Goal: Contribute content: Contribute content

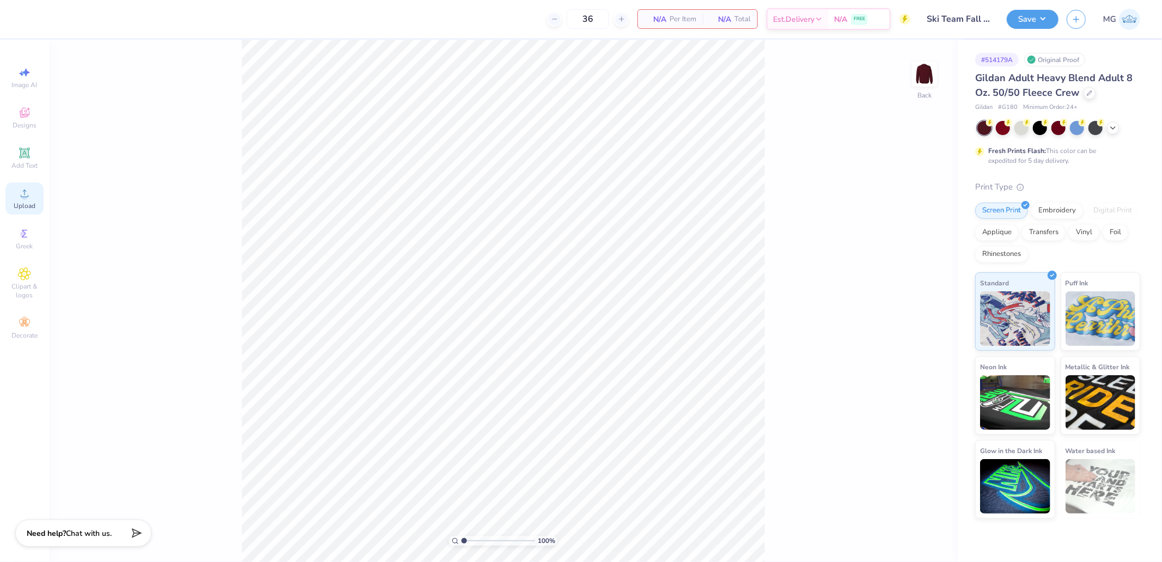
click at [27, 202] on div "Upload" at bounding box center [24, 199] width 38 height 32
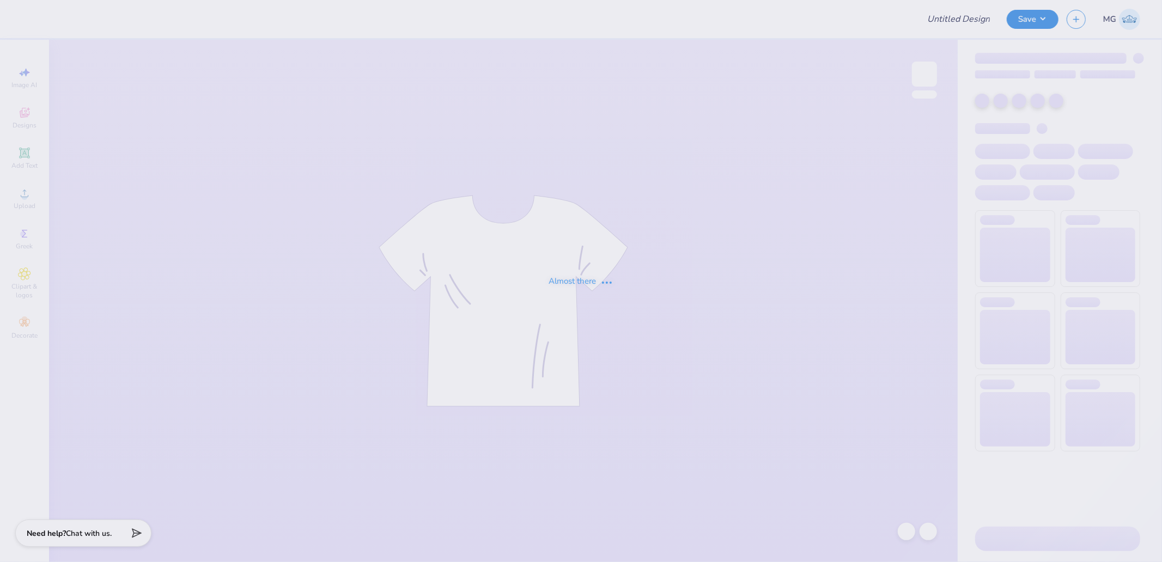
type input "Ski Team Fall 2025"
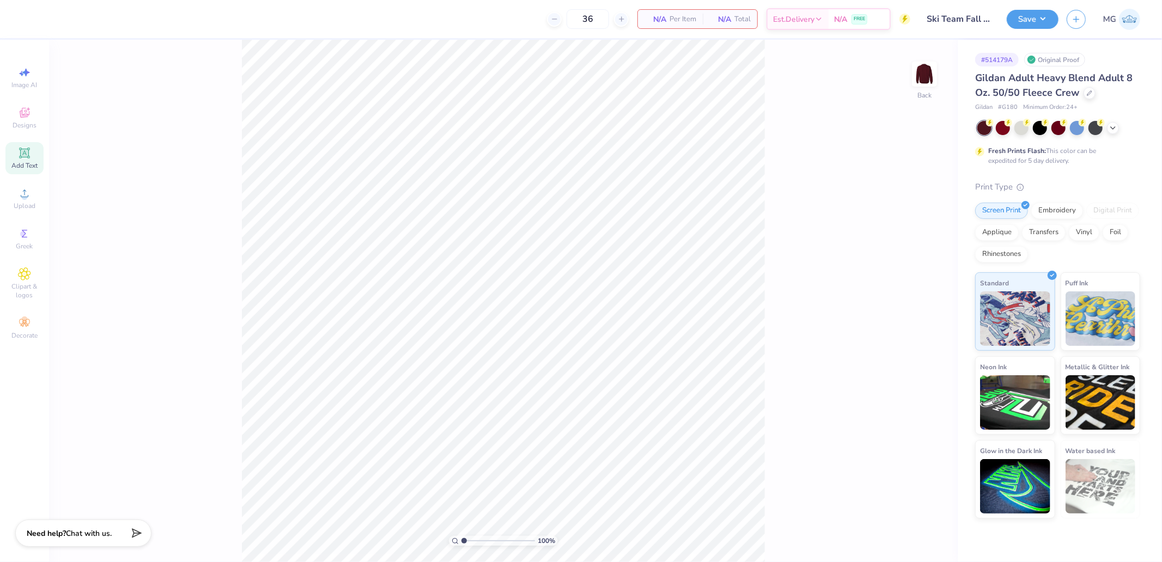
click at [21, 158] on icon at bounding box center [24, 153] width 10 height 10
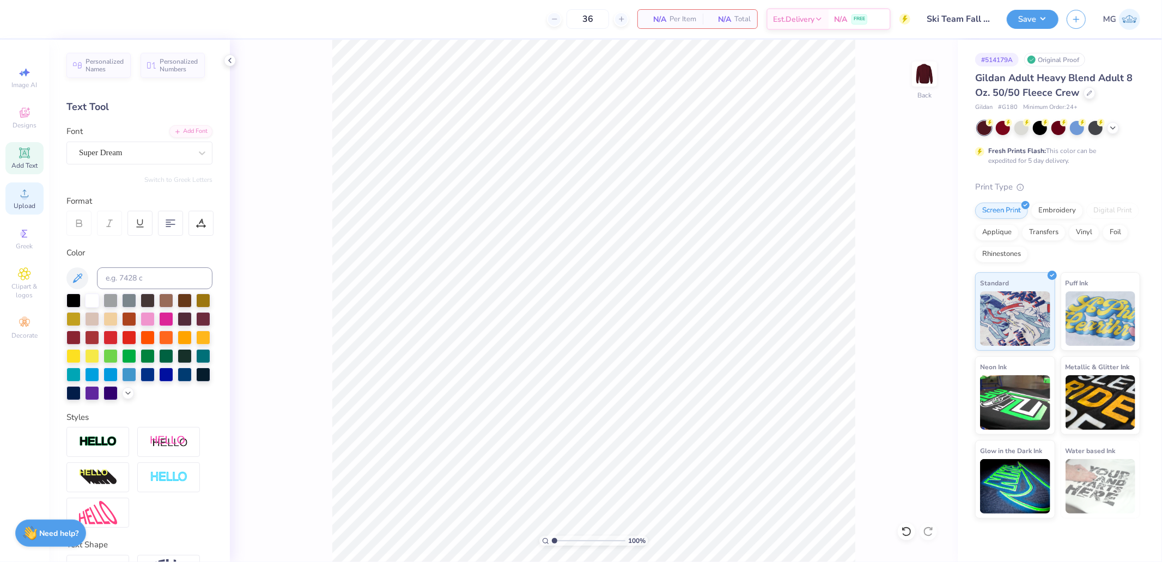
click at [22, 195] on icon at bounding box center [24, 193] width 13 height 13
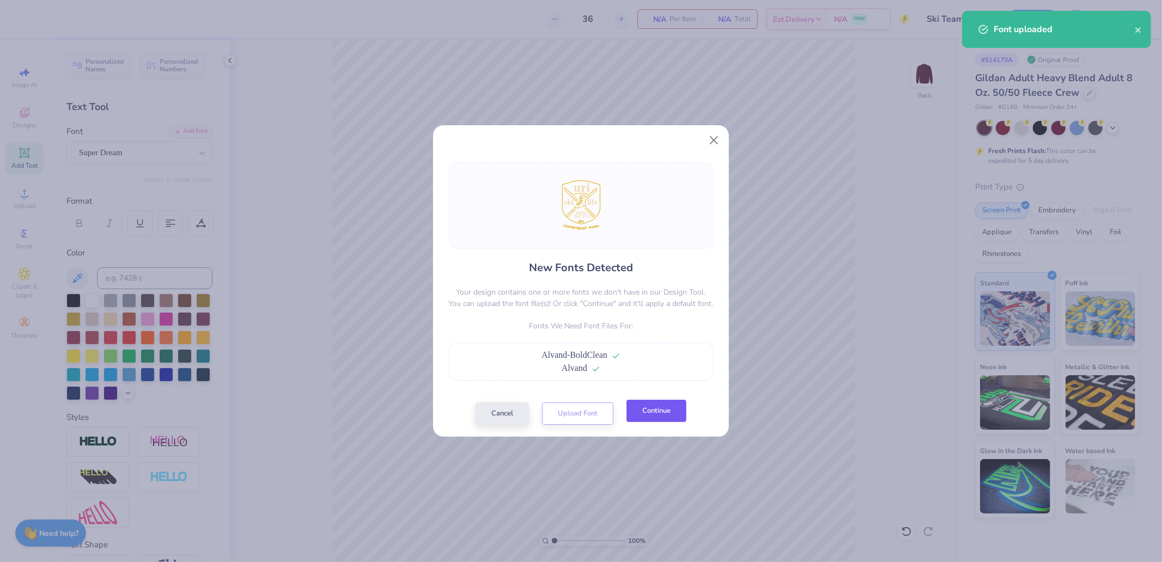
click at [663, 409] on button "Continue" at bounding box center [657, 411] width 60 height 22
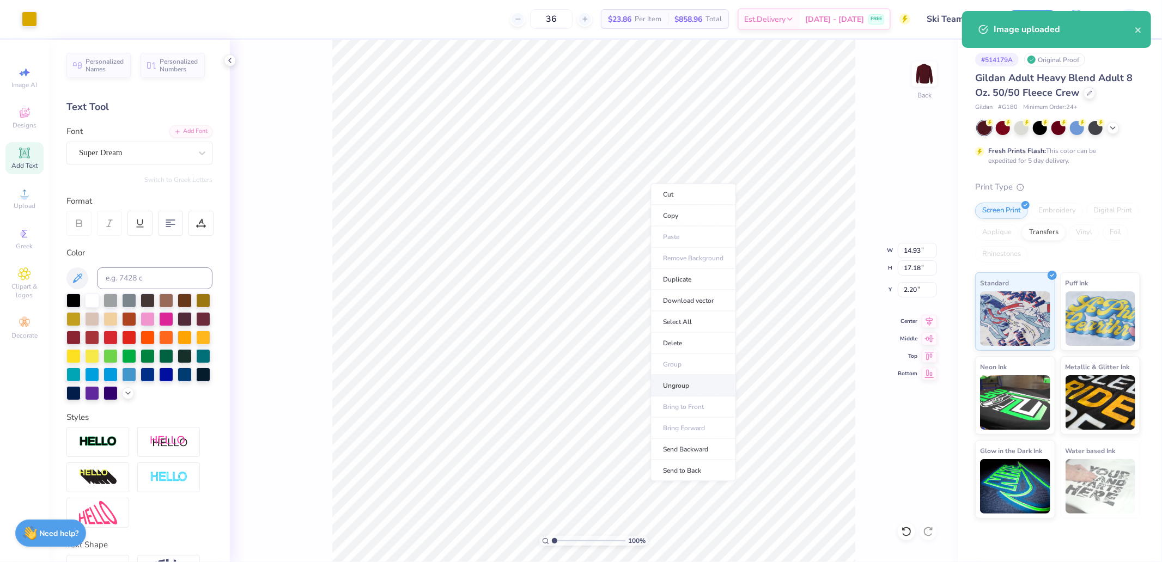
click at [689, 384] on li "Ungroup" at bounding box center [693, 385] width 86 height 21
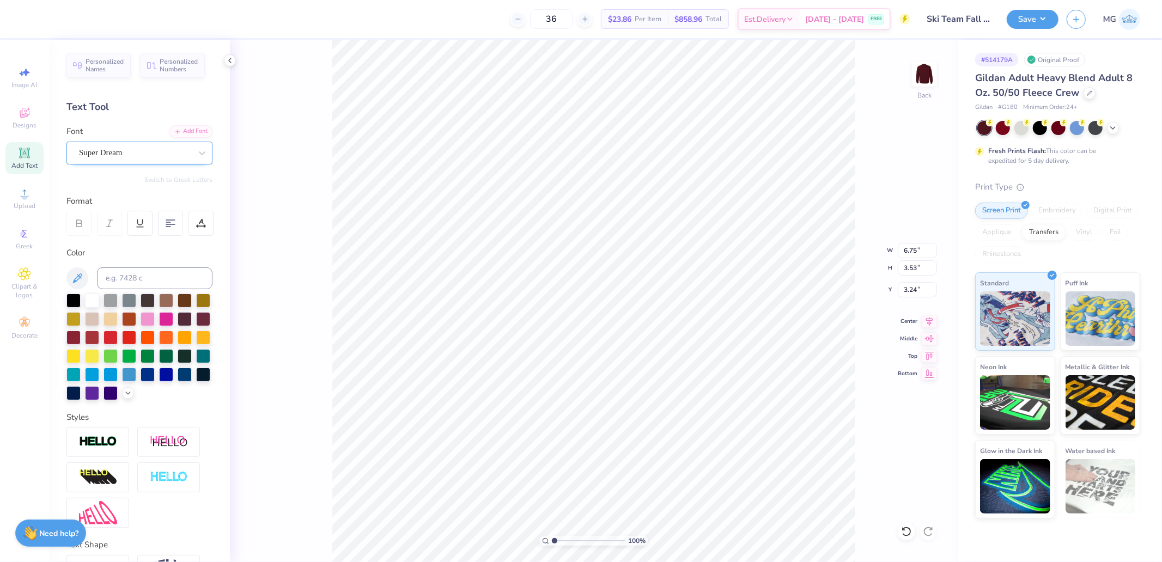
click at [117, 155] on div "Super Dream" at bounding box center [135, 152] width 114 height 17
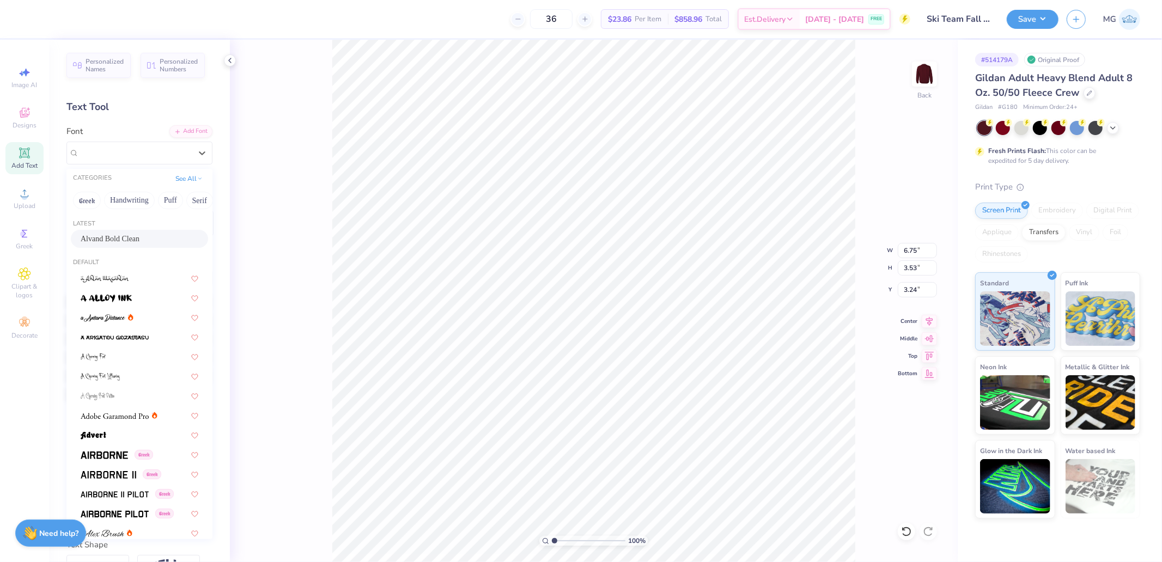
click at [112, 246] on div "Alvand Bold Clean" at bounding box center [139, 239] width 137 height 18
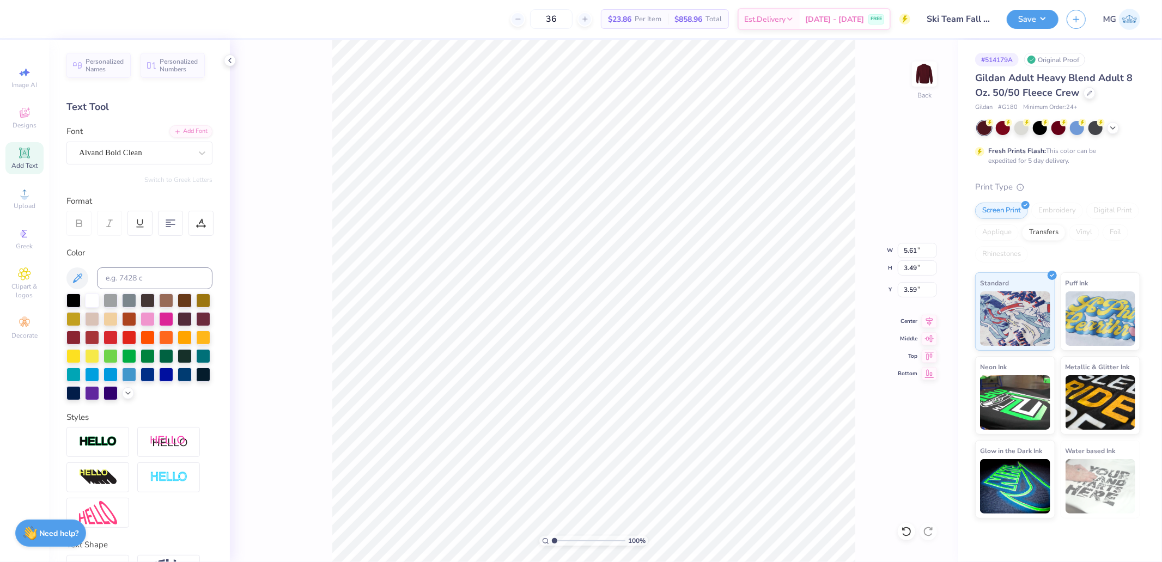
type input "5.61"
type input "3.49"
type input "3.59"
type input "4.54"
type input "2.26"
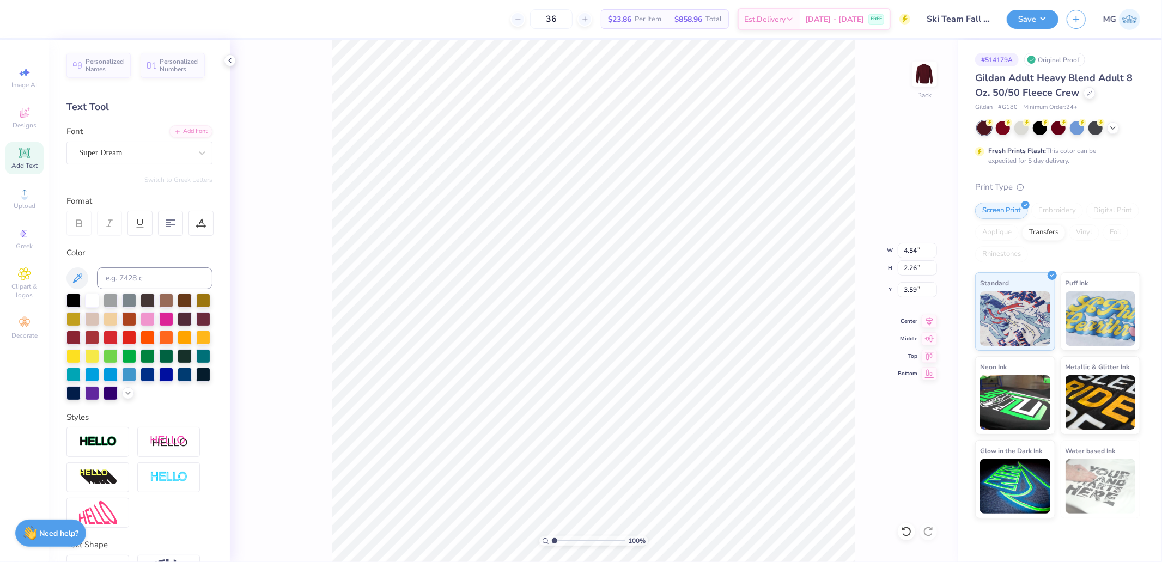
type input "9.57"
click at [112, 165] on div "Personalized Names Personalized Numbers Text Tool Add Font Font Super Dream Swi…" at bounding box center [139, 301] width 181 height 522
click at [114, 157] on div "Super Dream" at bounding box center [135, 152] width 114 height 17
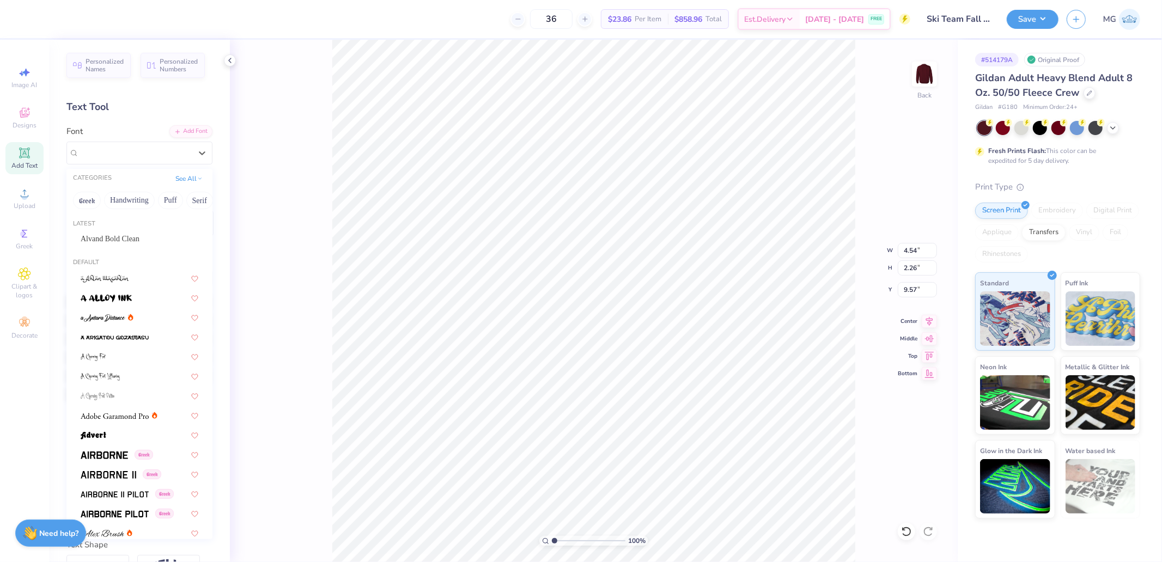
click at [111, 229] on div "Latest Alvand Bold Clean" at bounding box center [139, 234] width 146 height 39
click at [111, 231] on div "Alvand Bold Clean" at bounding box center [139, 239] width 137 height 18
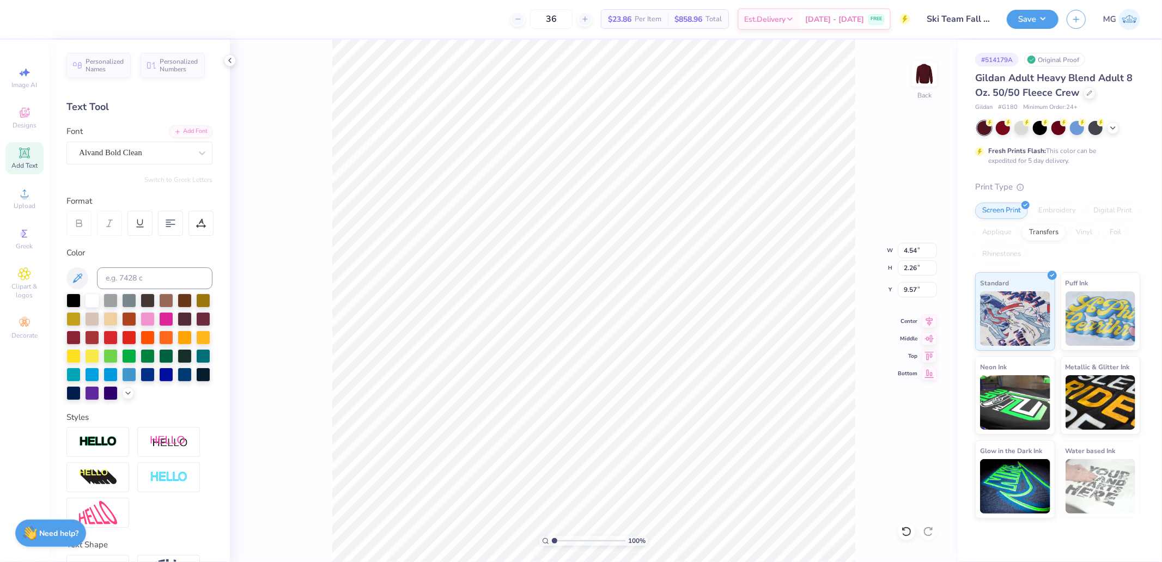
type input "3.72"
type input "2.22"
type input "9.81"
type input "4.47"
type input "2.08"
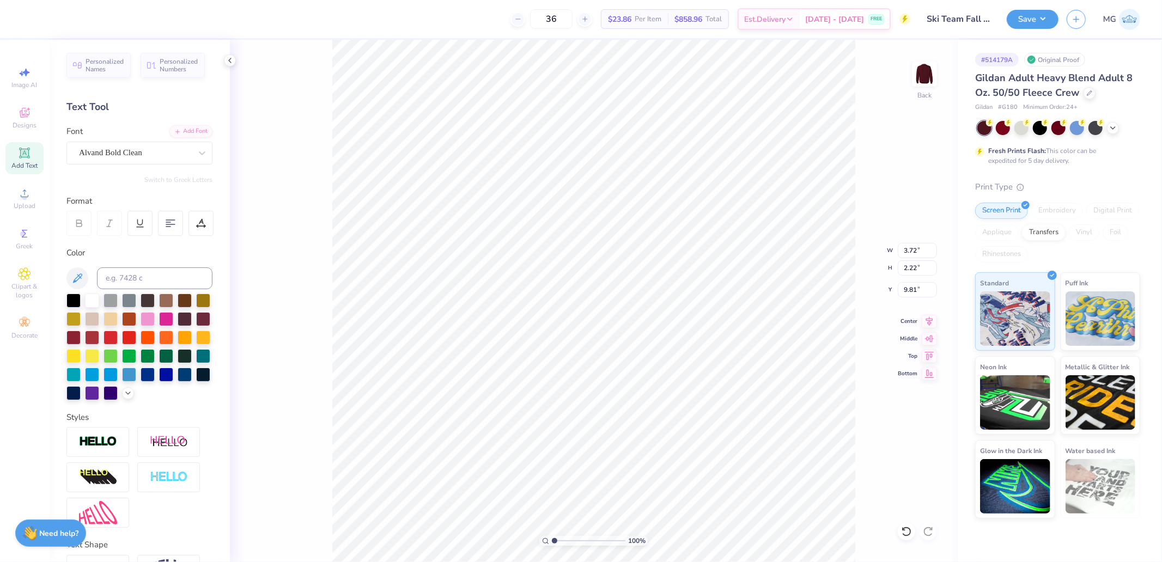
type input "9.66"
click at [133, 154] on div "Super Dream" at bounding box center [135, 152] width 114 height 17
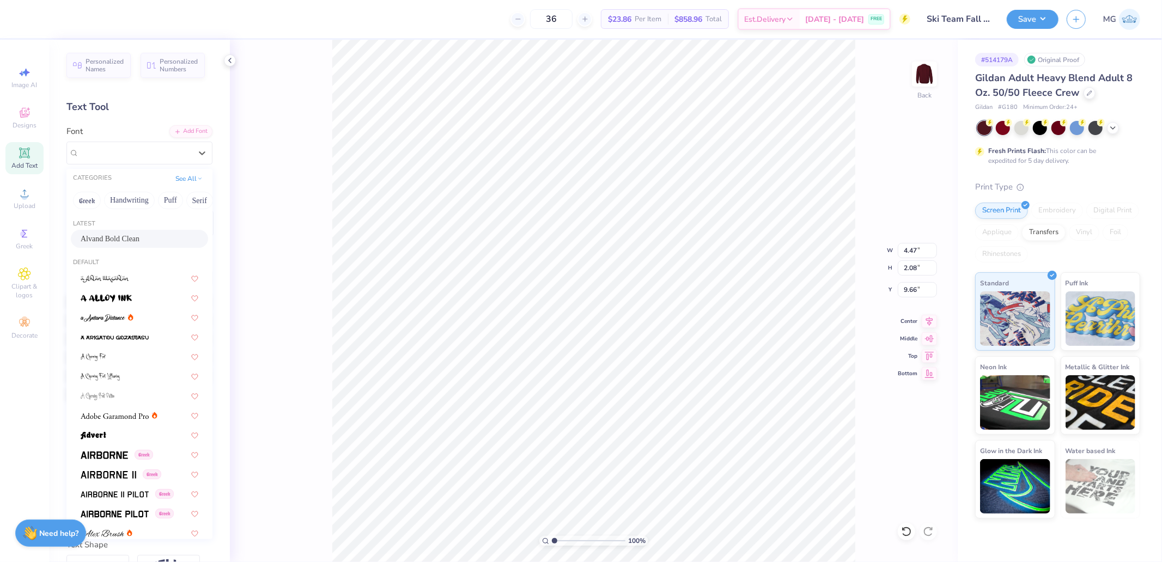
click at [111, 239] on span "Alvand Bold Clean" at bounding box center [110, 238] width 59 height 11
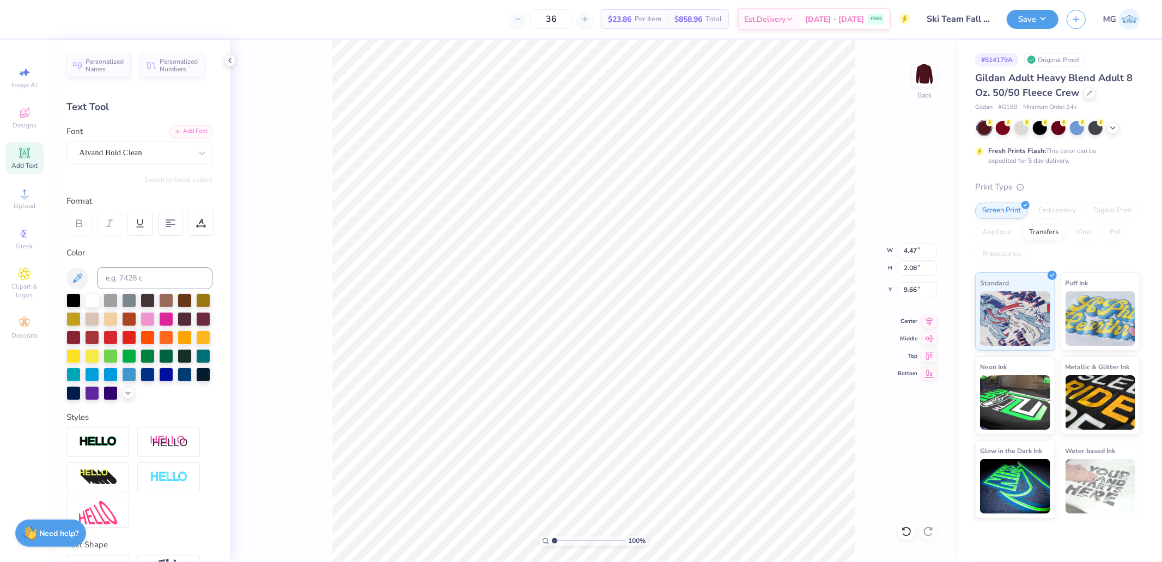
type input "4.25"
type input "2.04"
type input "9.88"
type input "4.70"
type input "1.56"
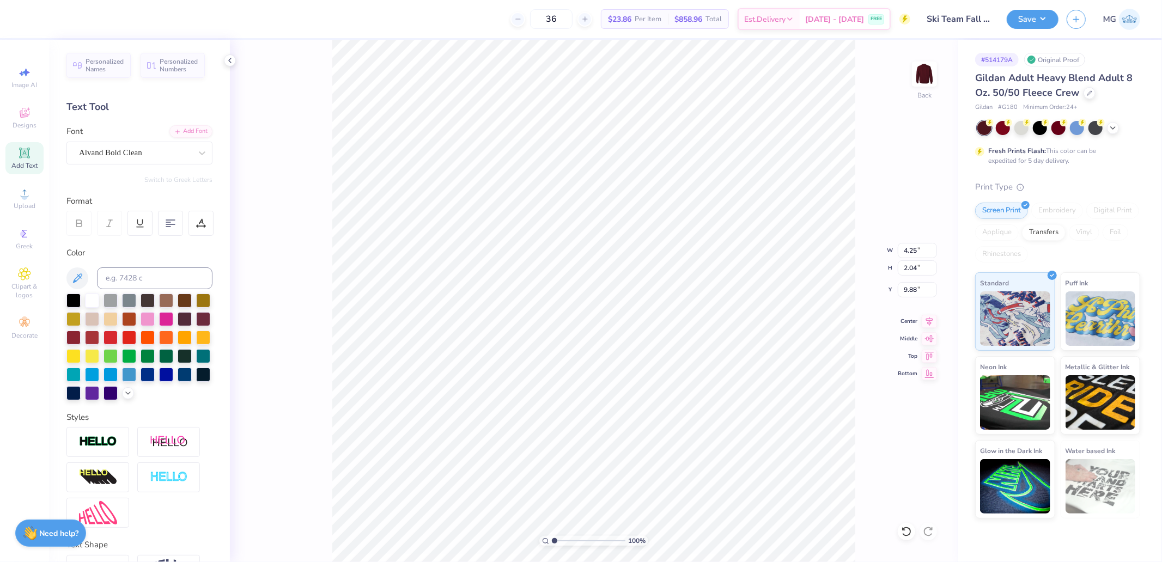
type input "14.21"
click at [141, 159] on div at bounding box center [135, 152] width 112 height 15
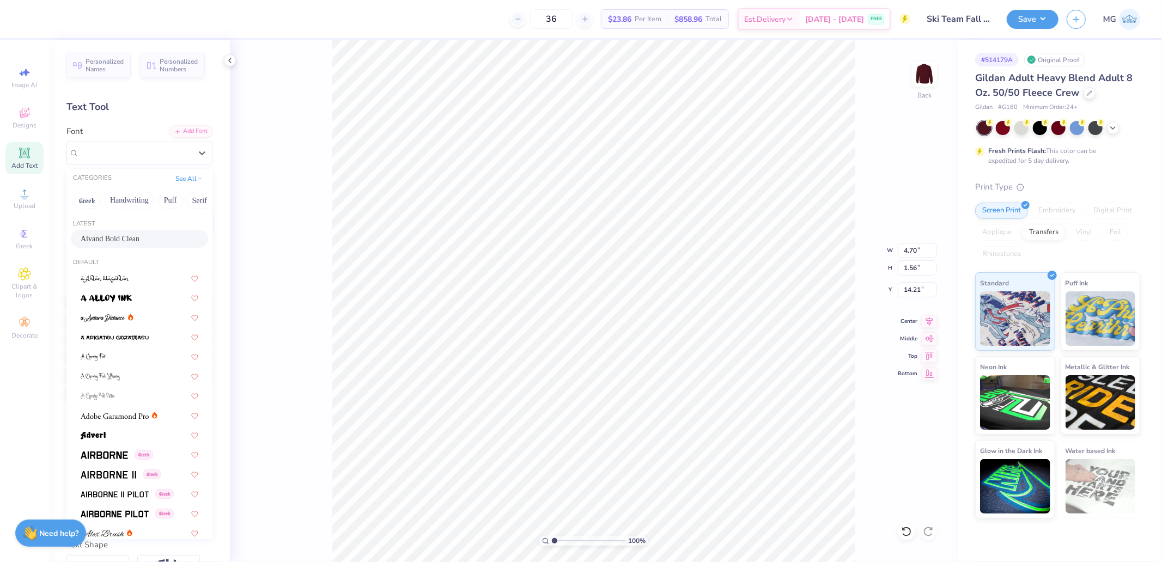
click at [112, 243] on span "Alvand Bold Clean" at bounding box center [110, 238] width 59 height 11
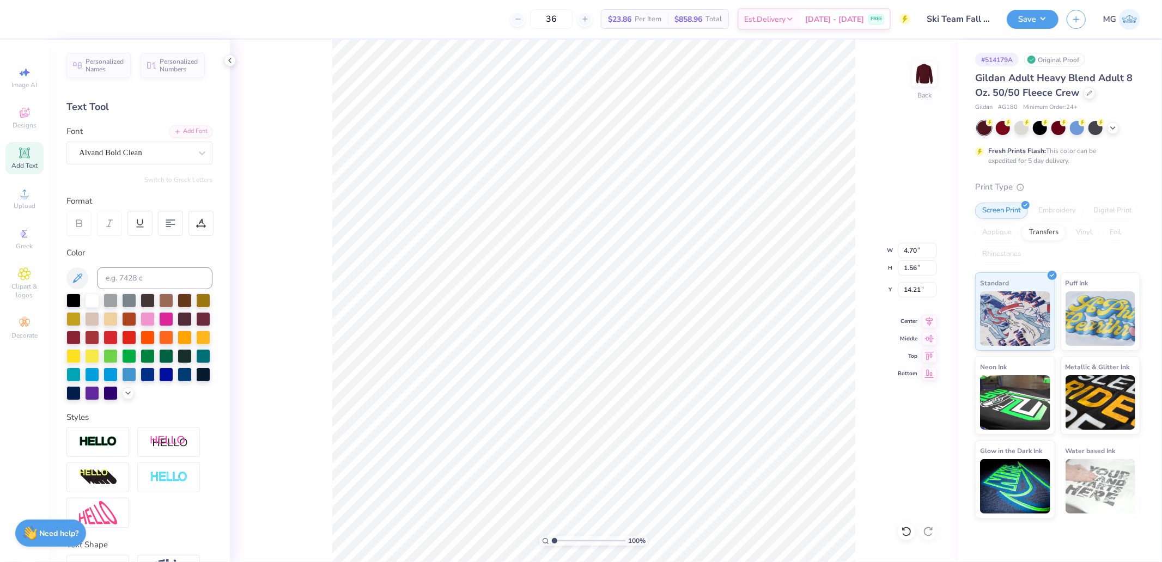
type input "4.18"
type input "1.19"
type input "14.33"
type input "7.37"
type input "1.27"
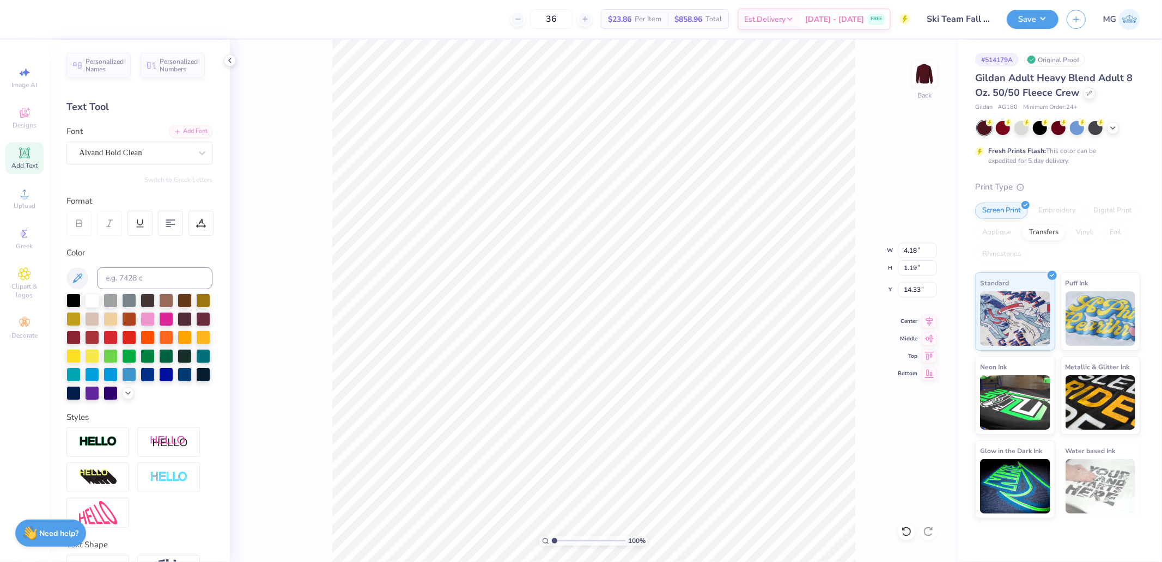
type input "15.69"
click at [129, 154] on div "Super Dream" at bounding box center [135, 152] width 114 height 17
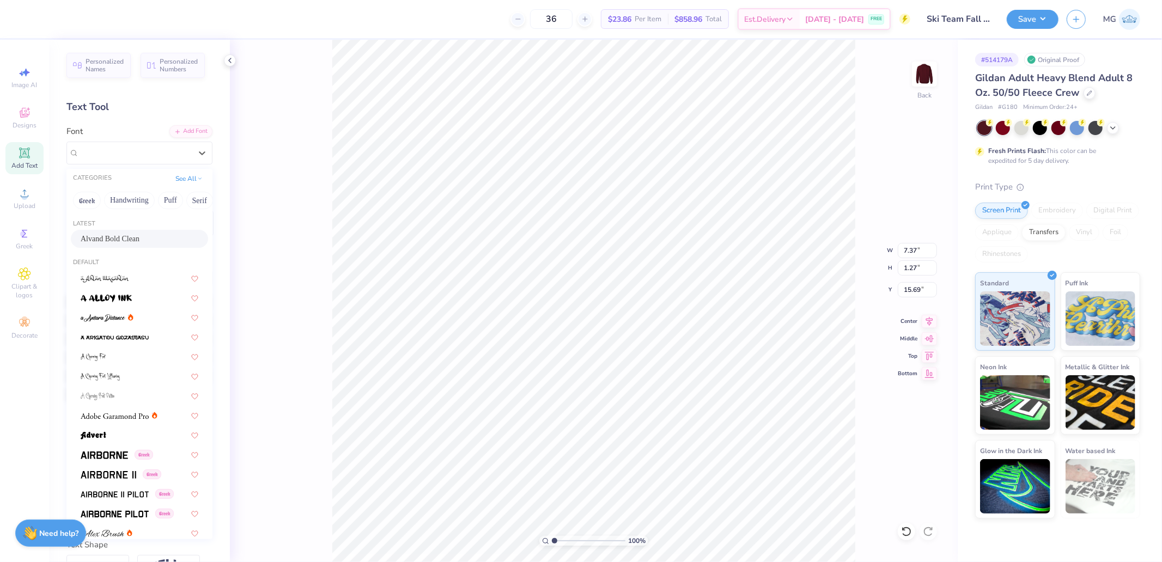
click at [117, 242] on span "Alvand Bold Clean" at bounding box center [110, 238] width 59 height 11
type input "5.74"
type input "1.19"
type input "15.84"
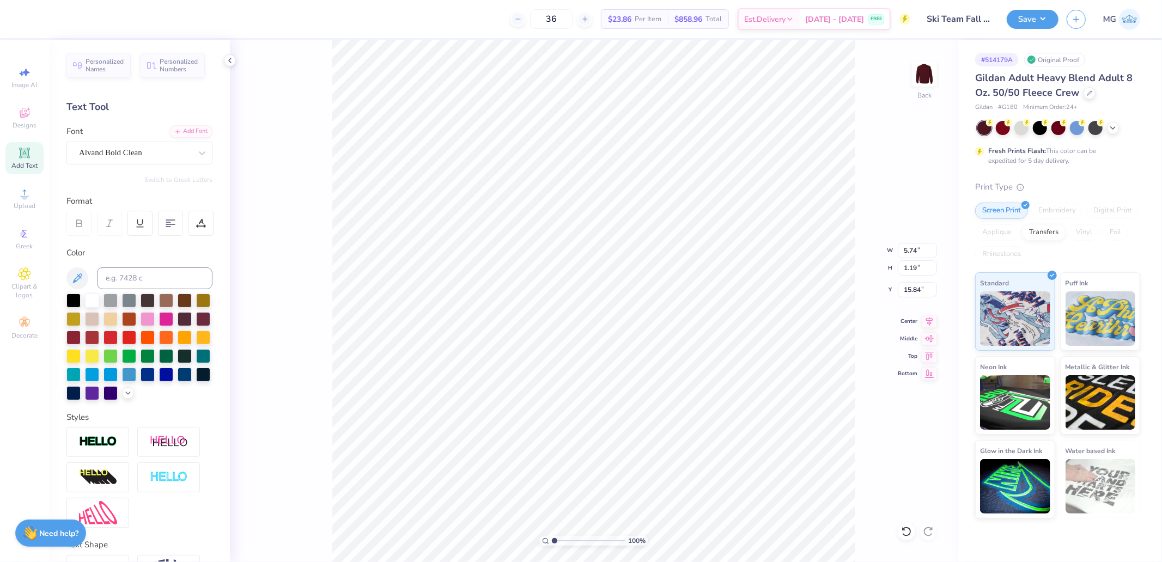
type input "2.70"
type input "1.27"
type input "17.46"
click at [97, 154] on div "Super Dream" at bounding box center [135, 152] width 114 height 17
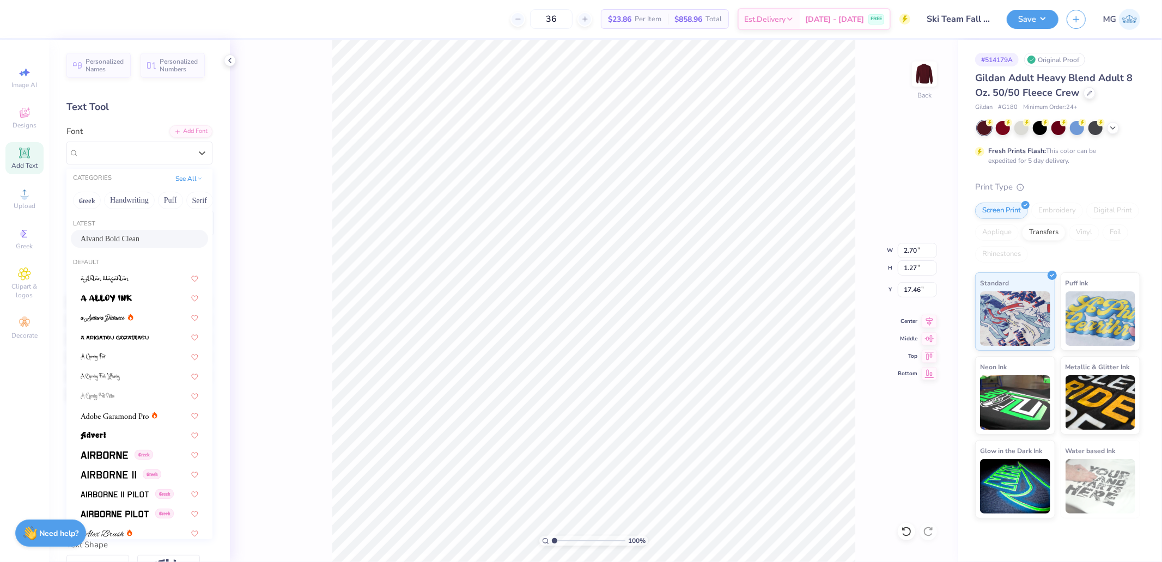
click at [107, 231] on div "Alvand Bold Clean" at bounding box center [139, 239] width 137 height 18
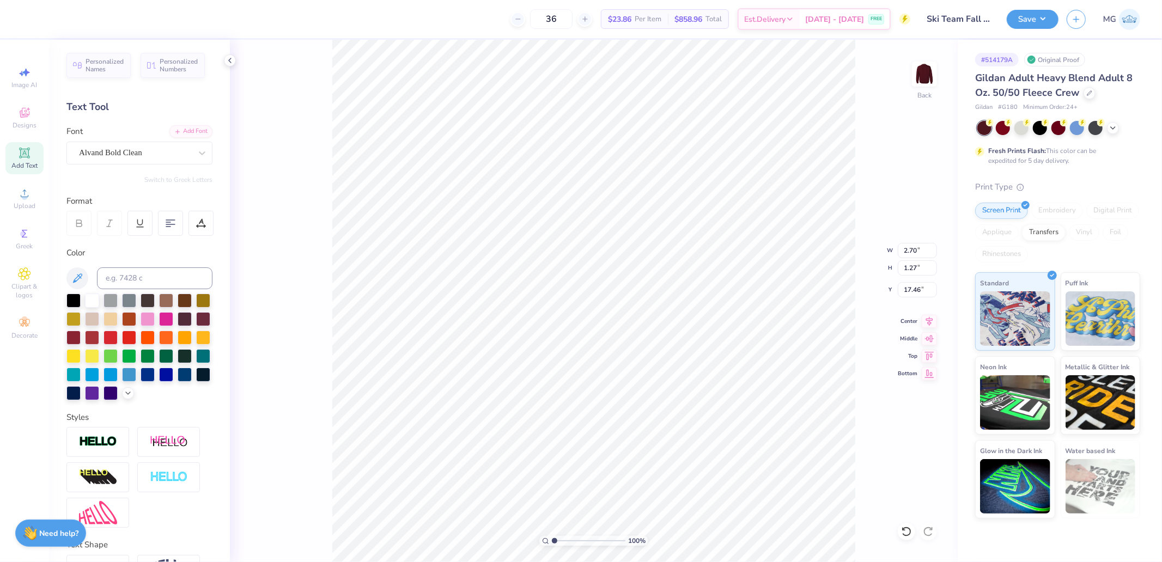
type input "2.34"
type input "1.22"
type input "17.59"
type input "8.70"
type input "2.21"
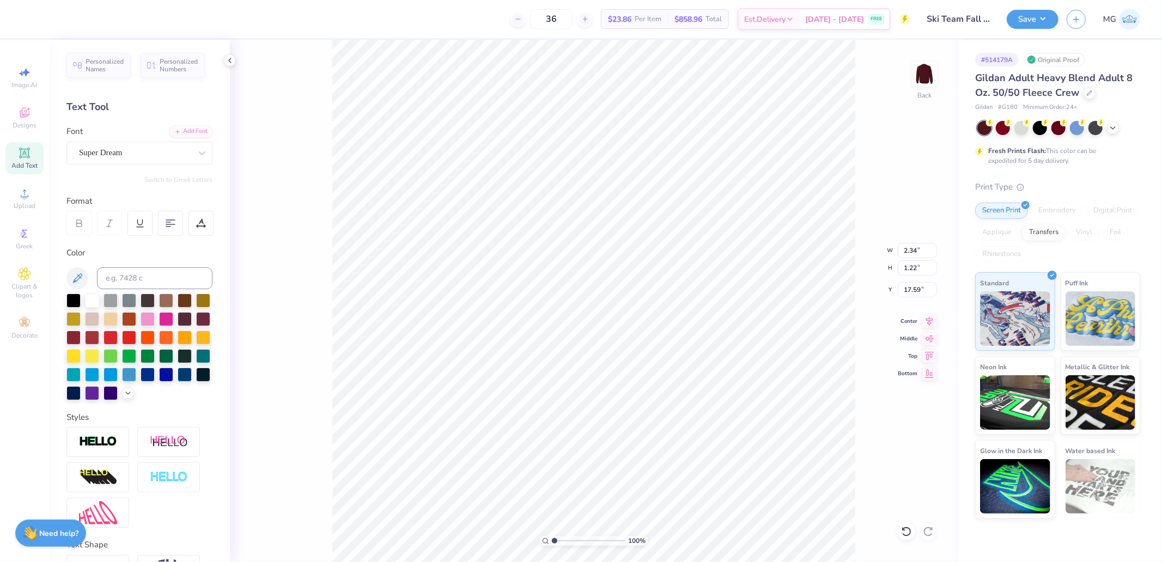
type input "19.37"
click at [127, 151] on div "Super Dream" at bounding box center [135, 152] width 114 height 17
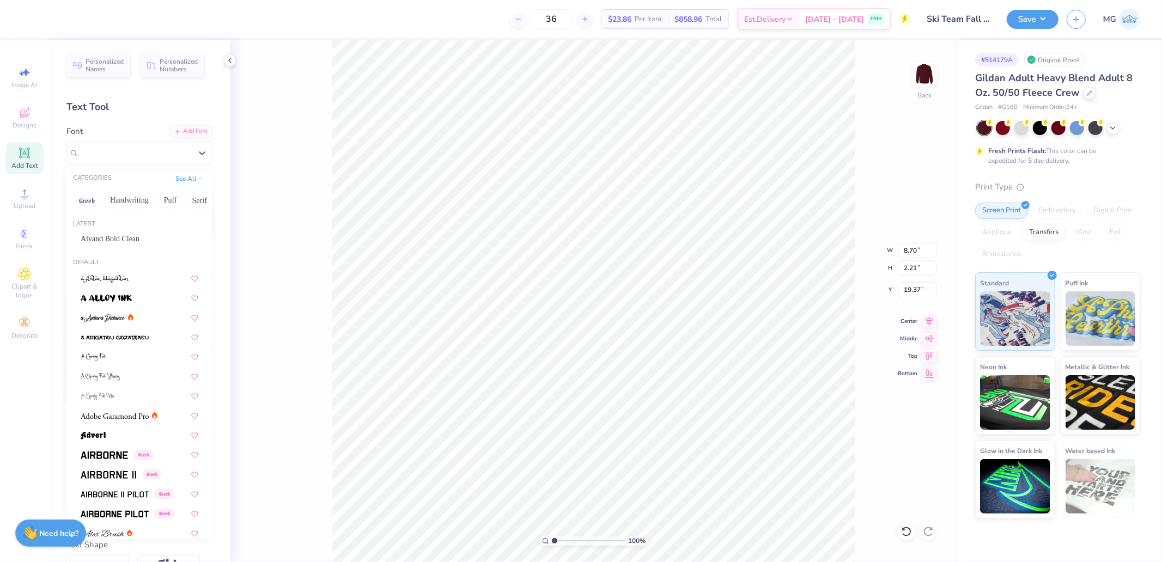
click at [119, 228] on div "Latest" at bounding box center [139, 224] width 146 height 9
click at [119, 235] on span "Alvand Bold Clean" at bounding box center [110, 238] width 59 height 11
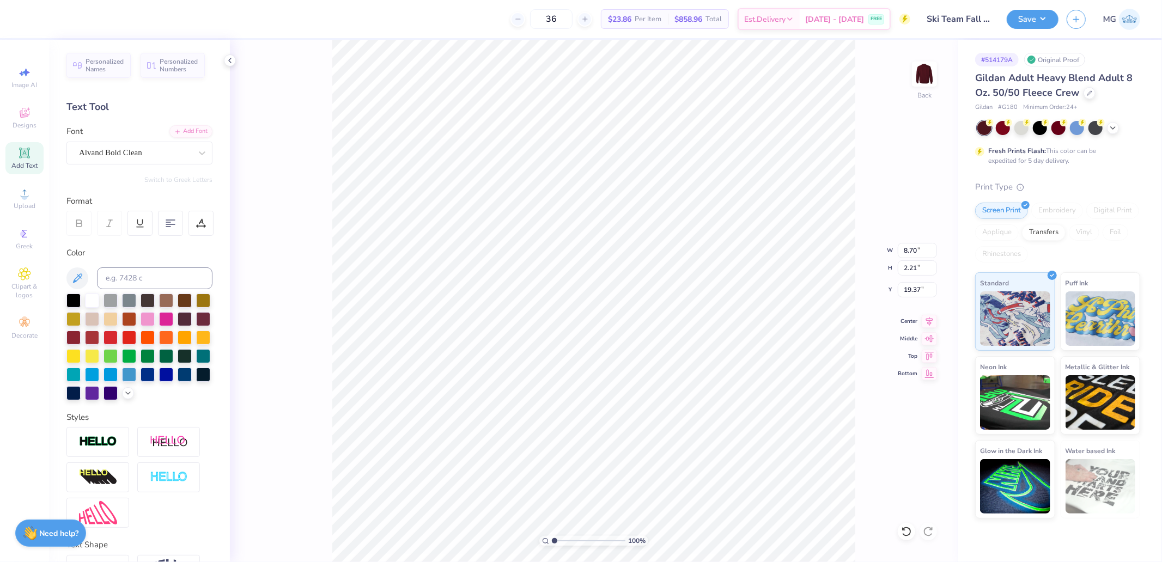
type input "7.42"
type input "2.08"
type input "19.48"
type input "4.91"
type input "1.64"
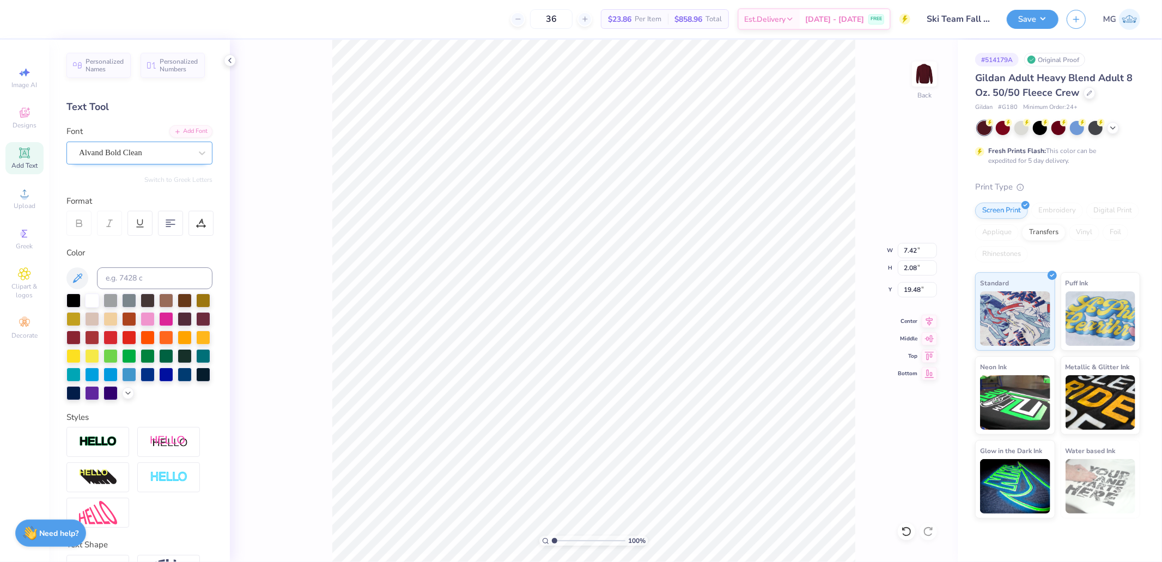
type input "19.38"
click at [144, 144] on div "Super Dream" at bounding box center [135, 152] width 114 height 17
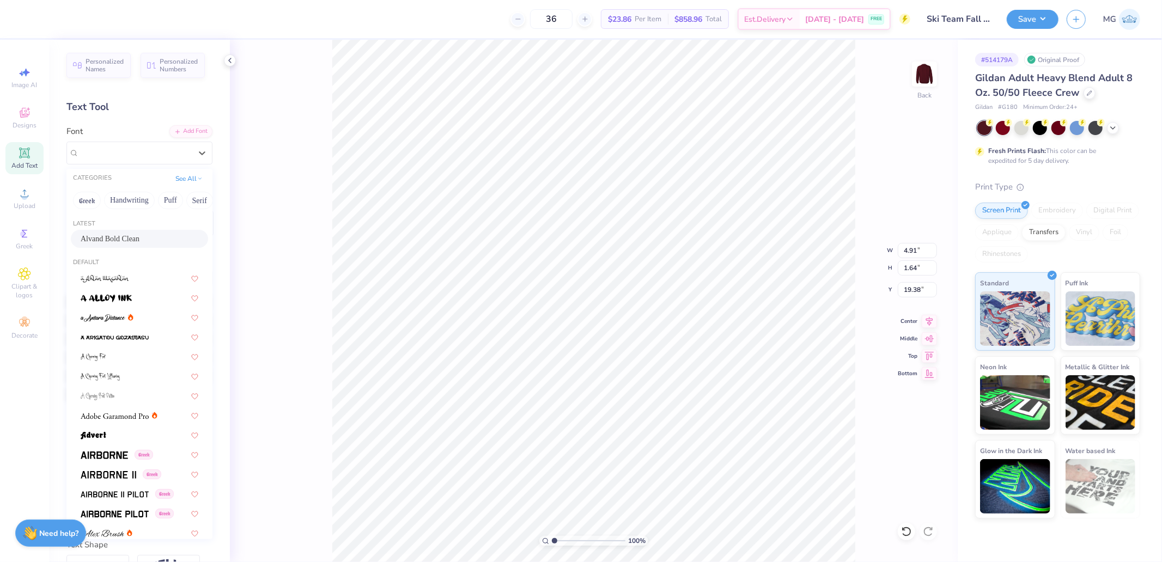
click at [113, 236] on span "Alvand Bold Clean" at bounding box center [110, 238] width 59 height 11
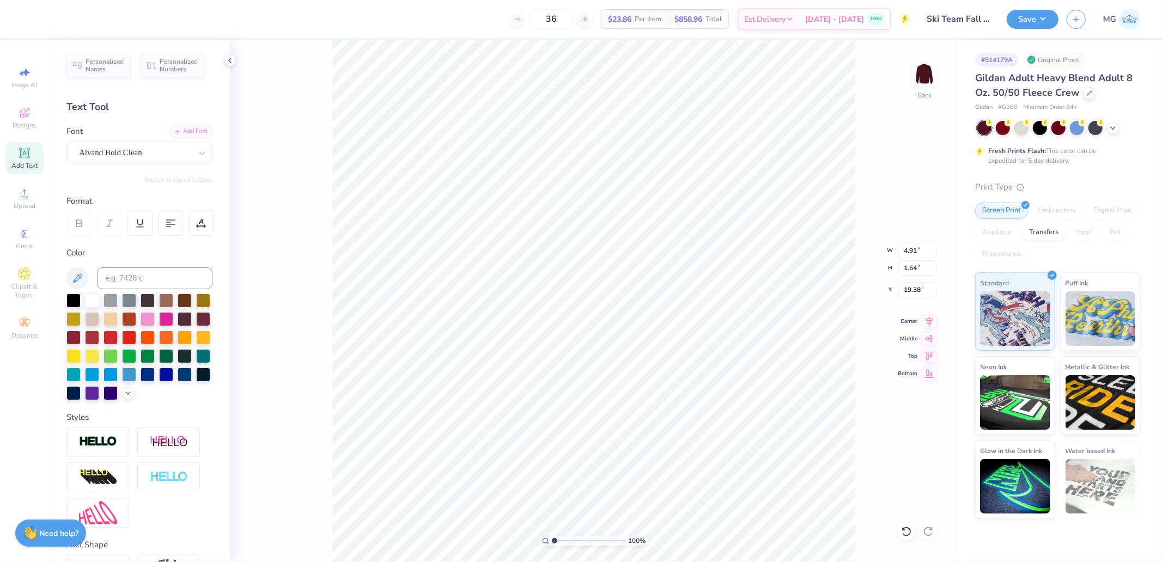
type input "4.24"
type input "1.75"
type input "19.32"
type input "19.38"
click at [910, 249] on input "14.93" at bounding box center [917, 250] width 39 height 15
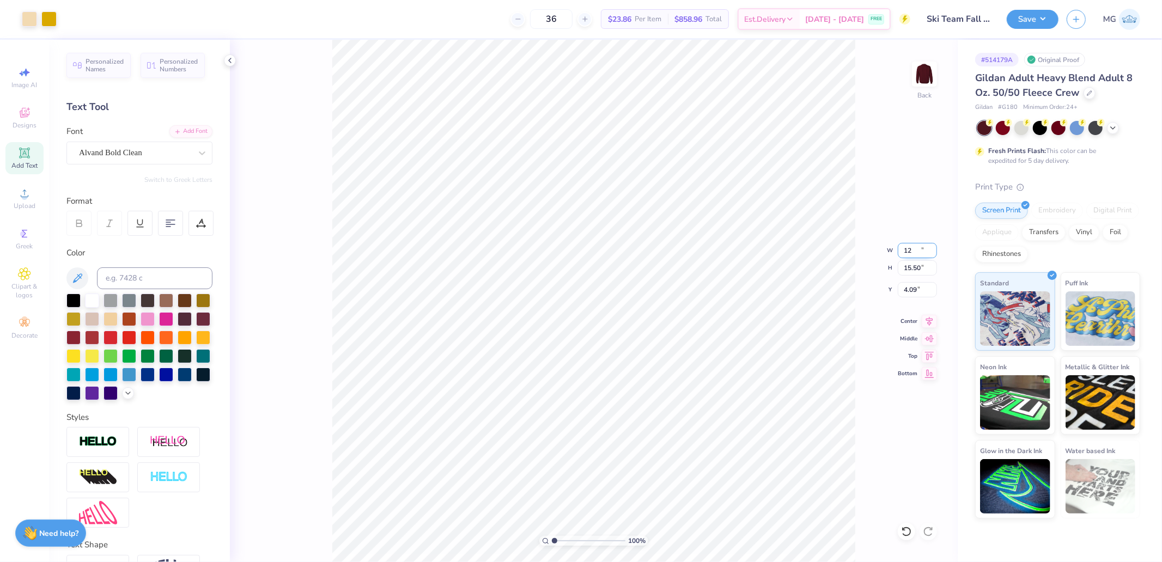
type input "12.00"
type input "15.50"
type input "4.09"
type input "1.63"
click at [559, 541] on input "range" at bounding box center [589, 541] width 74 height 10
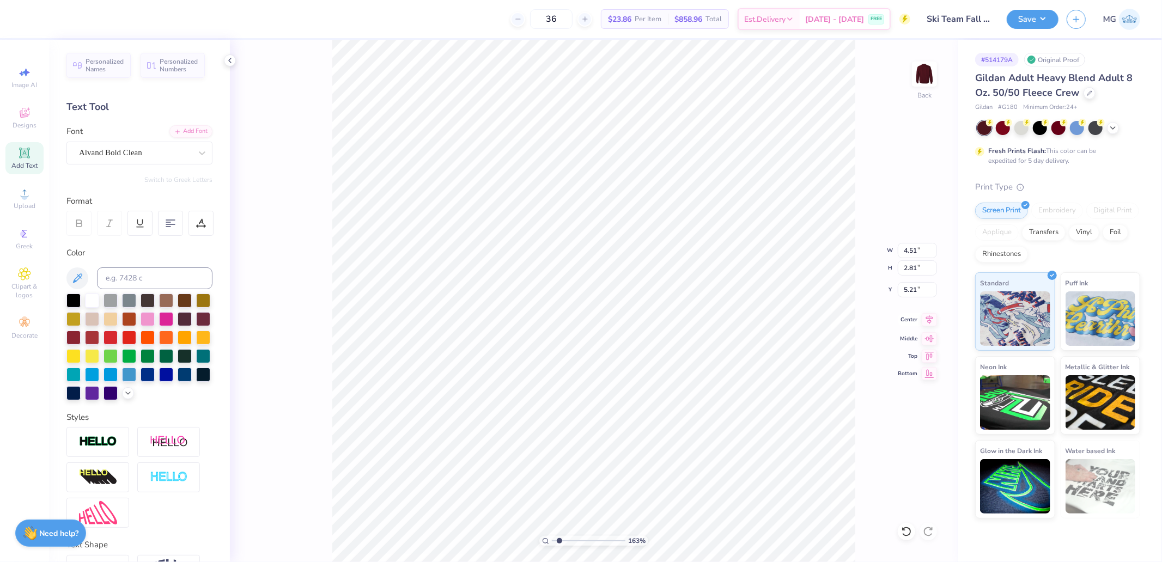
click at [931, 317] on icon at bounding box center [929, 319] width 15 height 13
type input "4.80"
type input "3.36"
type input "0.96"
type input "13.84"
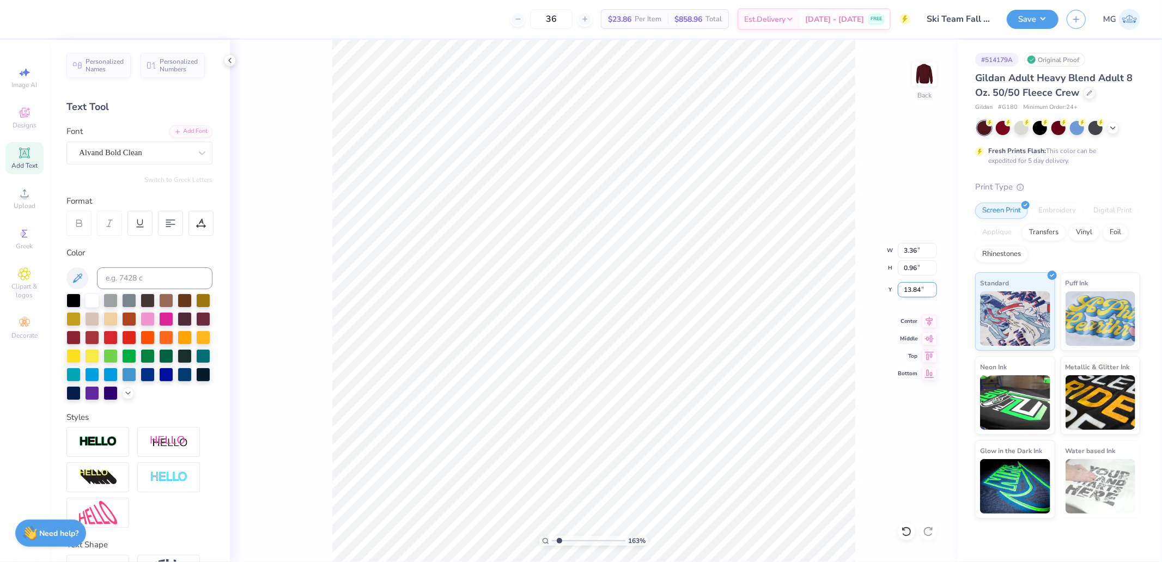
click at [927, 319] on icon at bounding box center [929, 321] width 7 height 9
type input "4.62"
type input "15.05"
click at [933, 324] on icon at bounding box center [929, 319] width 15 height 13
type input "1.88"
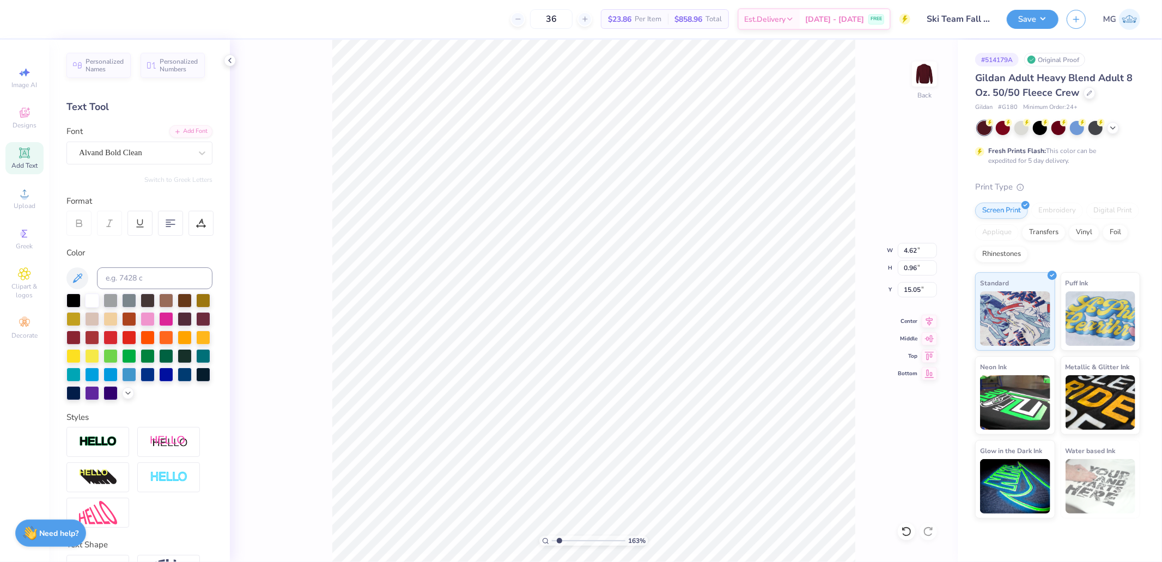
type input "0.98"
type input "16.46"
click at [933, 319] on icon at bounding box center [929, 319] width 15 height 13
type input "18.03"
type input "17.44"
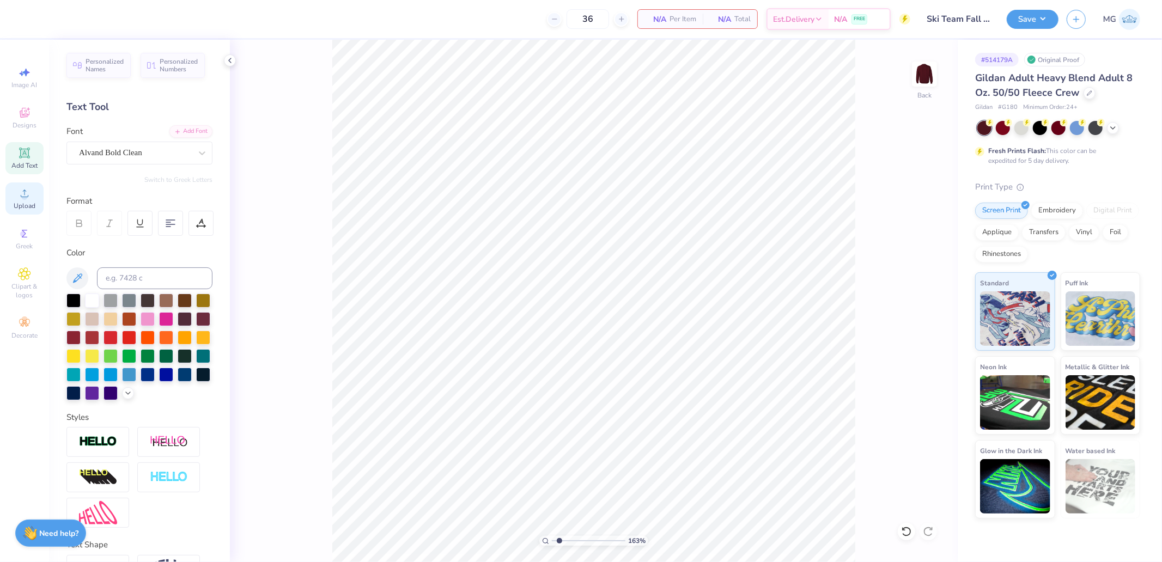
click at [12, 204] on div "Upload" at bounding box center [24, 199] width 38 height 32
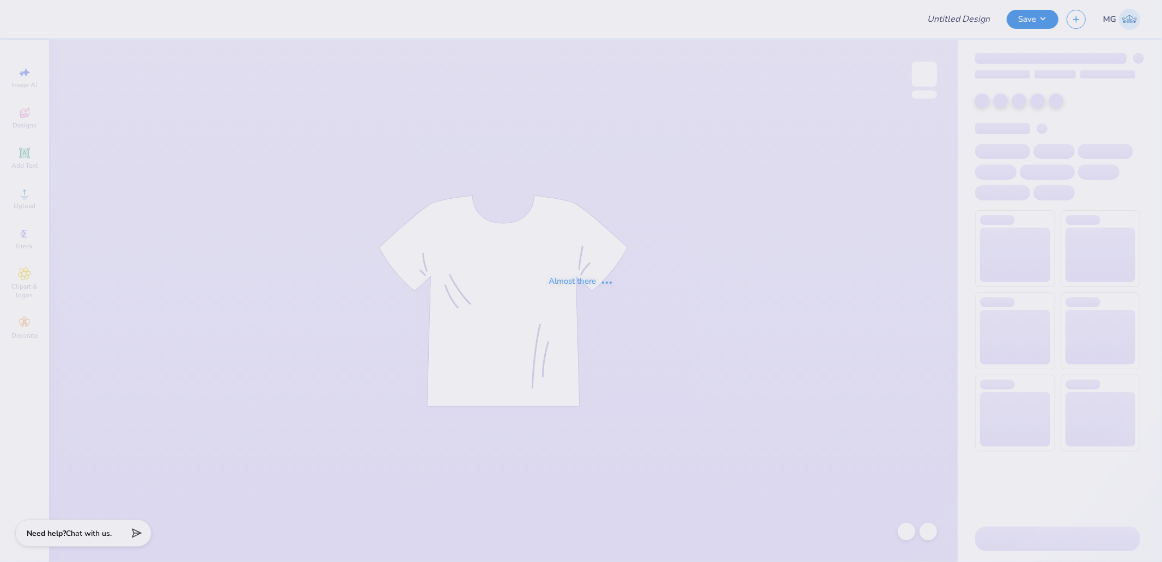
type input "Ski Team Fall 2025"
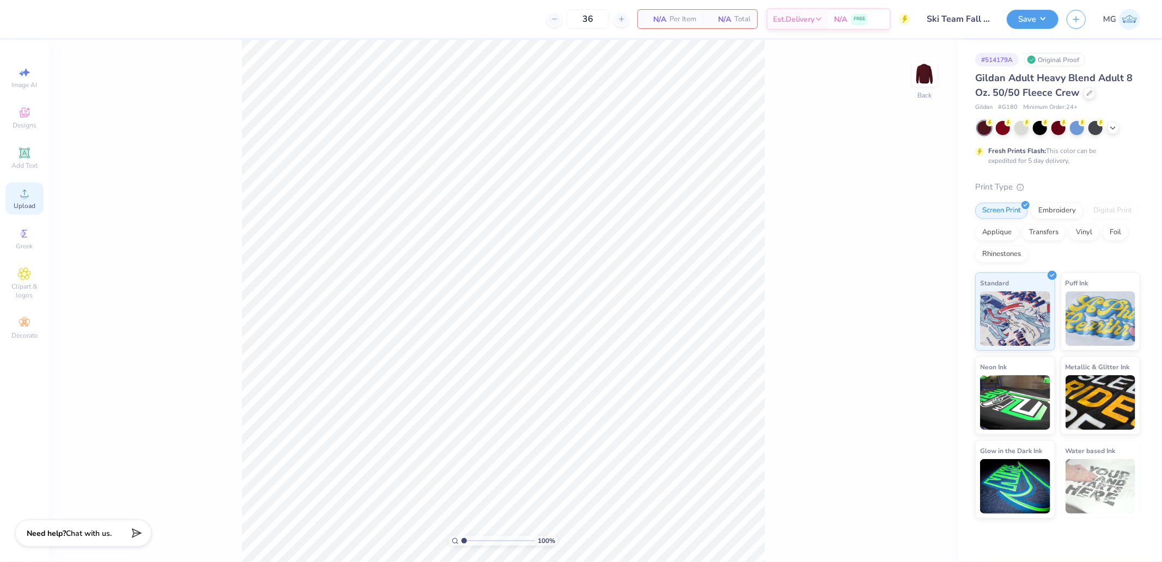
click at [29, 196] on icon at bounding box center [24, 193] width 13 height 13
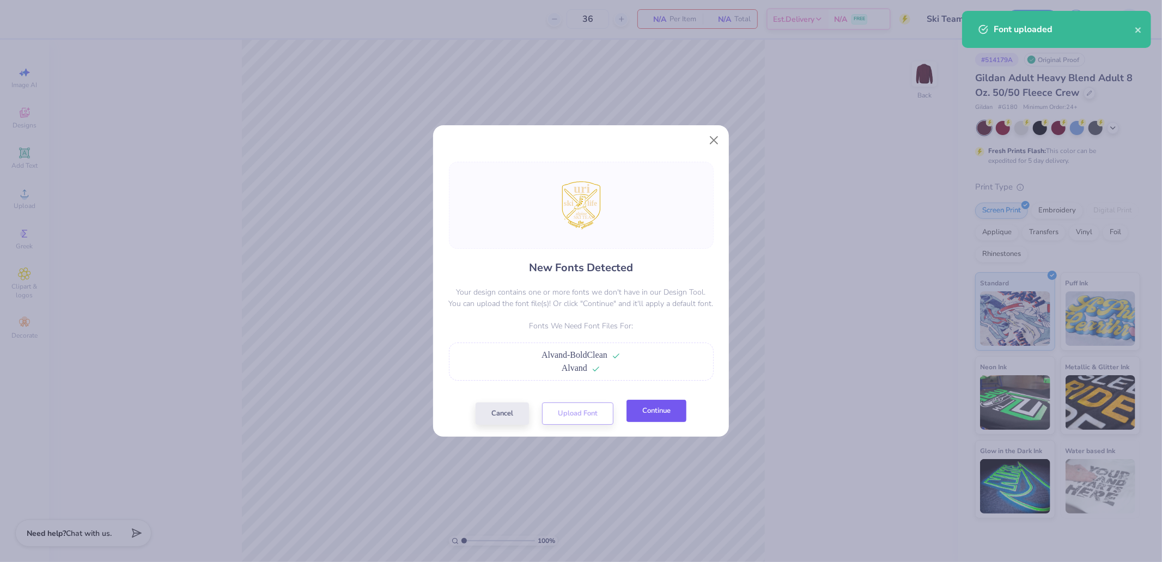
click at [663, 416] on button "Continue" at bounding box center [657, 411] width 60 height 22
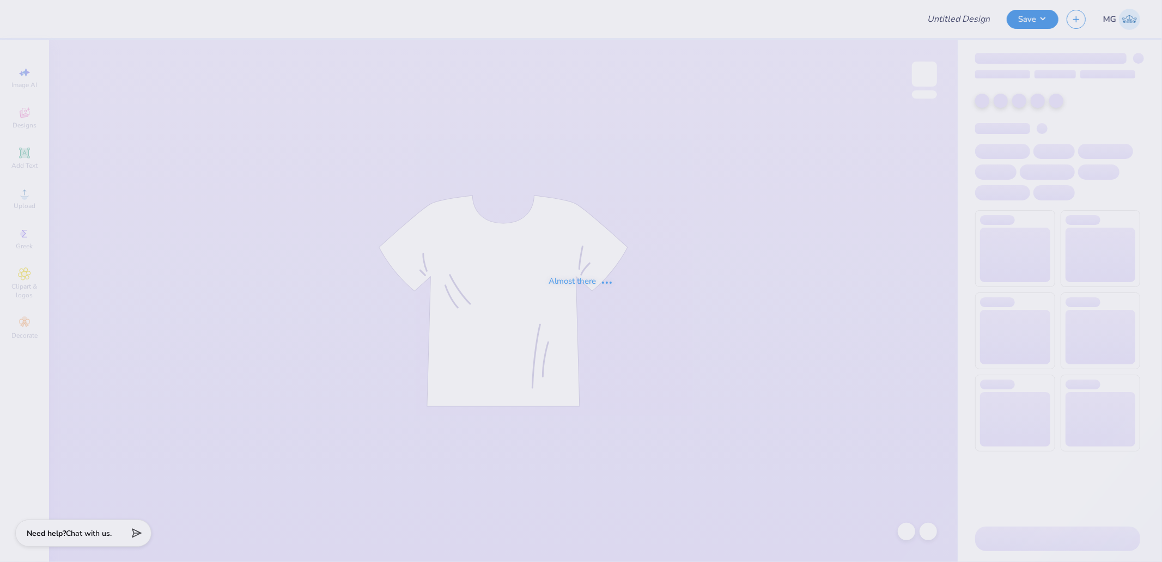
type input "Ski Team Fall 2025"
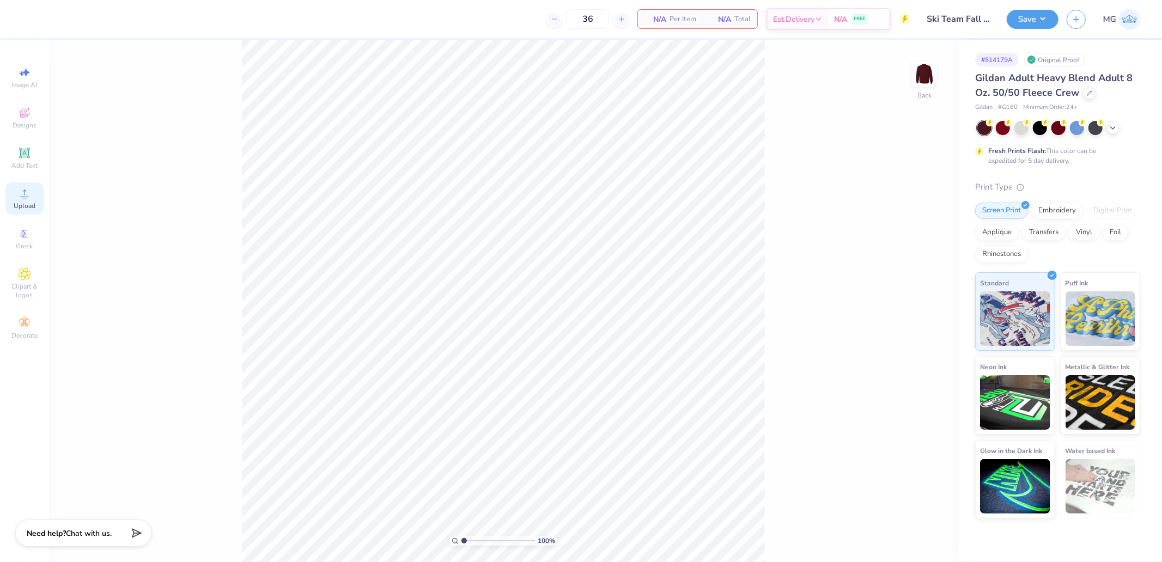
click at [8, 191] on div "Upload" at bounding box center [24, 199] width 38 height 32
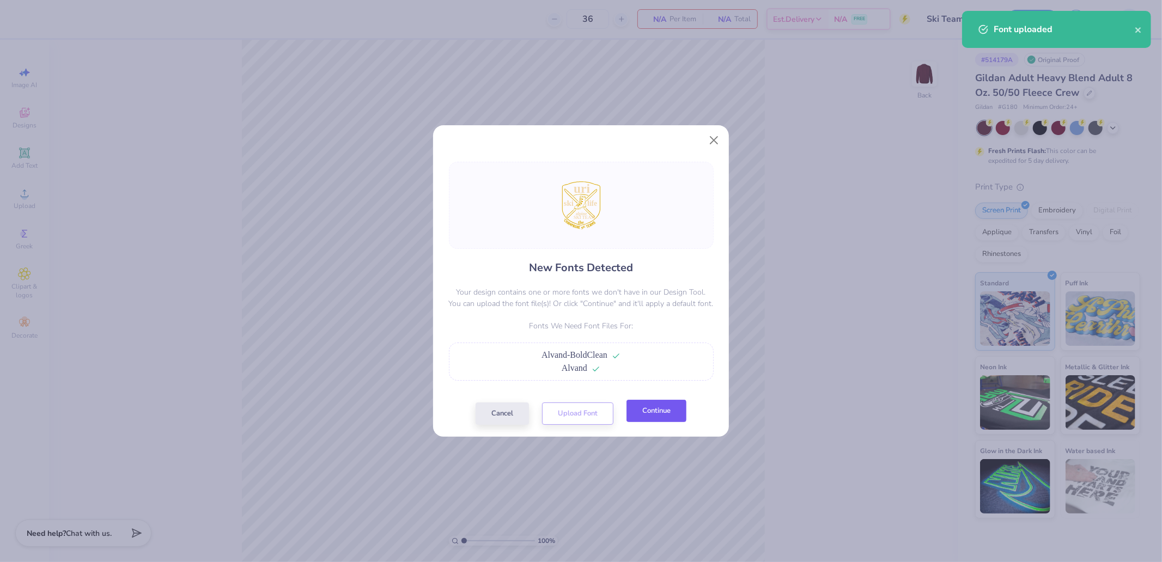
click at [652, 414] on button "Continue" at bounding box center [657, 411] width 60 height 22
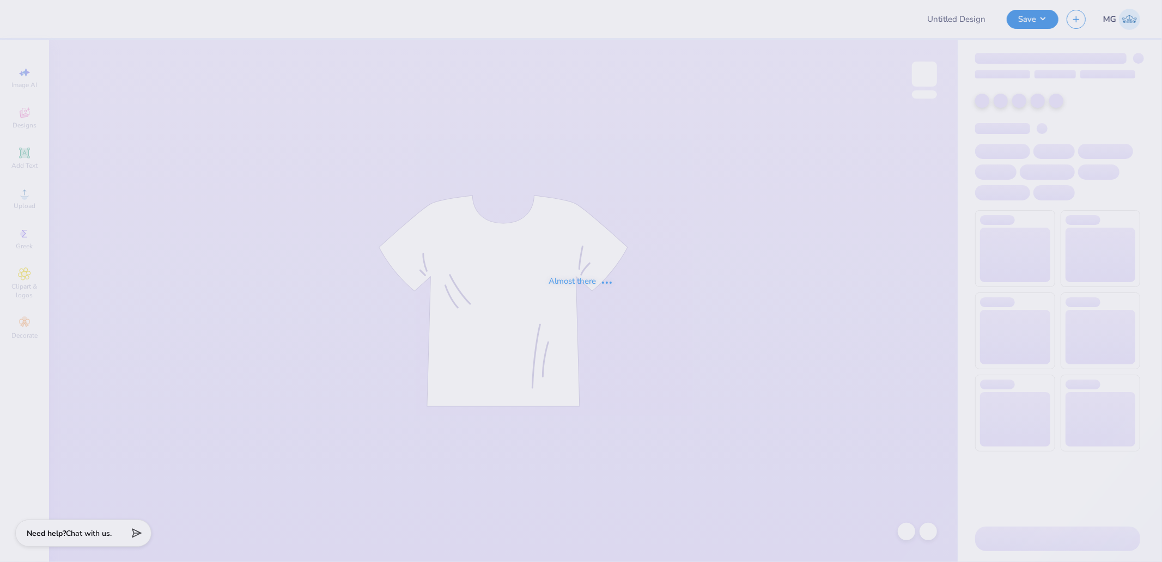
type input "Ski Team Fall 2025"
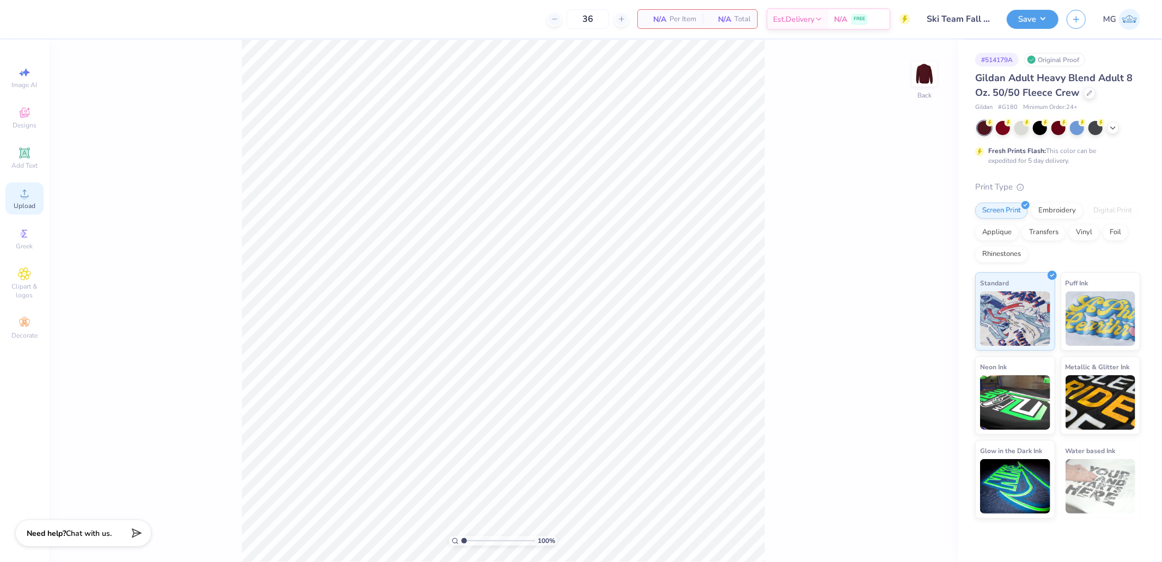
click at [26, 192] on icon at bounding box center [24, 193] width 13 height 13
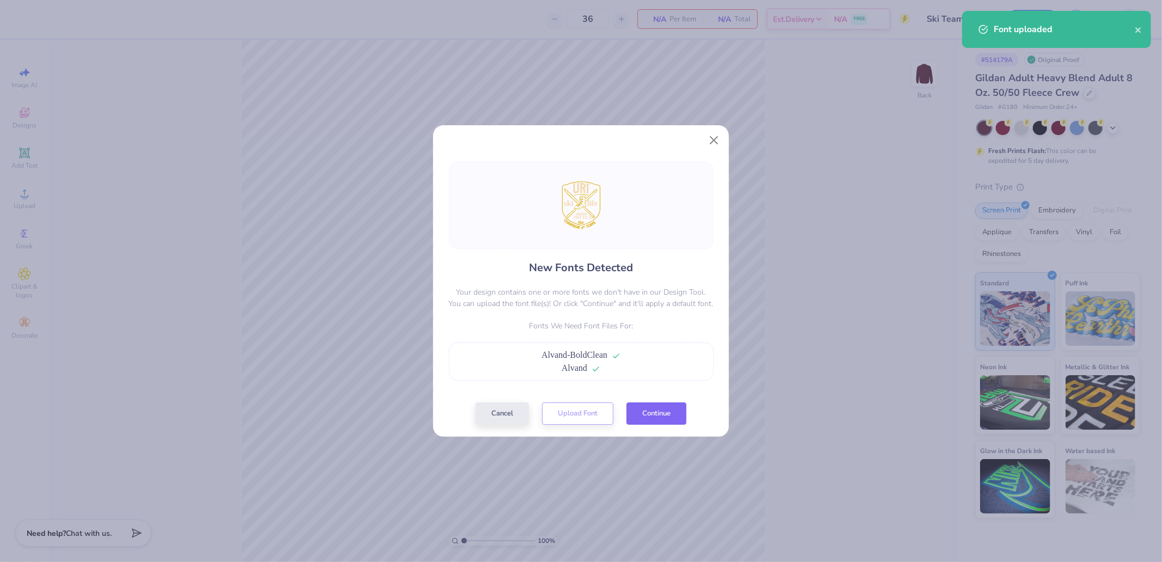
click at [645, 422] on button "Continue" at bounding box center [657, 414] width 60 height 22
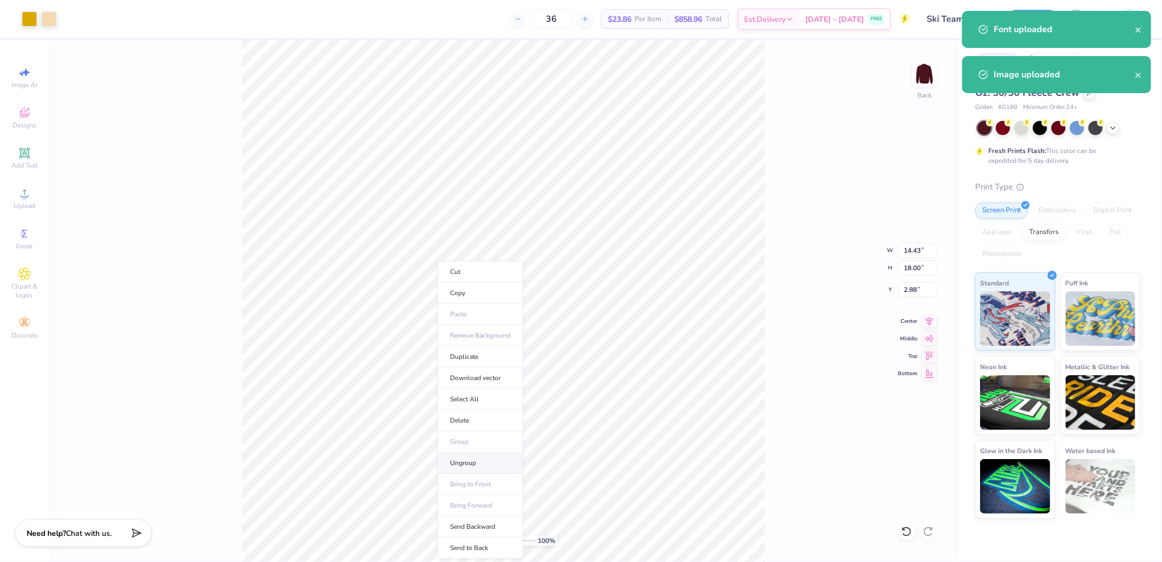
click at [476, 466] on li "Ungroup" at bounding box center [480, 463] width 86 height 21
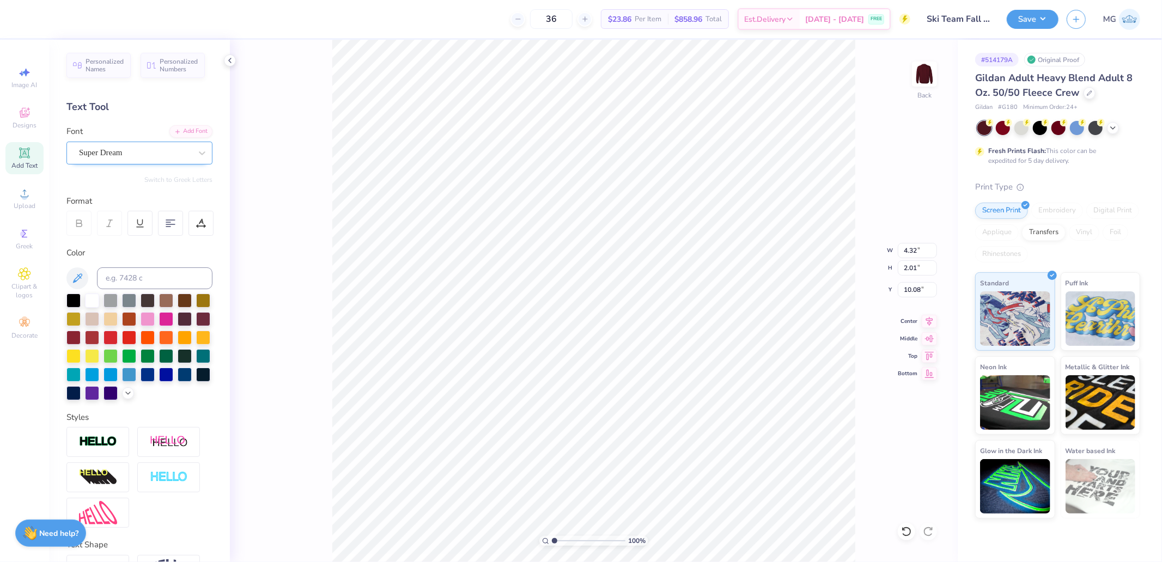
click at [154, 148] on div "Super Dream" at bounding box center [135, 152] width 114 height 17
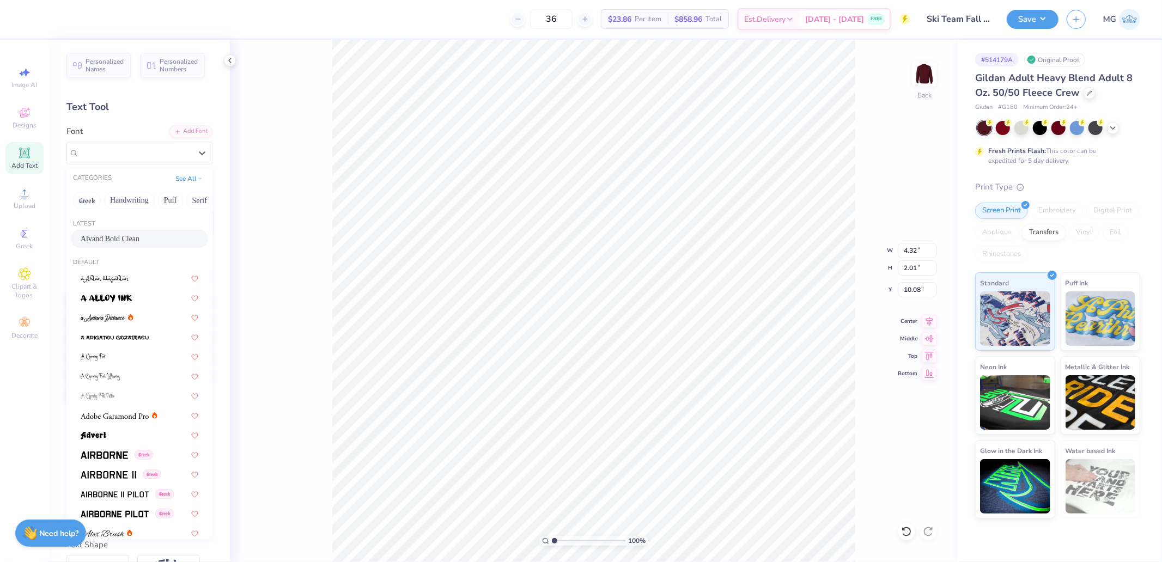
click at [99, 243] on span "Alvand Bold Clean" at bounding box center [110, 238] width 59 height 11
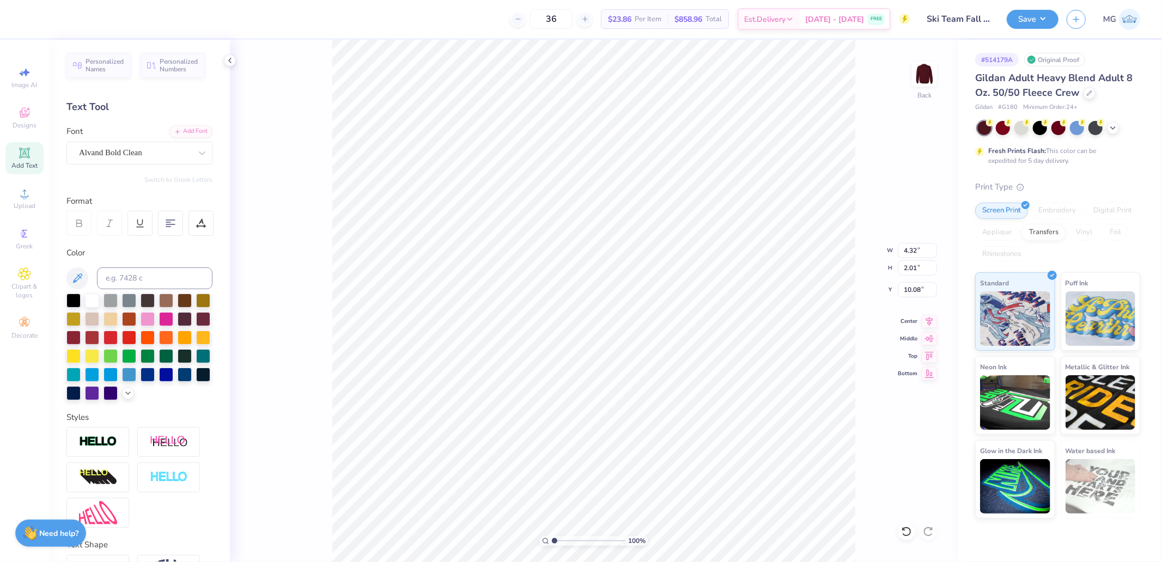
type input "4.11"
type input "1.97"
type input "10.30"
type input "4.39"
type input "2.18"
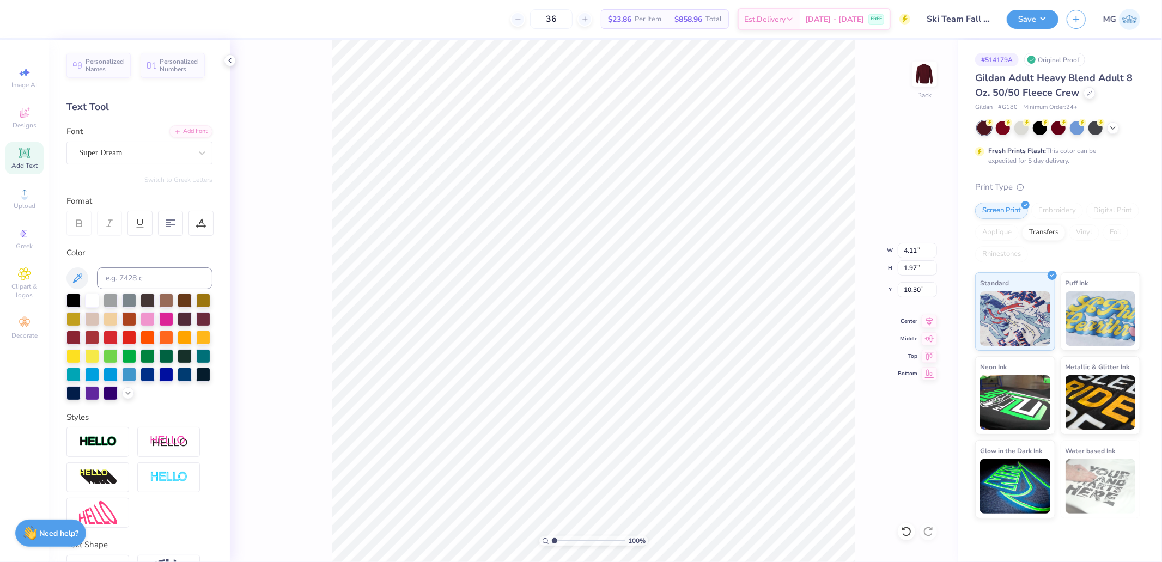
type input "10.00"
click at [137, 139] on div "Font Super Dream" at bounding box center [139, 144] width 146 height 39
click at [133, 144] on div "Super Dream" at bounding box center [135, 152] width 114 height 17
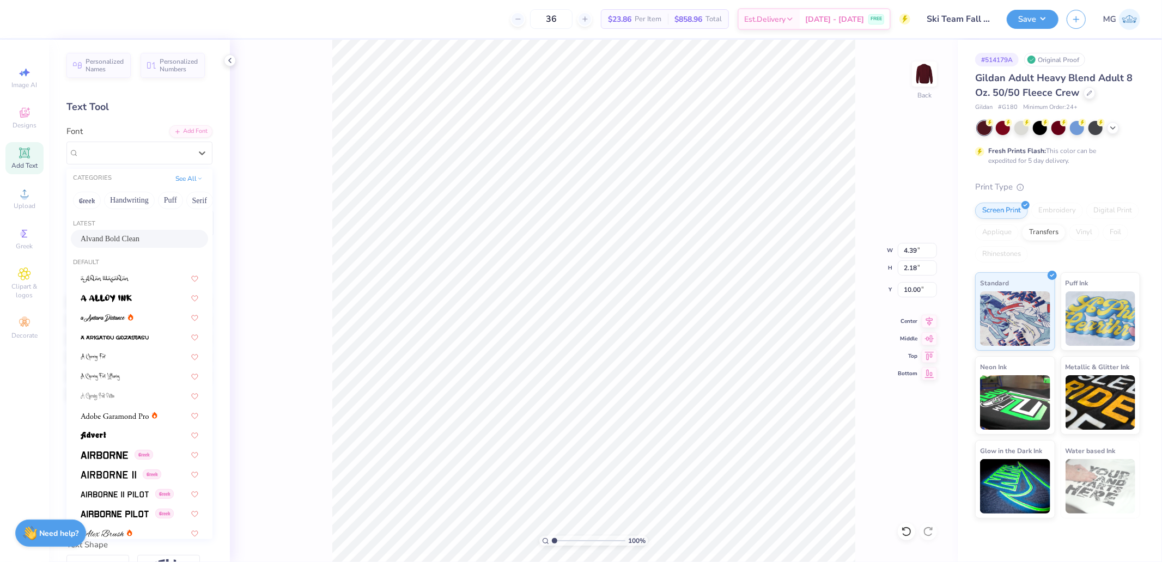
click at [108, 235] on span "Alvand Bold Clean" at bounding box center [110, 238] width 59 height 11
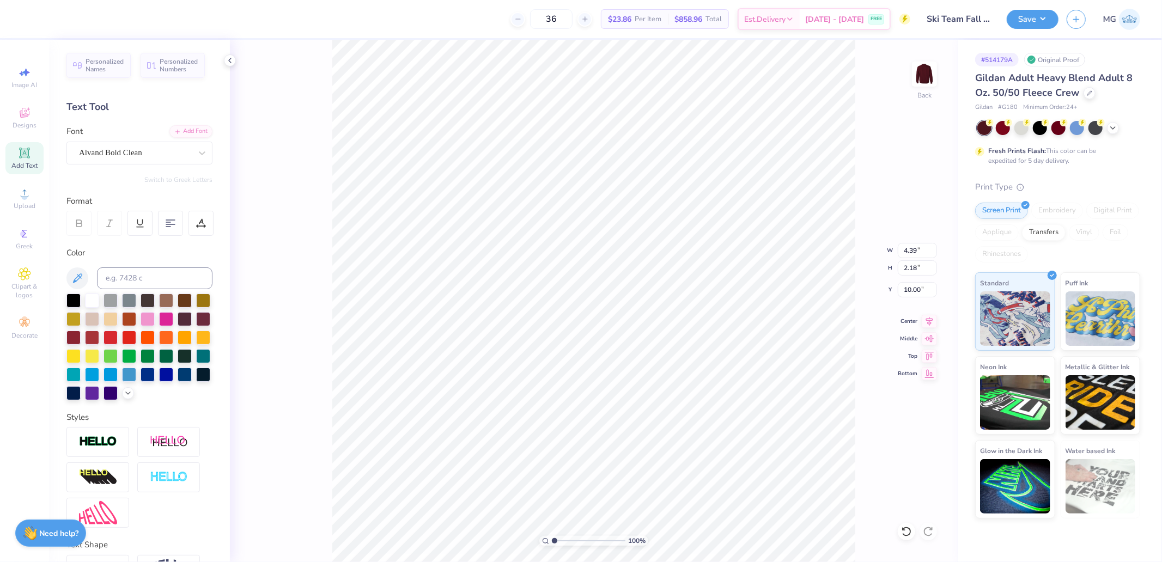
type input "3.60"
type input "2.15"
type input "10.23"
type input "4.54"
type input "1.53"
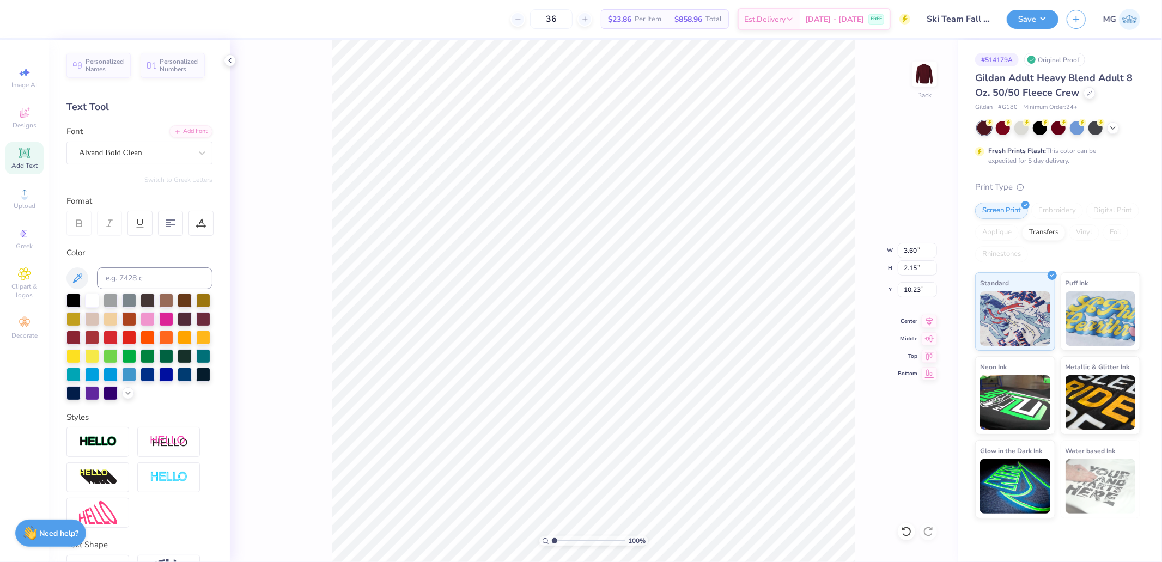
type input "14.47"
click at [111, 151] on div "Super Dream" at bounding box center [135, 152] width 114 height 17
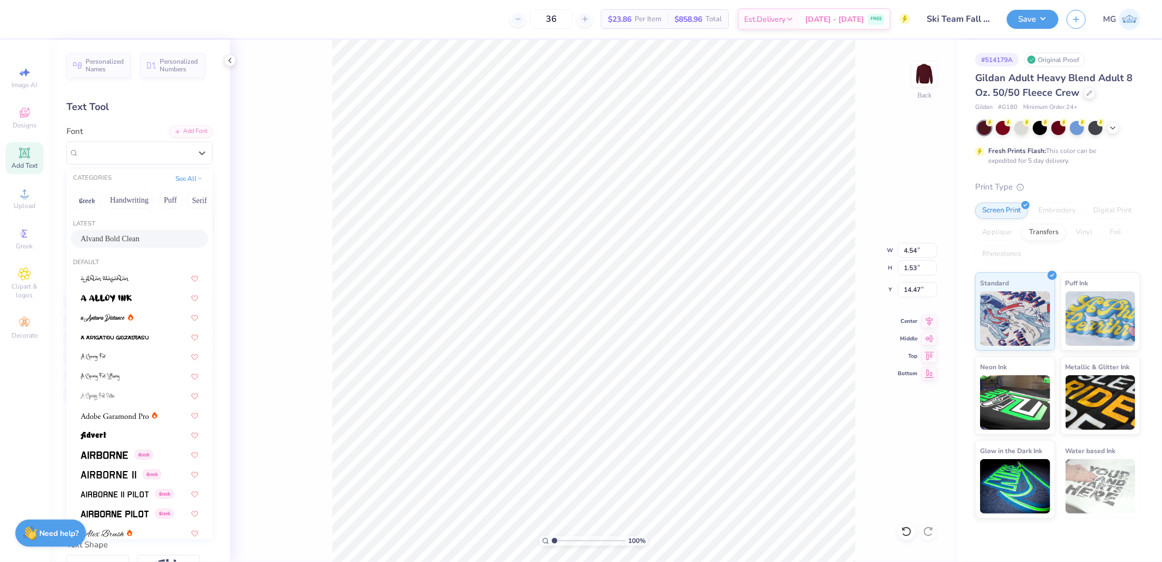
click at [118, 239] on span "Alvand Bold Clean" at bounding box center [110, 238] width 59 height 11
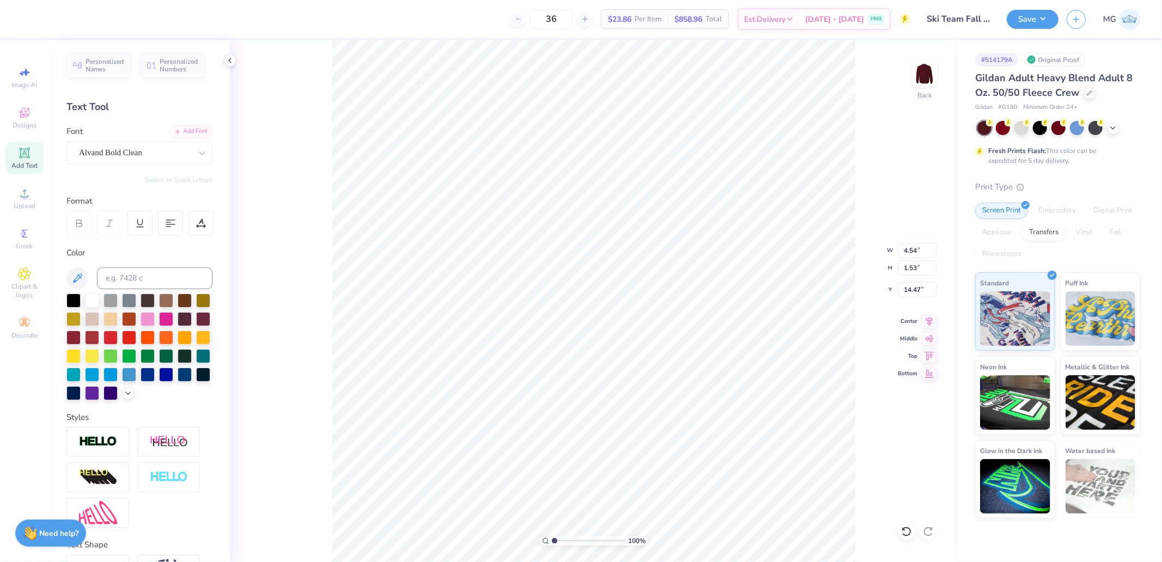
type input "4.04"
type input "1.15"
type input "14.60"
type input "7.10"
type input "1.23"
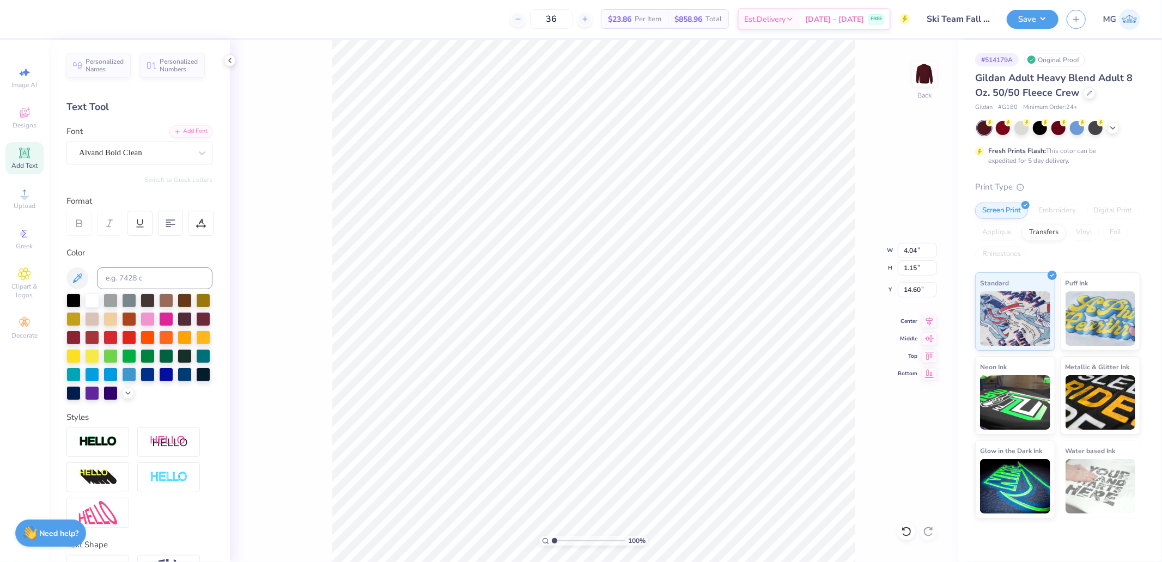
type input "15.90"
click at [120, 161] on div "Super Dream" at bounding box center [135, 152] width 114 height 17
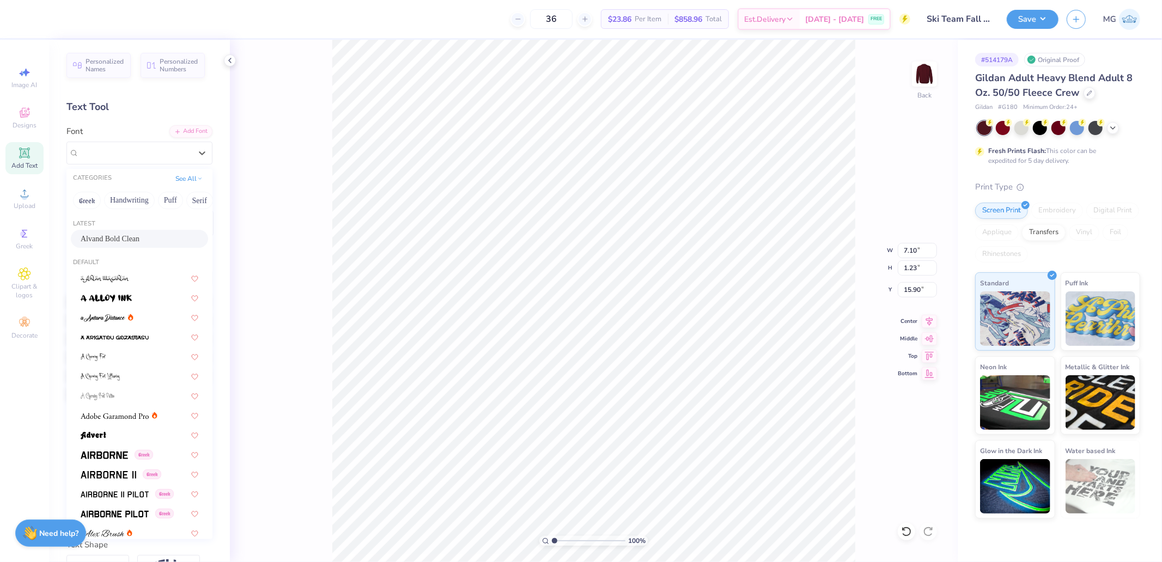
click at [120, 237] on span "Alvand Bold Clean" at bounding box center [110, 238] width 59 height 11
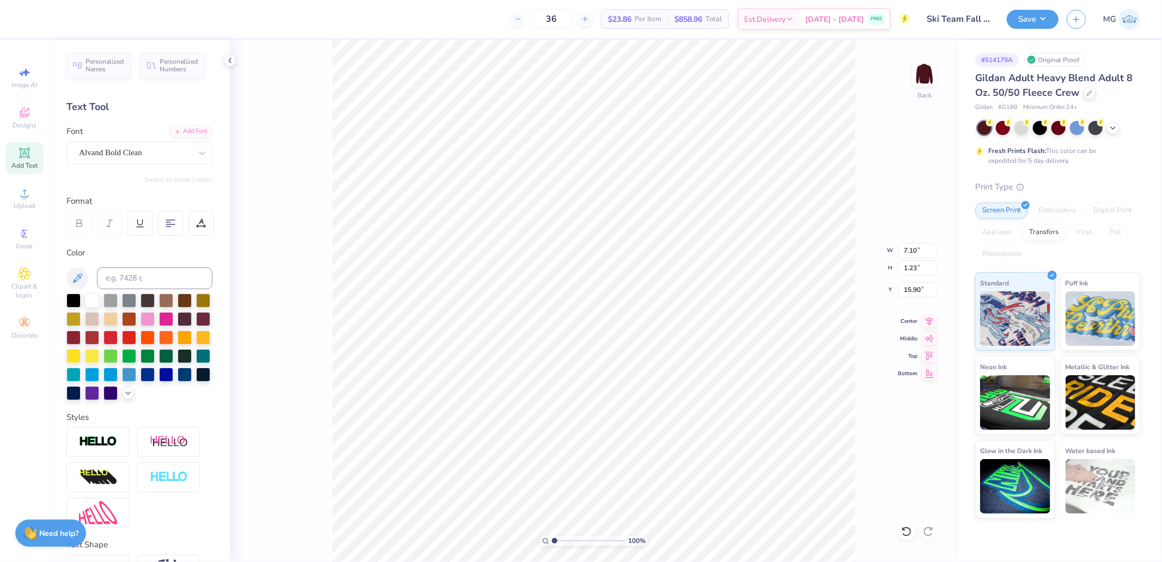
type input "5.55"
type input "1.15"
type input "16.05"
type input "2.61"
type input "1.23"
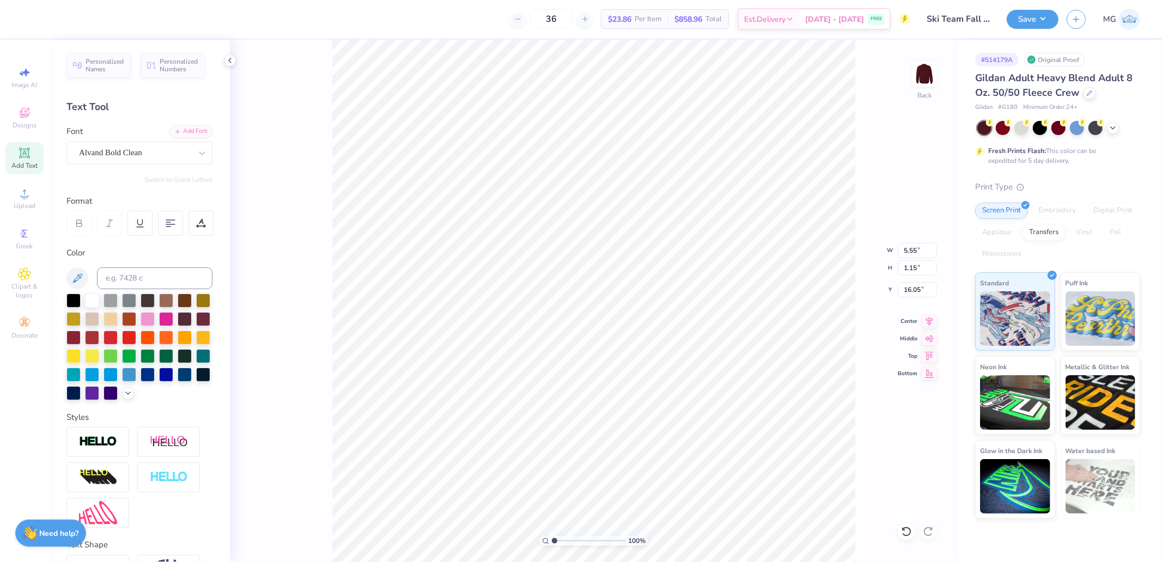
type input "17.62"
click at [117, 151] on div "Super Dream" at bounding box center [135, 152] width 114 height 17
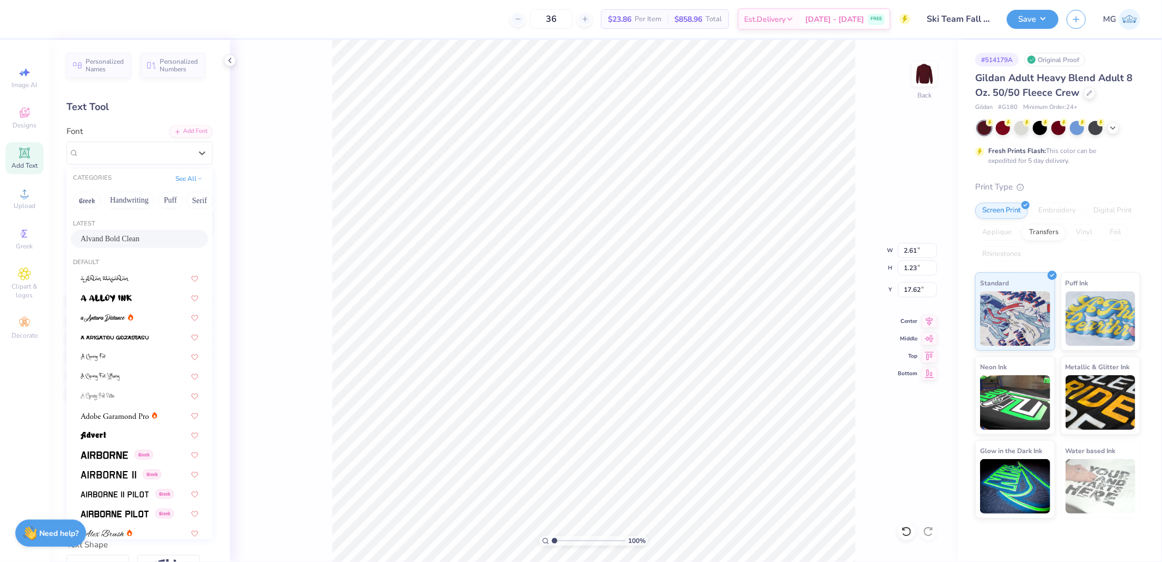
click at [110, 240] on span "Alvand Bold Clean" at bounding box center [110, 238] width 59 height 11
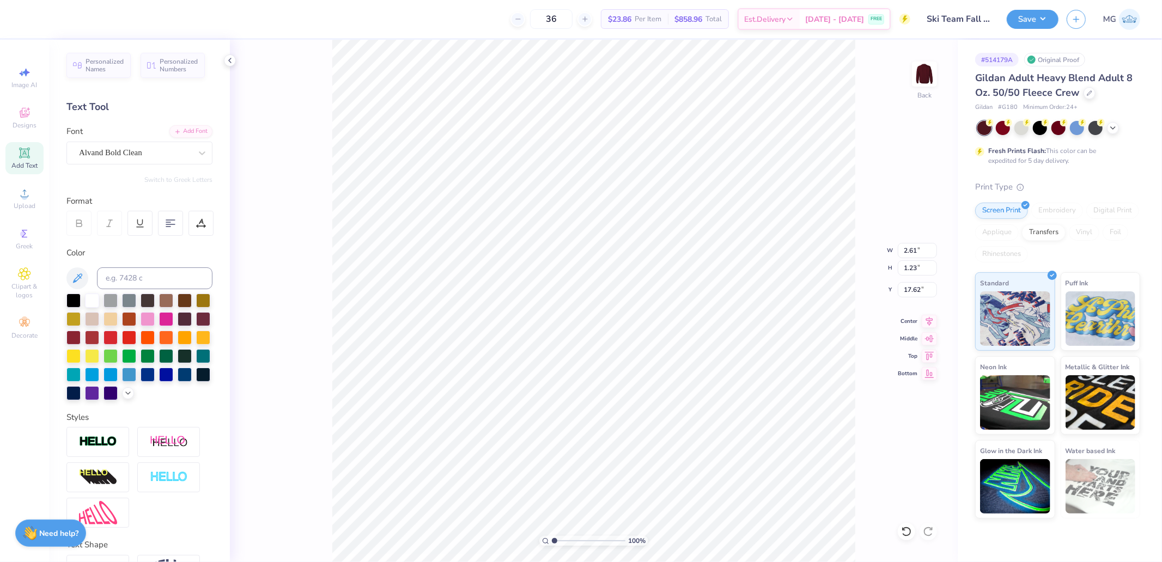
type input "2.27"
type input "1.18"
type input "17.75"
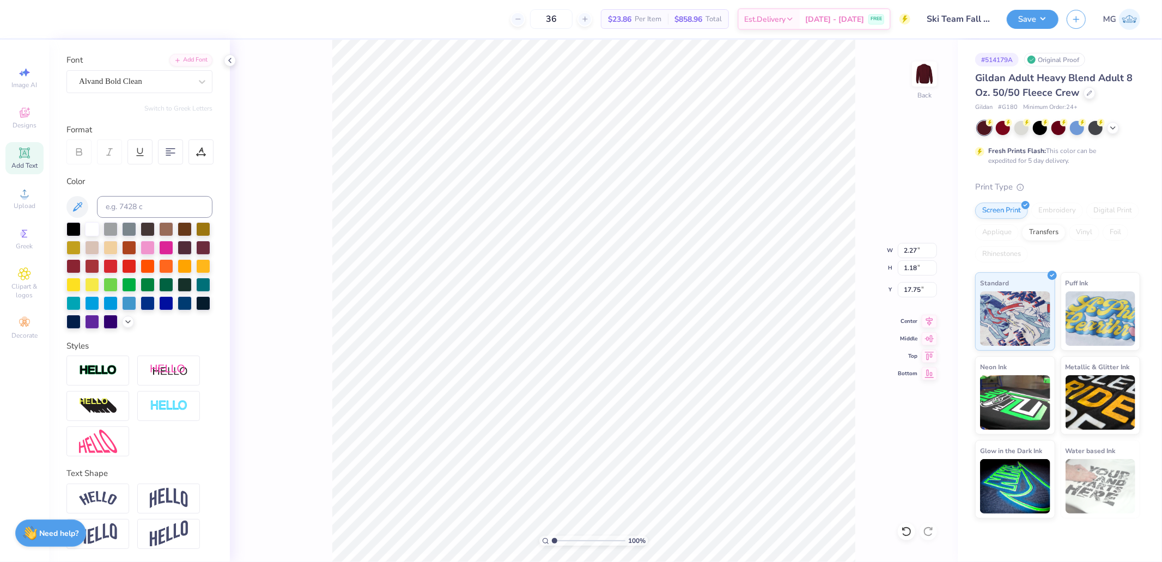
scroll to position [89, 0]
click at [928, 320] on icon at bounding box center [929, 319] width 15 height 13
type input "4.04"
type input "1.15"
type input "14.60"
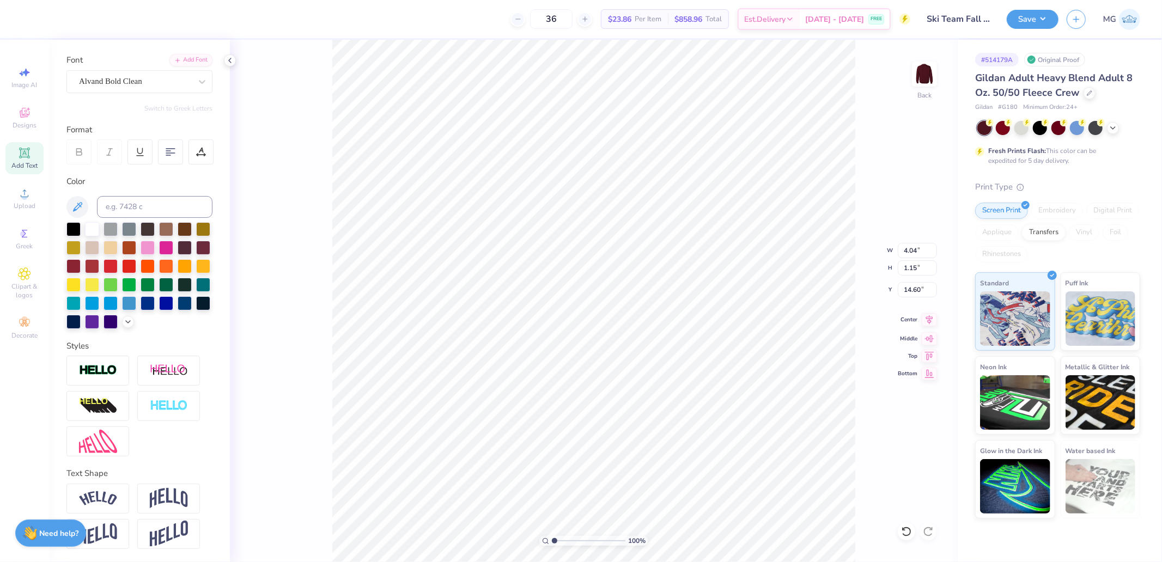
click at [928, 320] on icon at bounding box center [929, 319] width 15 height 13
type input "5.55"
type input "16.05"
click at [926, 327] on div "100 % Back W 5.55 5.55 " H 1.15 1.15 " Y 16.05 16.05 " Center Middle Top Bottom" at bounding box center [594, 301] width 728 height 522
click at [933, 317] on icon at bounding box center [929, 319] width 15 height 13
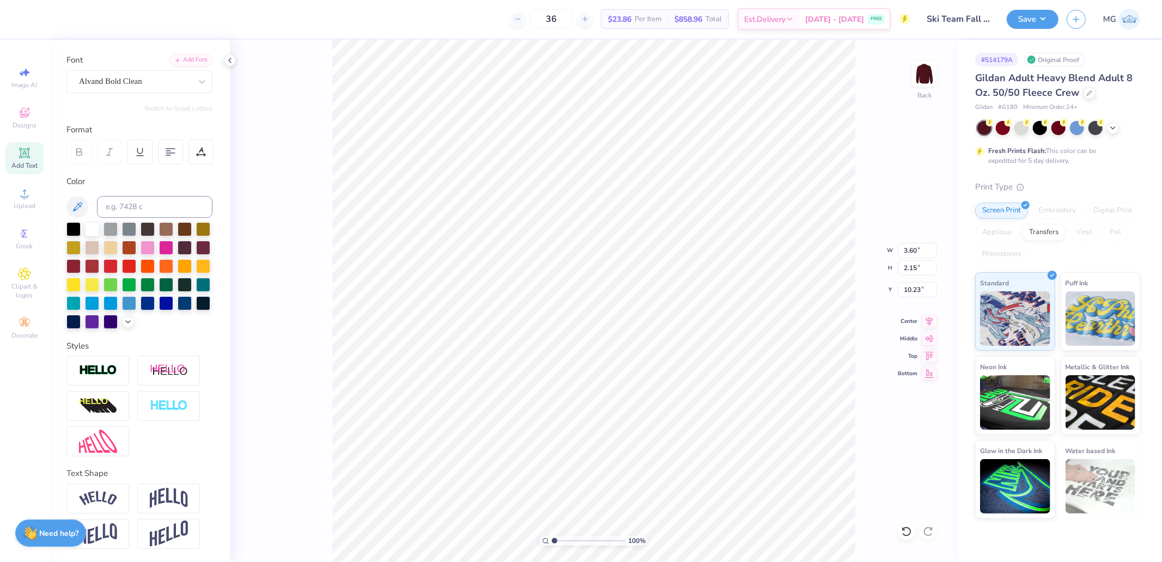
type input "10.18"
click at [166, 492] on img at bounding box center [169, 498] width 38 height 21
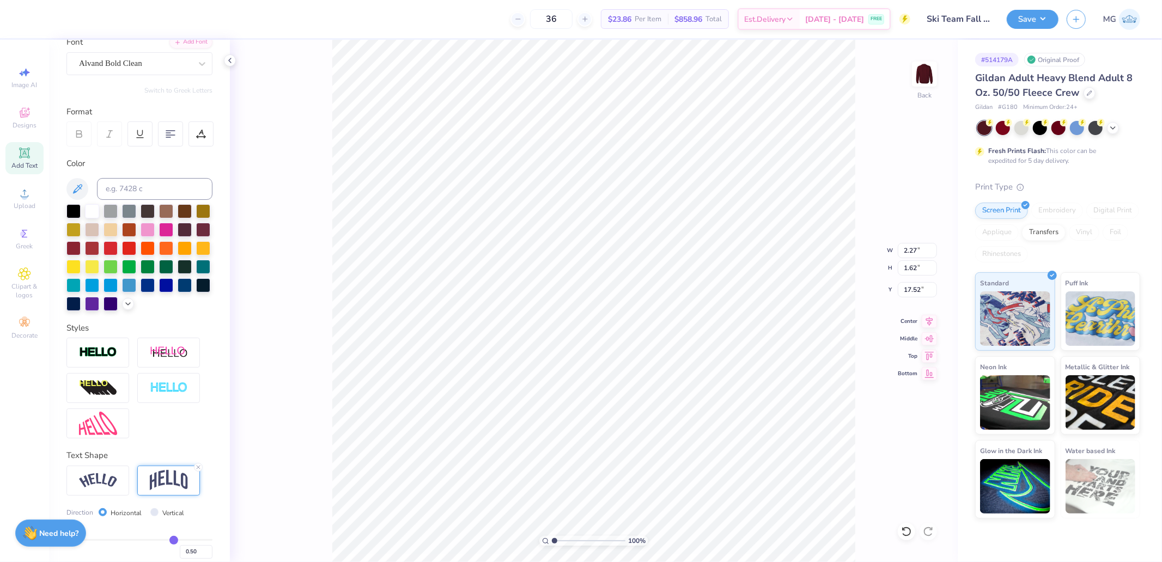
type input "1.62"
type input "17.52"
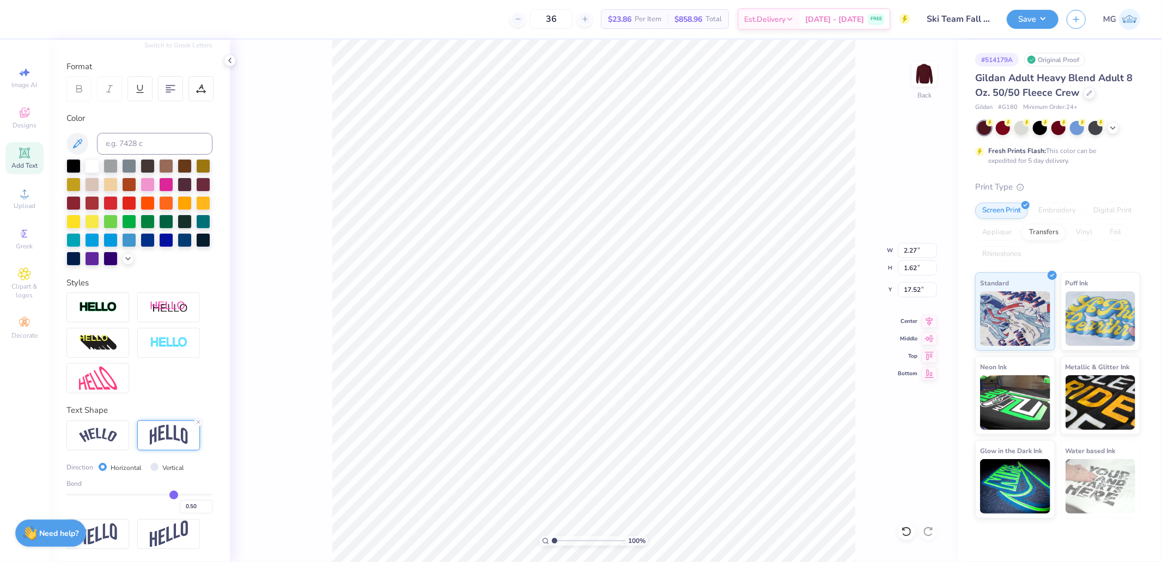
scroll to position [153, 0]
type input "0.47"
type input "0.34"
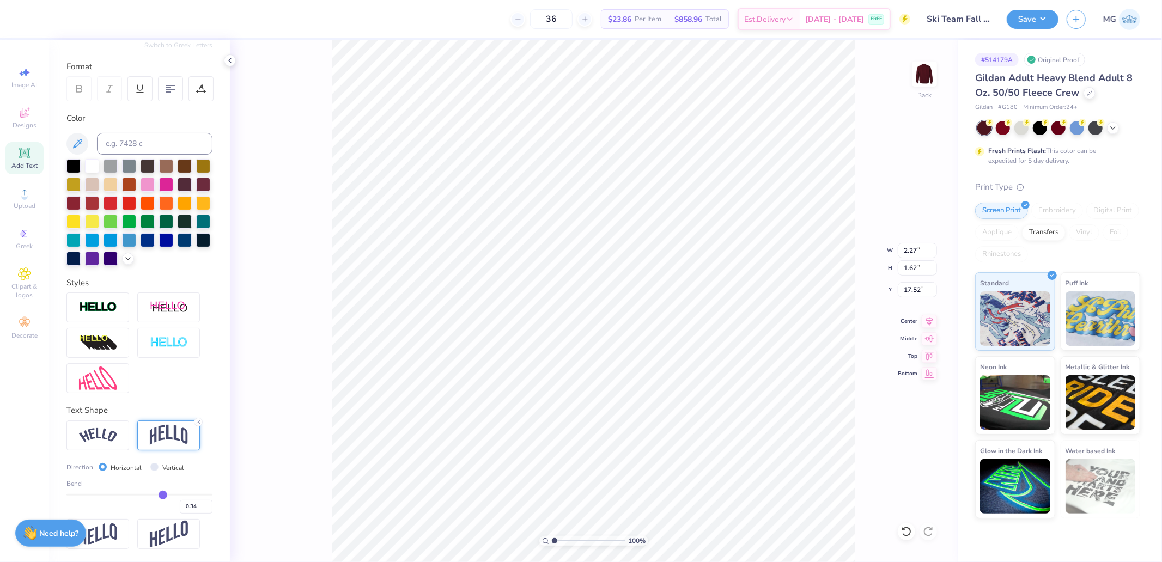
type input "0.19"
type input "0.04"
type input "-0.09"
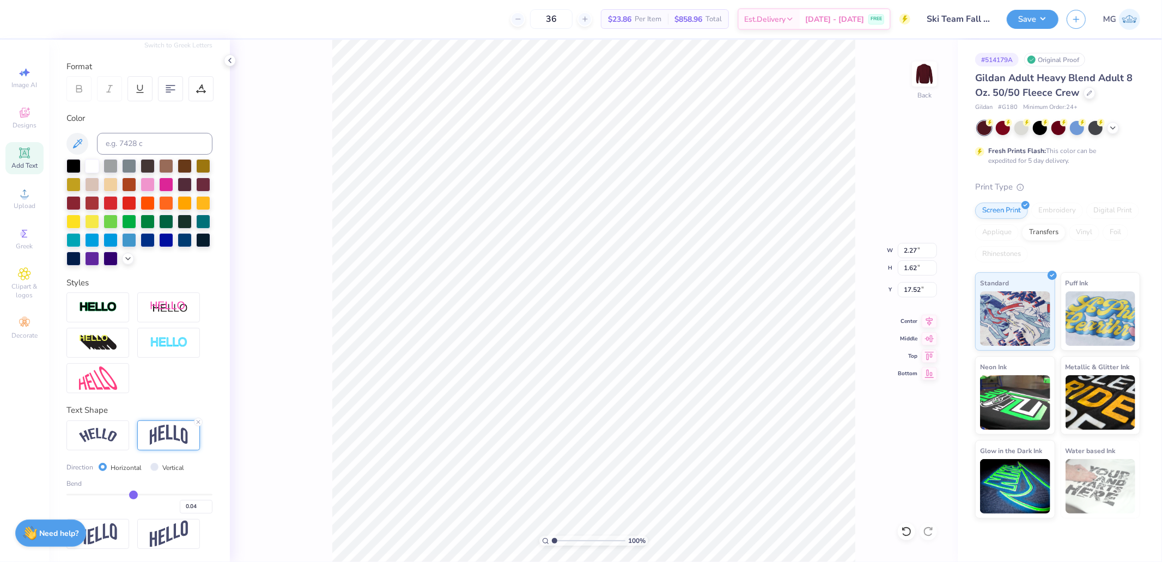
type input "-0.09"
type input "-0.2"
type input "-0.20"
type input "-0.24"
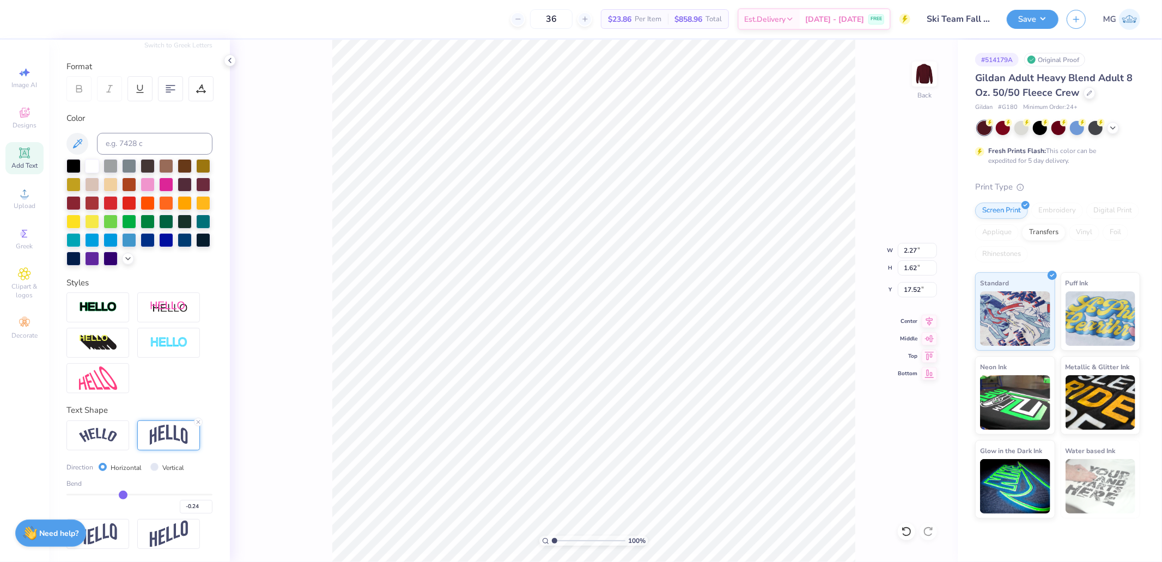
type input "-0.25"
type input "-0.31"
type input "-0.38"
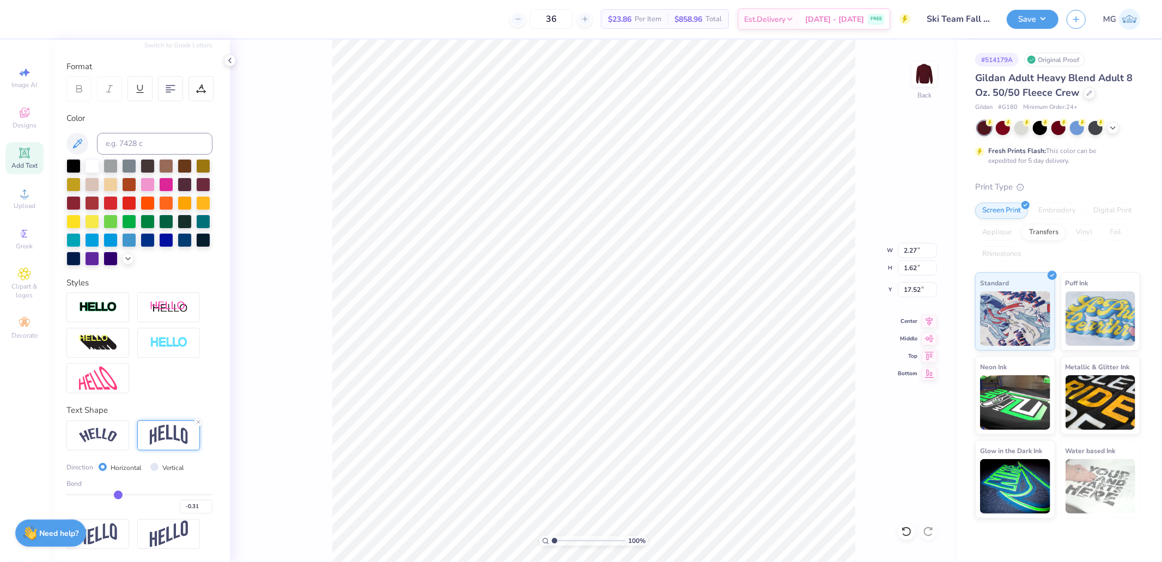
type input "-0.38"
type input "-0.43"
type input "-0.44"
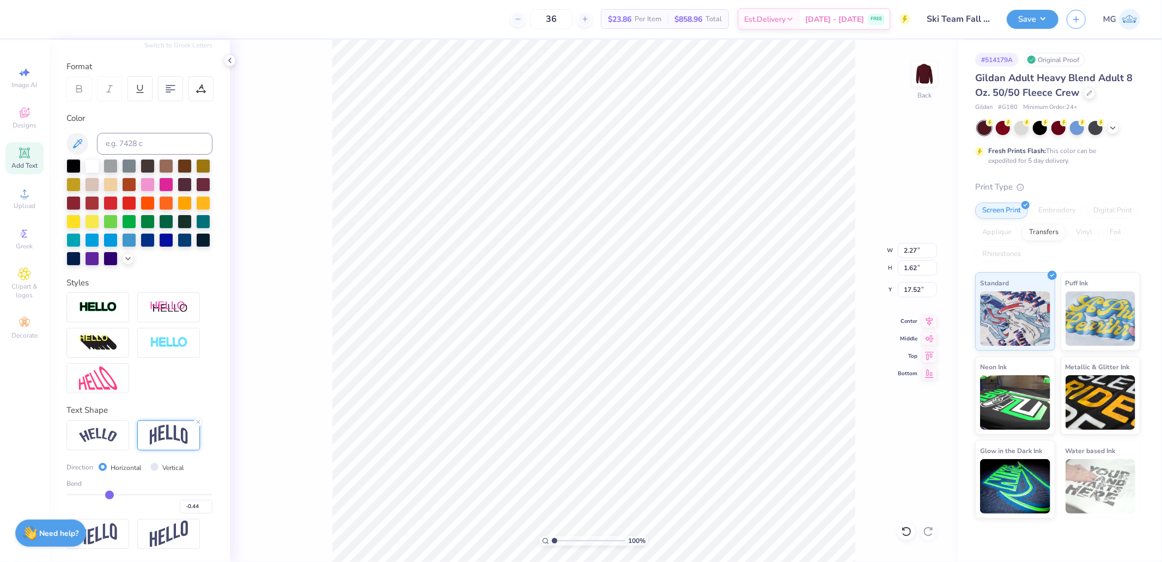
drag, startPoint x: 169, startPoint y: 495, endPoint x: 106, endPoint y: 494, distance: 62.7
type input "-0.44"
click at [106, 494] on input "range" at bounding box center [139, 495] width 146 height 2
type input "1.58"
type input "17.55"
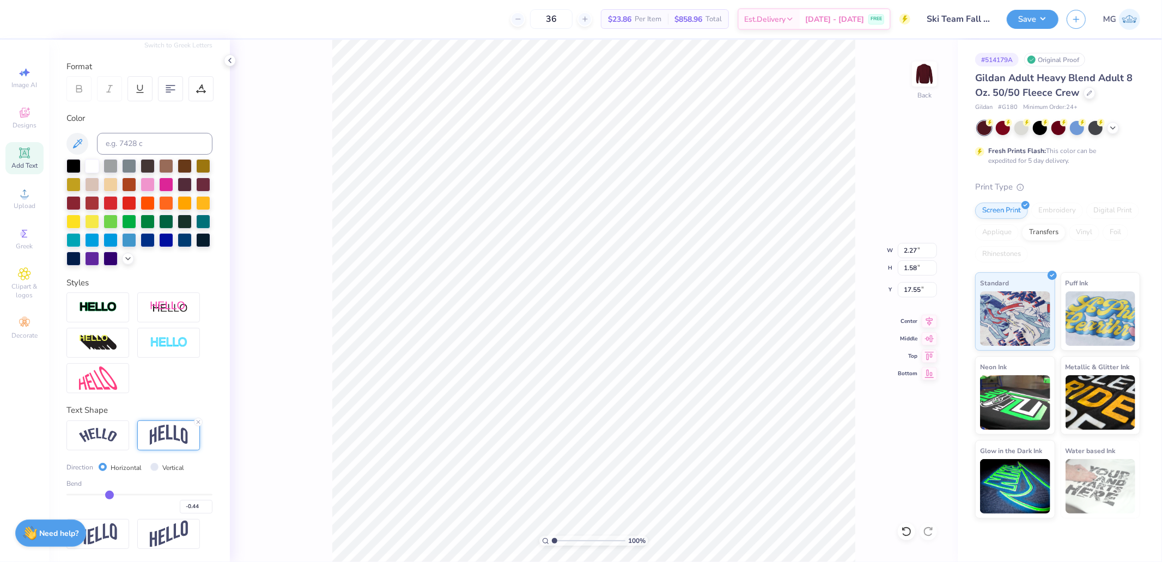
type input "-0.43"
type input "-0.42"
type input "-0.41"
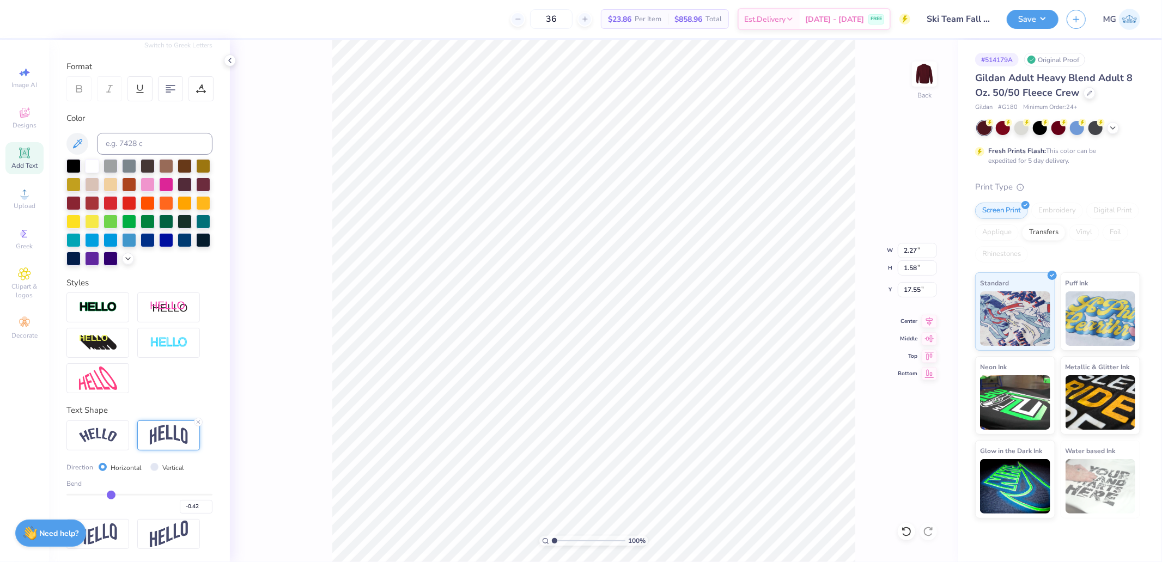
type input "-0.41"
type input "-0.4"
type input "-0.40"
type input "-0.39"
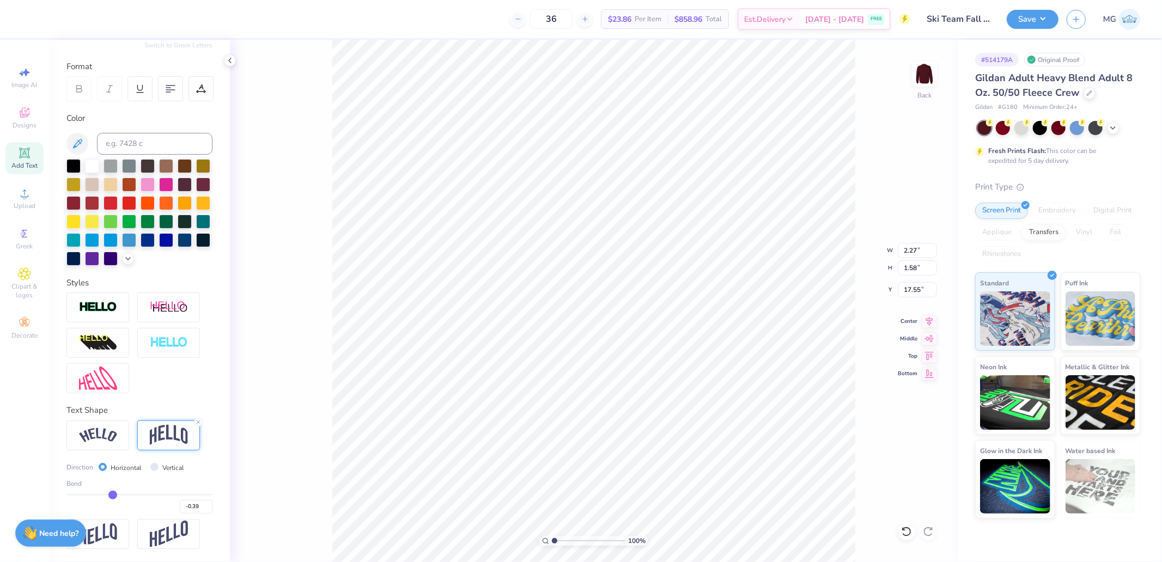
type input "-0.38"
click at [111, 494] on input "range" at bounding box center [139, 495] width 146 height 2
type input "1.52"
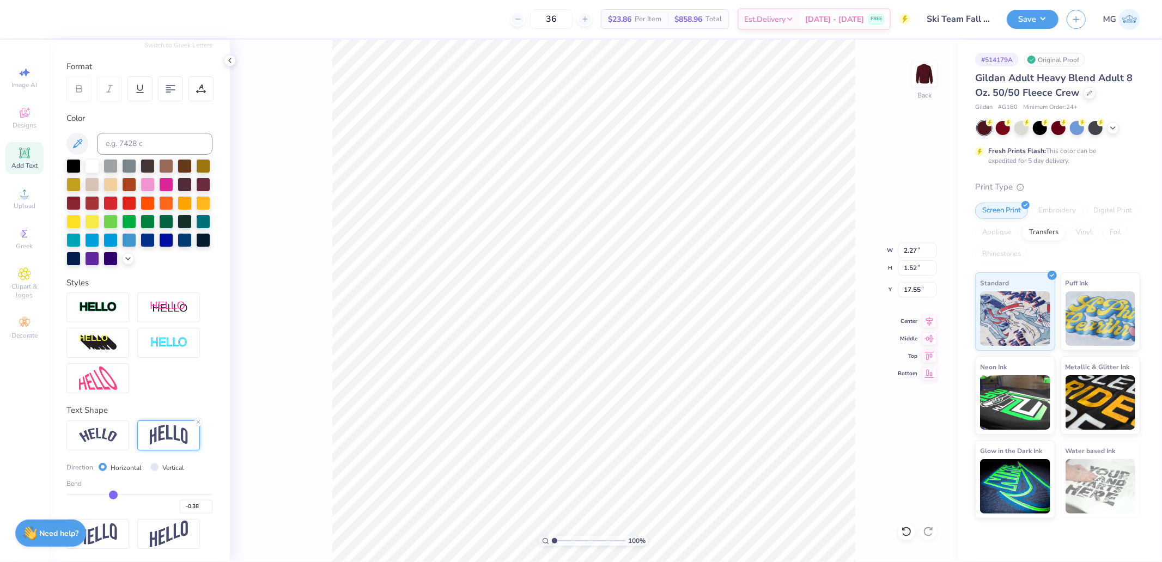
type input "17.58"
type input "-0.37"
type input "-0.36"
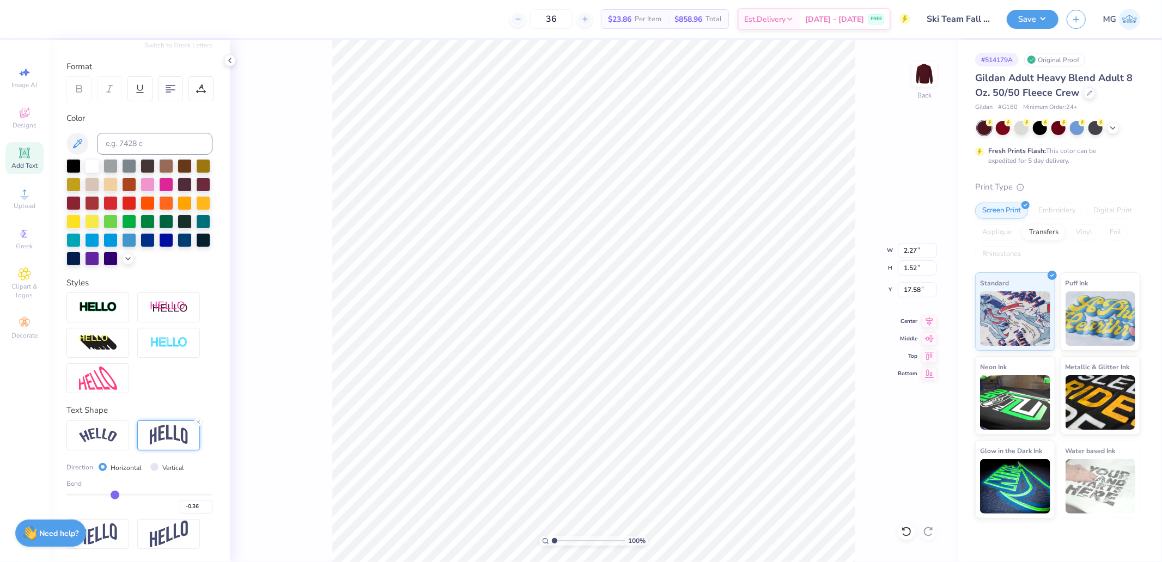
type input "-0.35"
click at [112, 494] on input "range" at bounding box center [139, 495] width 146 height 2
type input "-0.34"
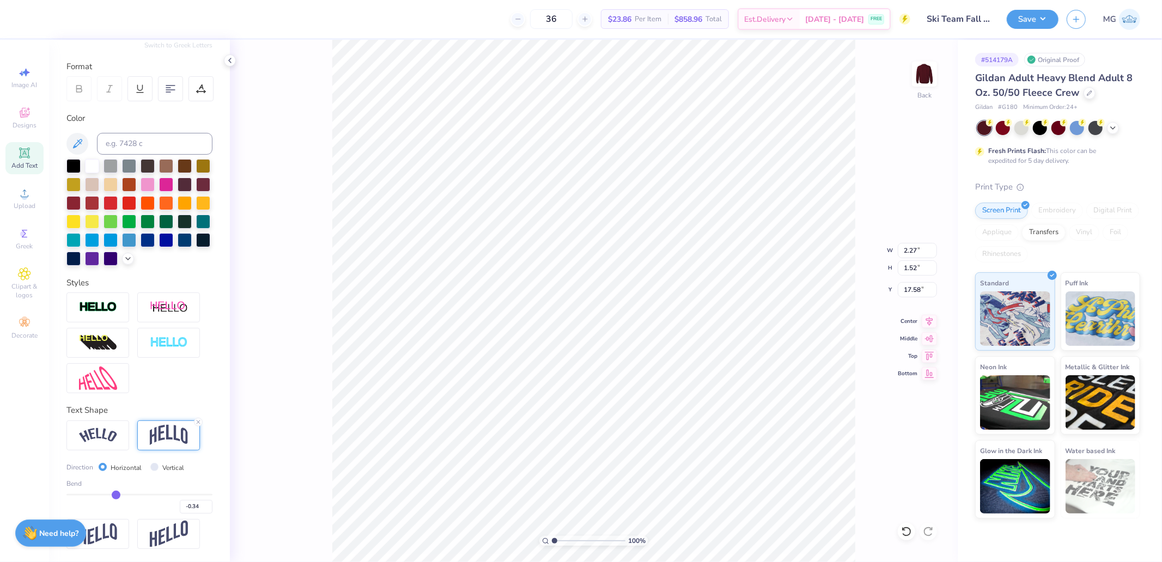
type input "1.49"
type input "17.59"
type input "-0.33"
type input "-0.32"
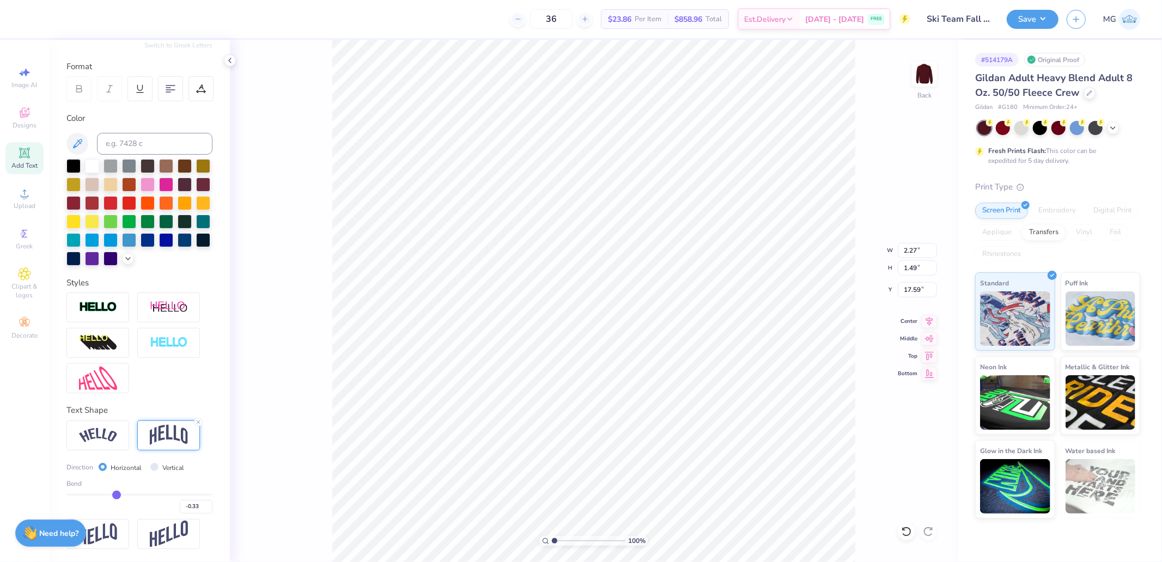
type input "-0.32"
type input "-0.31"
type input "-0.3"
type input "-0.30"
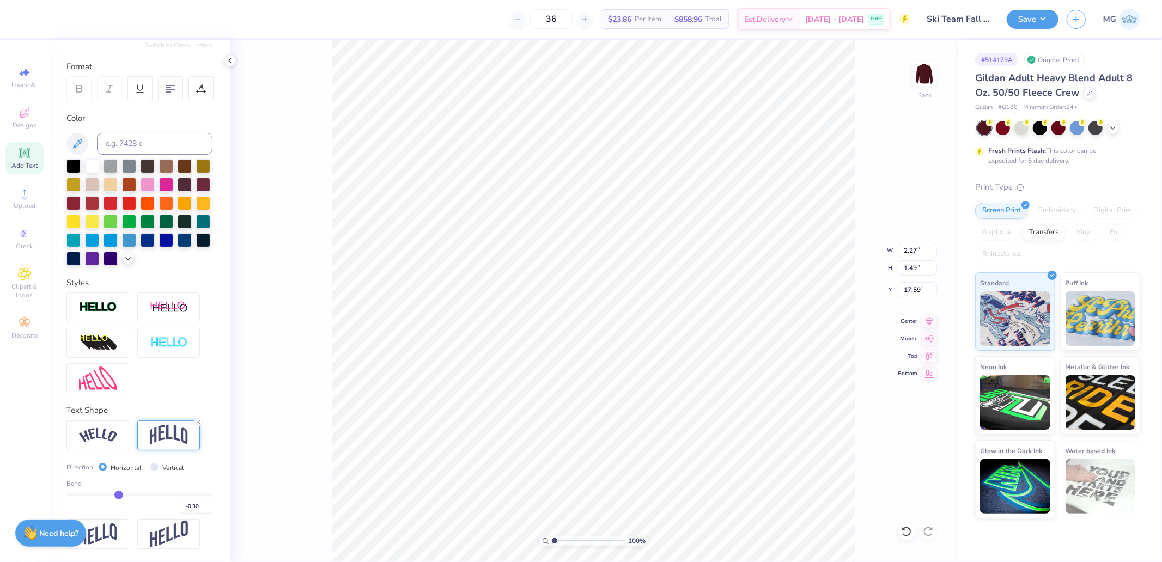
click at [115, 495] on input "range" at bounding box center [139, 495] width 146 height 2
type input "-0.25"
type input "-0.27"
type input "1.44"
type input "17.61"
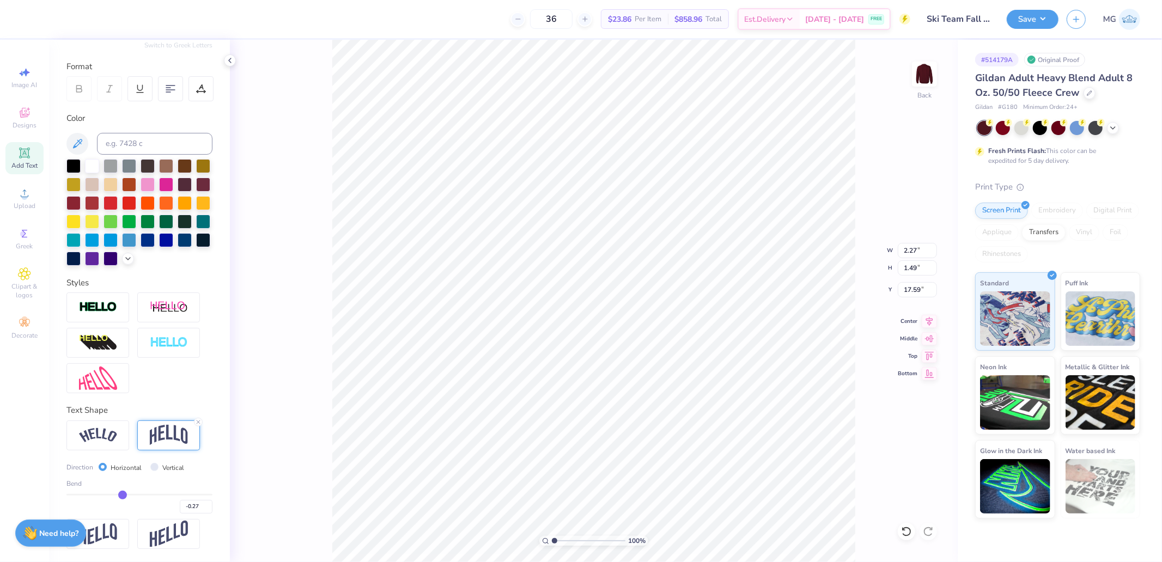
type input "-0.25"
type input "-0.24"
type input "-0.23"
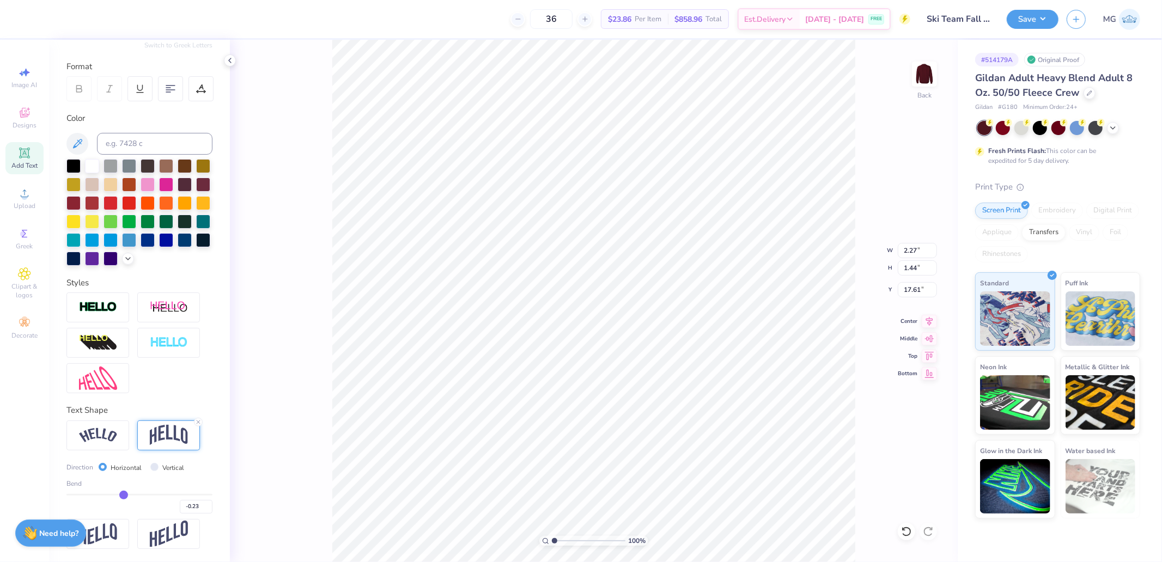
type input "-0.22"
click at [121, 494] on input "range" at bounding box center [139, 495] width 146 height 2
type input "1.37"
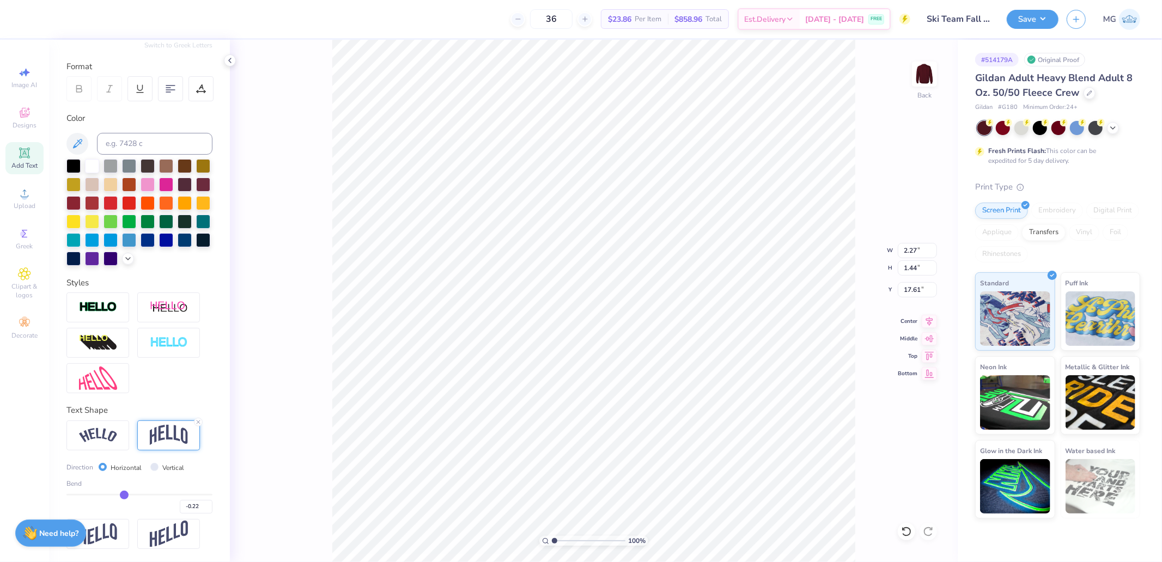
type input "17.65"
type input "-0.21"
type input "-0.19"
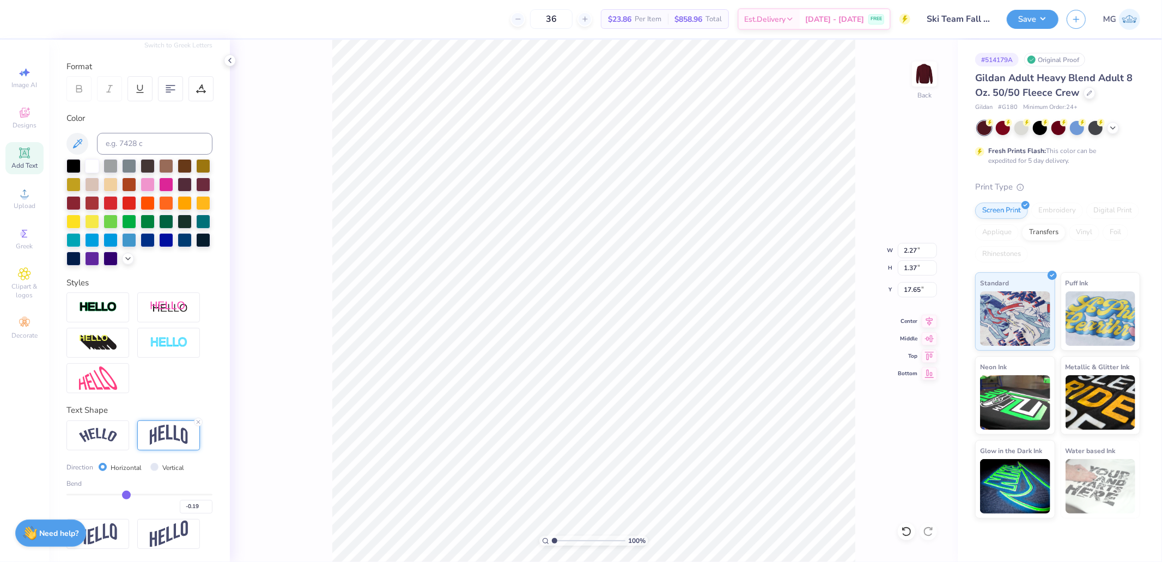
type input "-0.17"
type input "-0.16"
type input "-0.15"
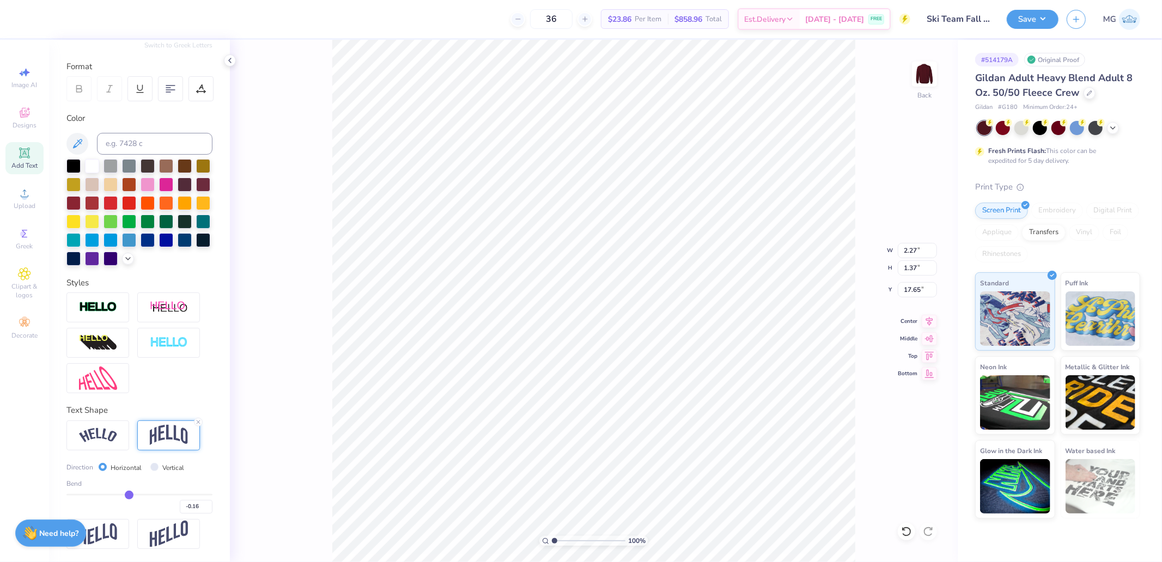
type input "-0.15"
type input "-0.11"
type input "-0.07"
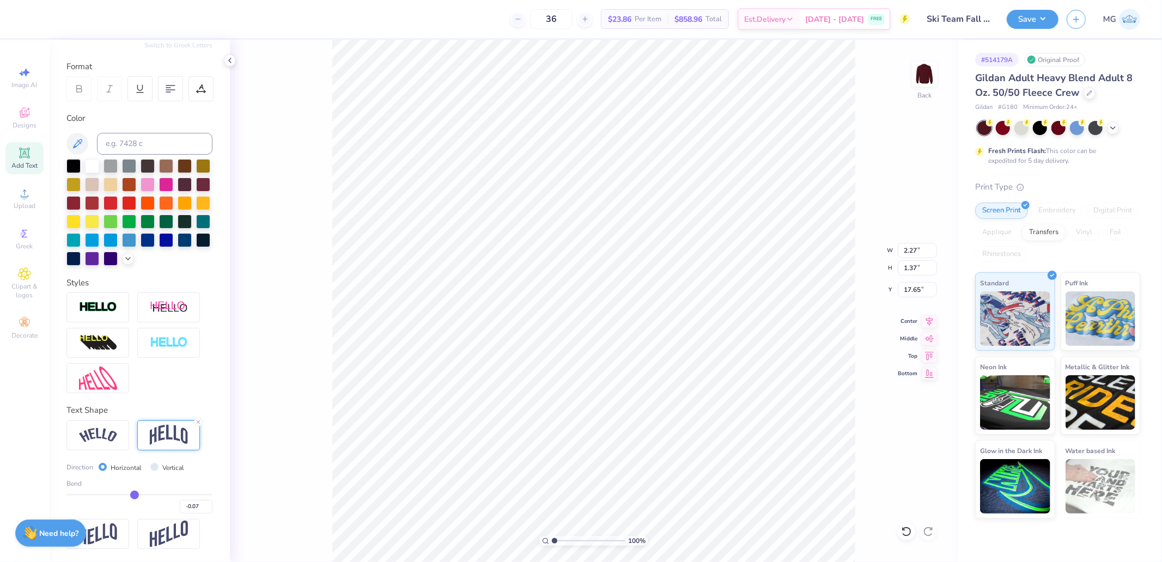
drag, startPoint x: 121, startPoint y: 493, endPoint x: 131, endPoint y: 494, distance: 9.9
type input "-0.07"
click at [131, 494] on input "range" at bounding box center [139, 495] width 146 height 2
type input "1.24"
type input "17.72"
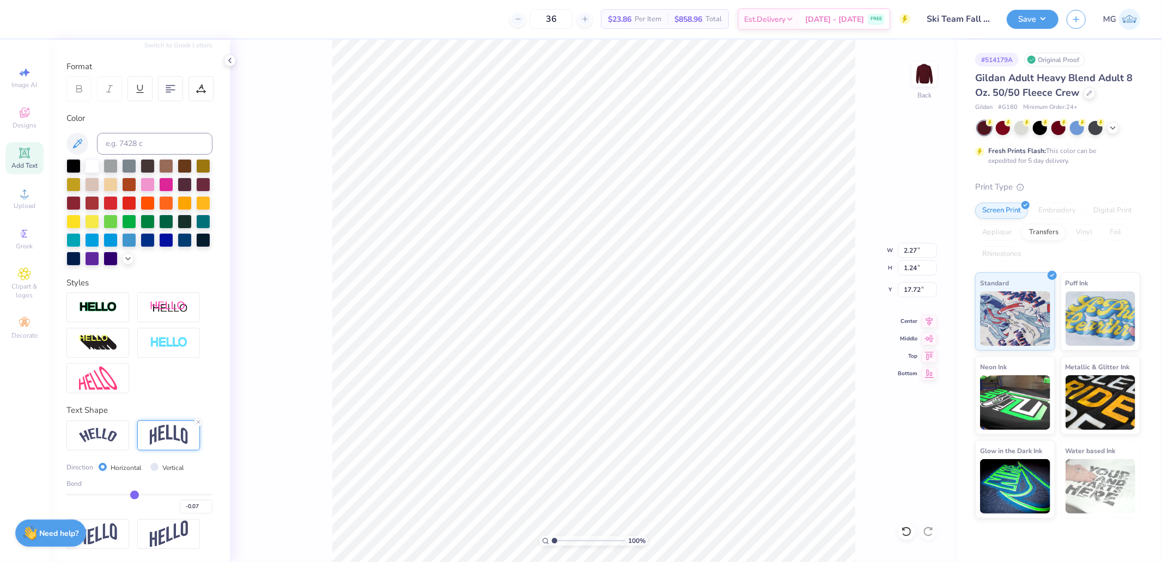
type input "-0.08"
type input "-0.09"
type input "-0.1"
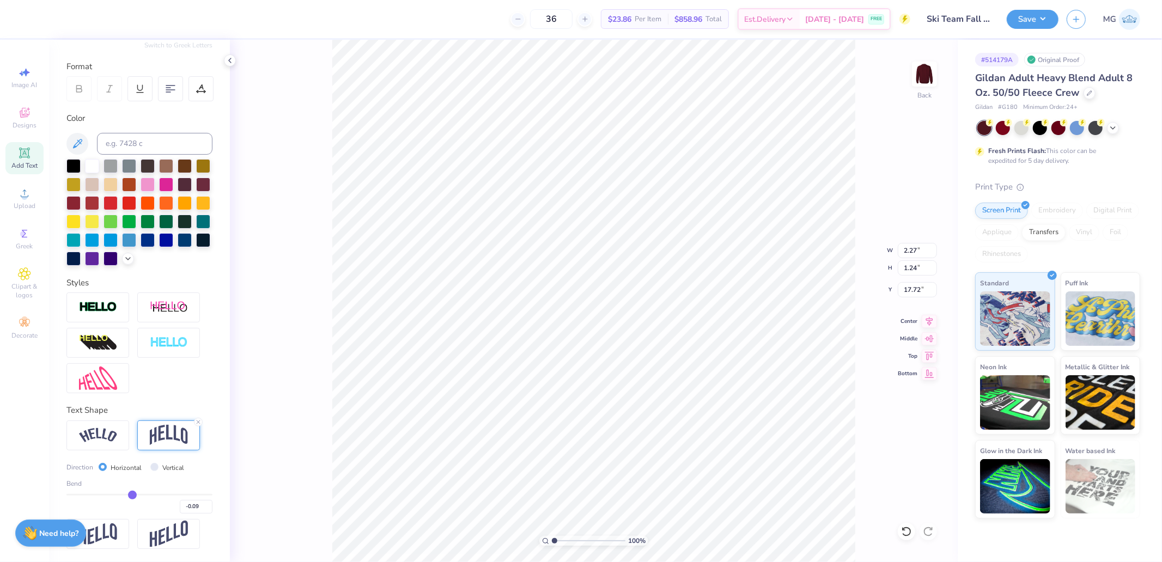
type input "-0.10"
type input "-0.1"
click at [128, 494] on input "range" at bounding box center [139, 495] width 146 height 2
type input "1.27"
type input "17.66"
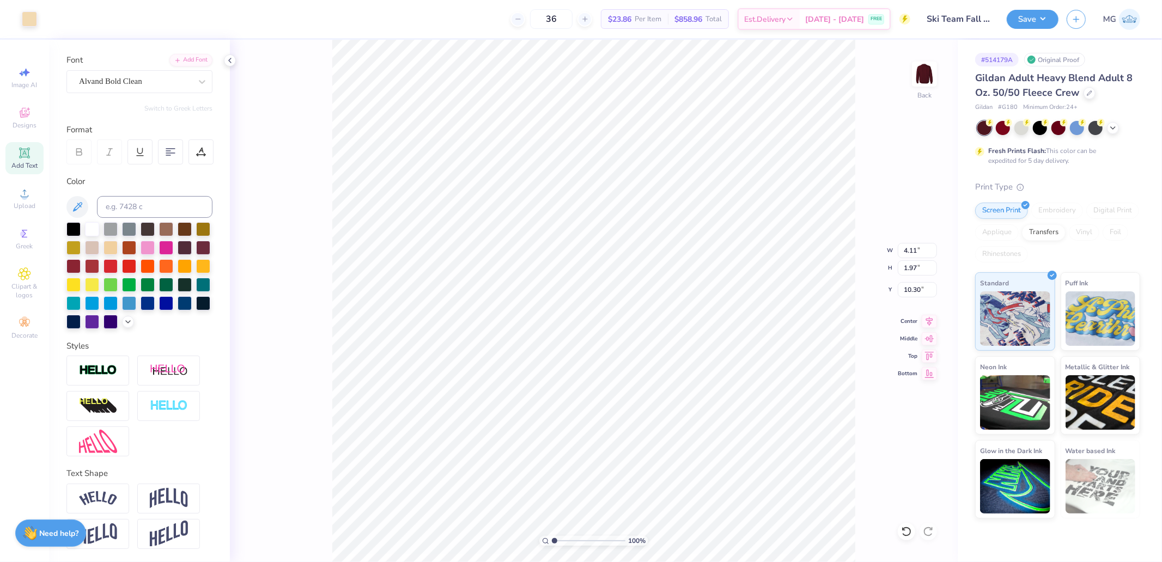
scroll to position [89, 0]
click at [694, 292] on li "Copy" at bounding box center [704, 293] width 86 height 21
type input "5.98"
type input "3.95"
type input "3.47"
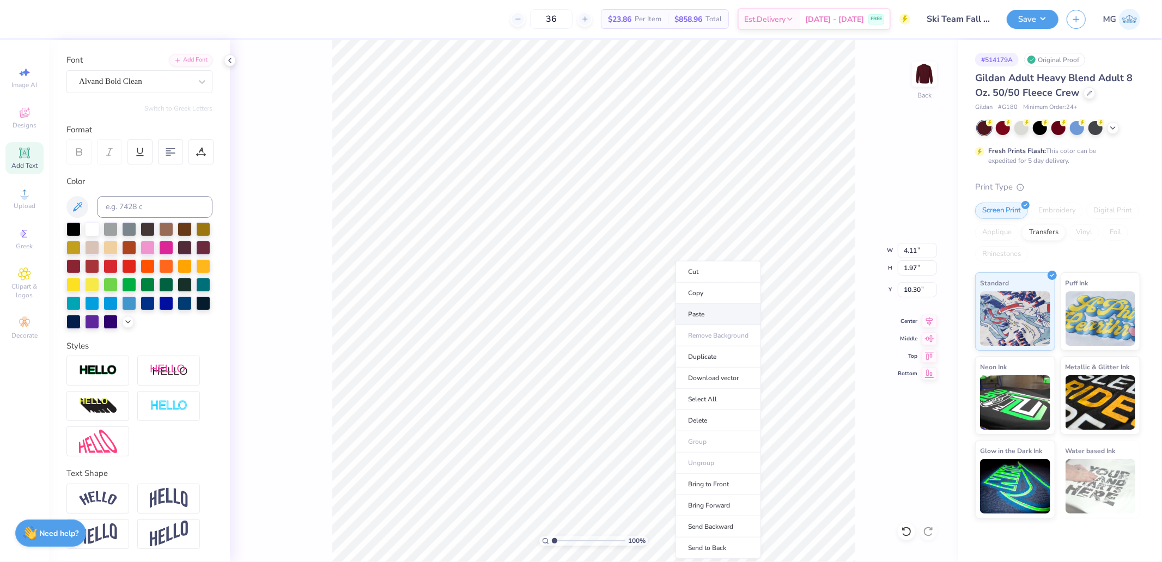
click at [702, 307] on li "Paste" at bounding box center [719, 314] width 86 height 21
type input "5.29"
type textarea "URI"
click at [930, 319] on icon at bounding box center [929, 319] width 7 height 9
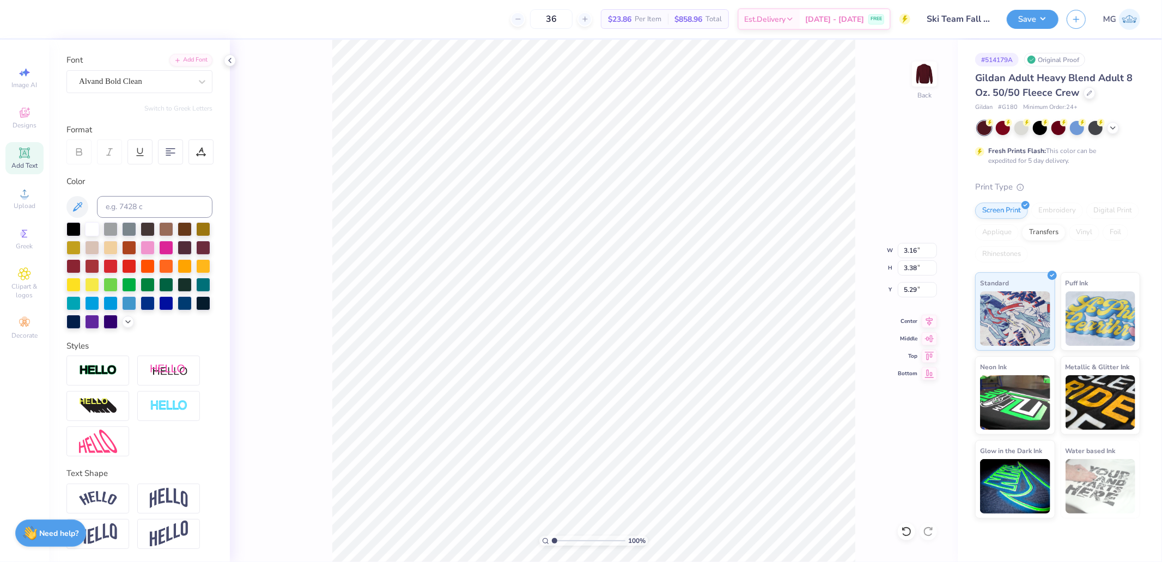
type input "5.43"
type input "3.38"
type input "3.88"
click at [929, 319] on icon at bounding box center [929, 319] width 15 height 13
click at [171, 507] on img at bounding box center [169, 498] width 38 height 21
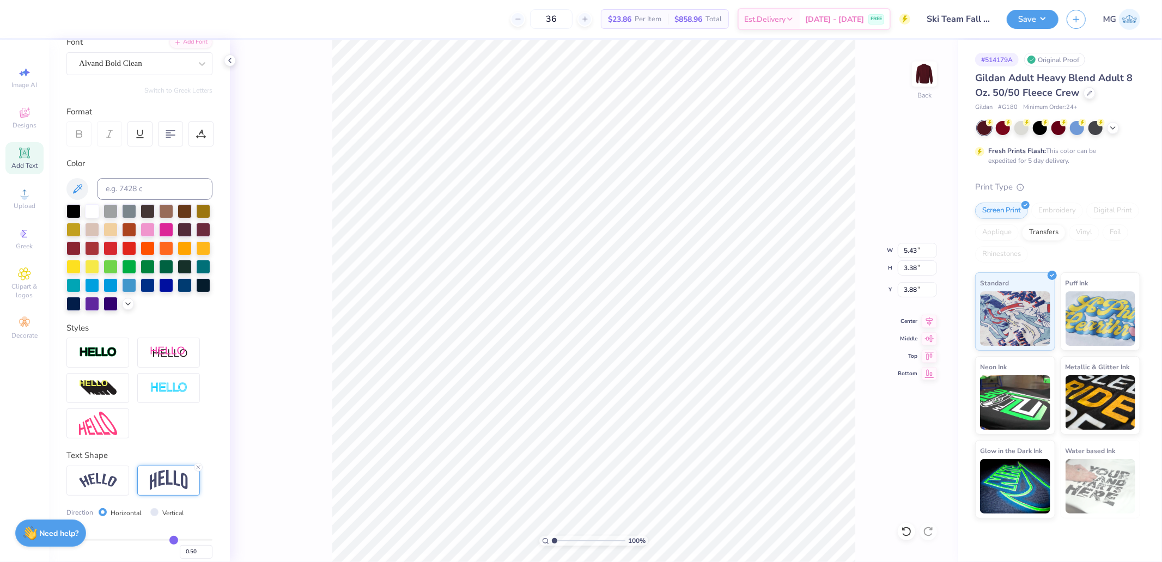
type input "4.47"
type input "3.34"
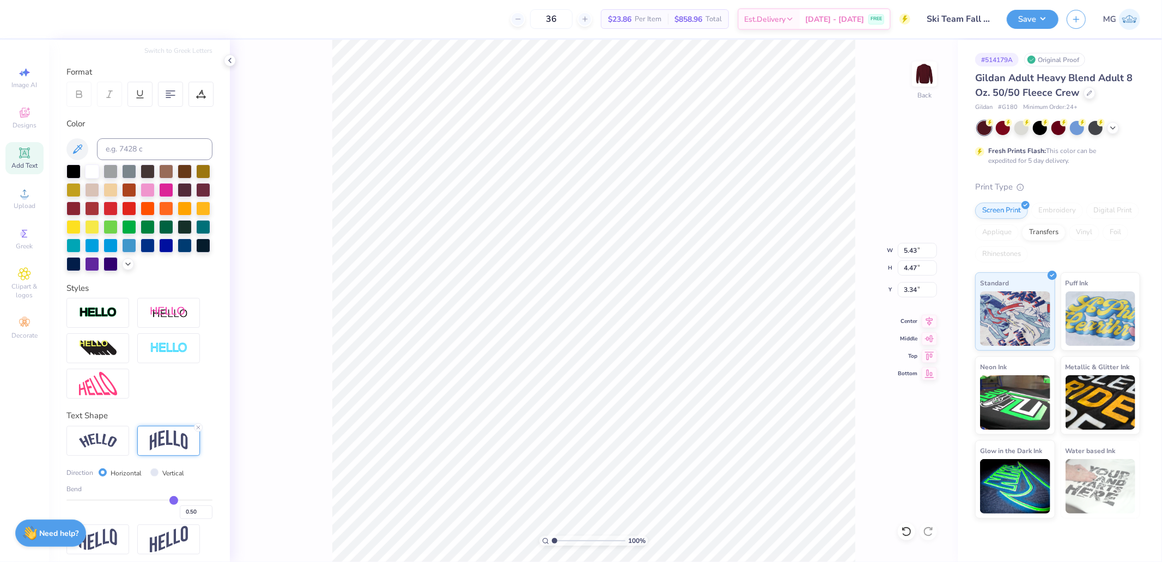
scroll to position [150, 0]
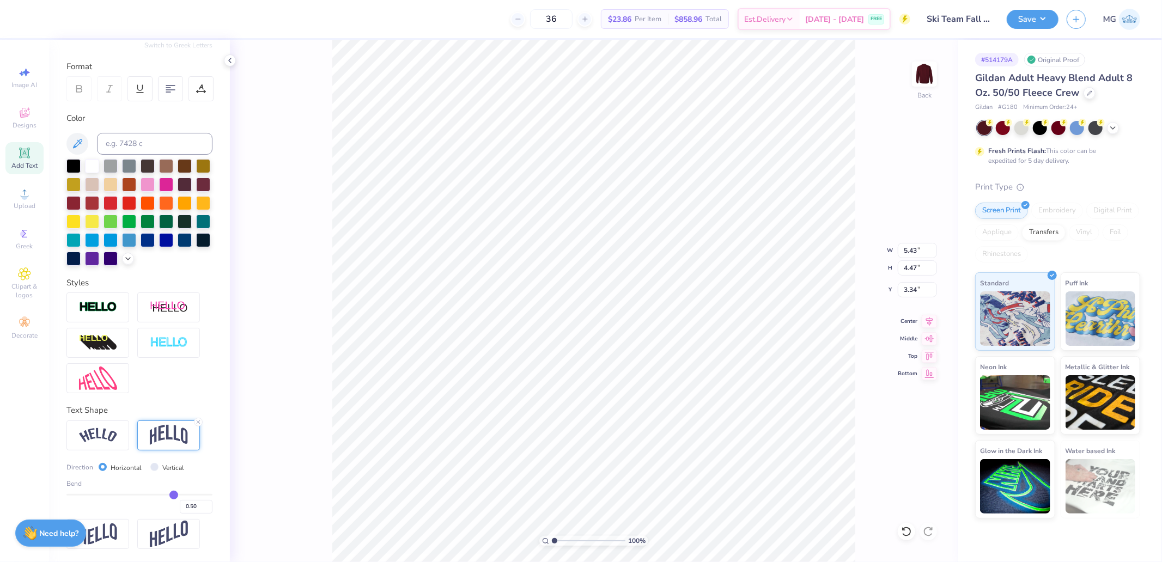
type input "0.52"
type input "0.49"
type input "0.46"
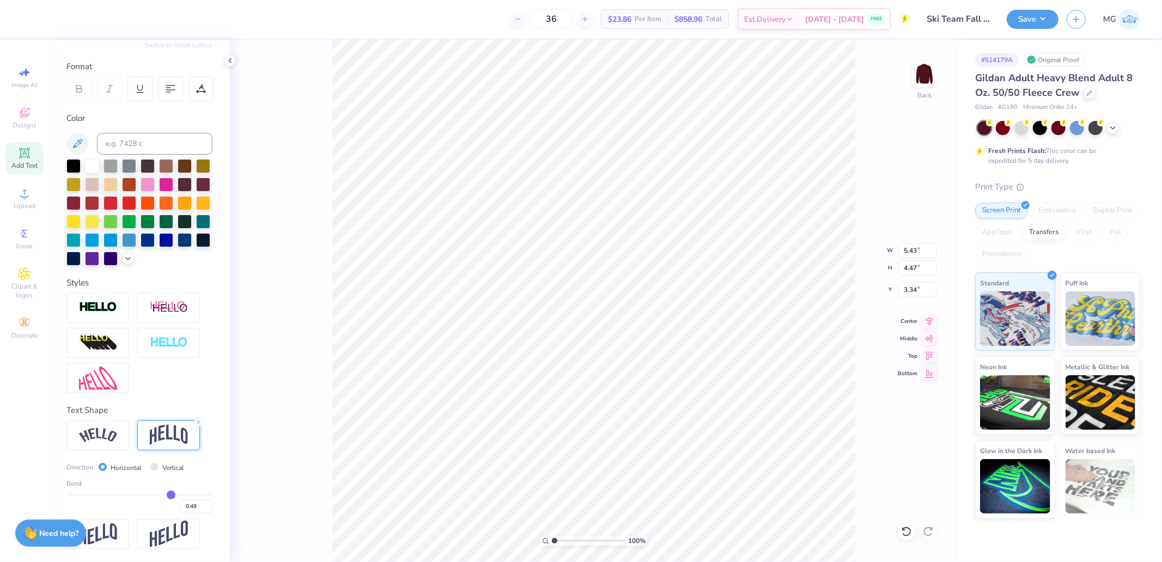
type input "0.46"
type input "0.44"
type input "0.42"
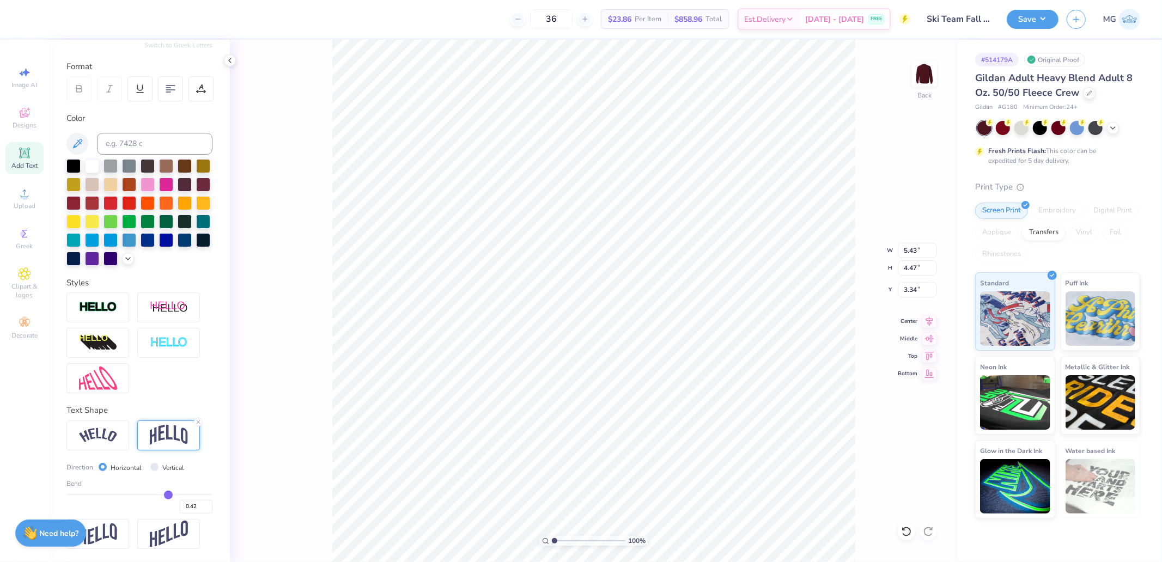
type input "0.4"
type input "0.40"
type input "0.38"
drag, startPoint x: 169, startPoint y: 500, endPoint x: 159, endPoint y: 500, distance: 9.8
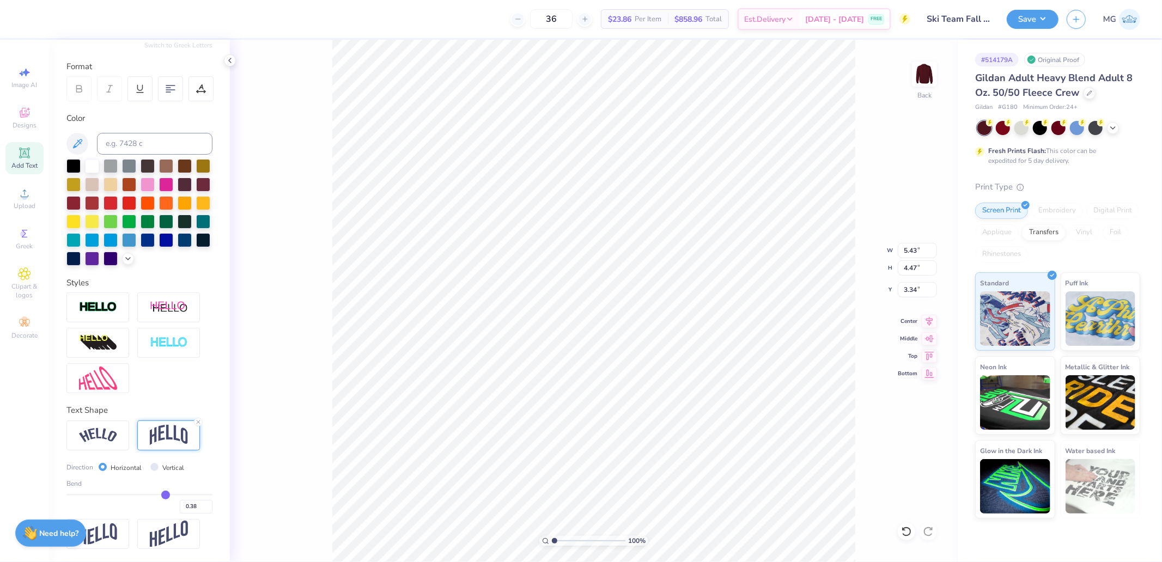
type input "0.38"
click at [159, 496] on input "range" at bounding box center [139, 495] width 146 height 2
type input "4.18"
type input "3.48"
click at [180, 509] on input "0.38" at bounding box center [196, 507] width 33 height 14
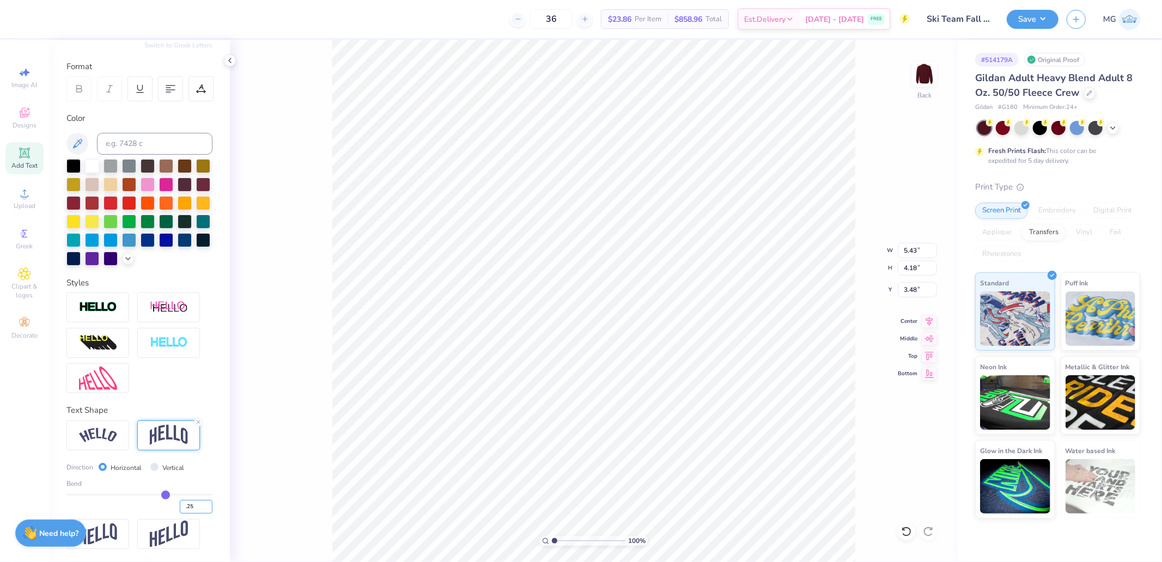
type input ".25"
type input "0.25"
type input "3.90"
type input "3.62"
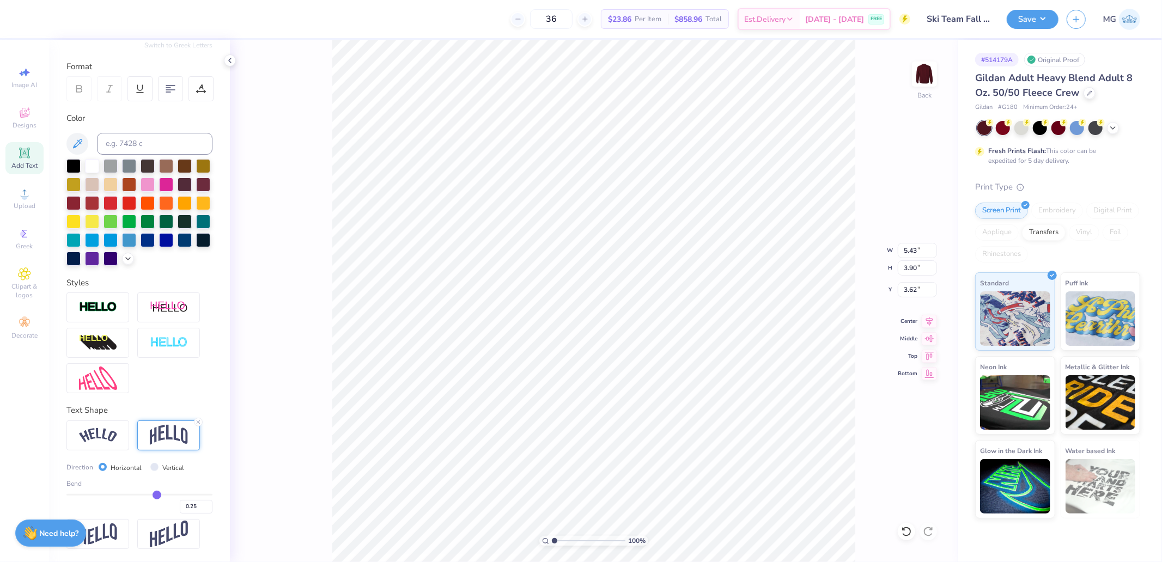
type input "5.94"
type input "4.27"
click at [925, 317] on icon at bounding box center [929, 319] width 15 height 13
type input "3.39"
click at [924, 322] on icon at bounding box center [929, 319] width 15 height 13
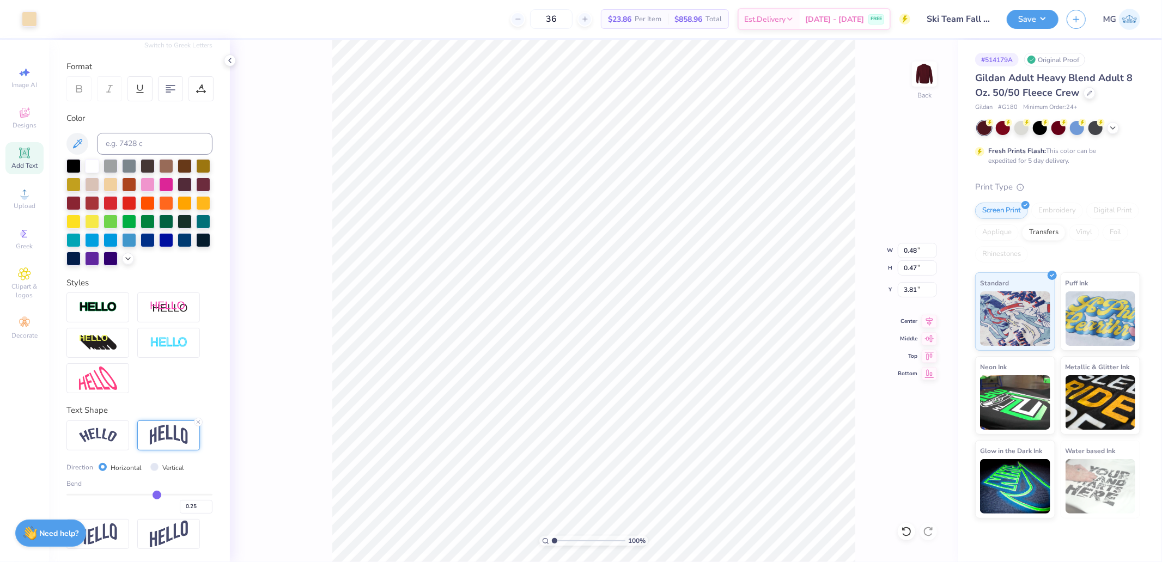
type input "4.07"
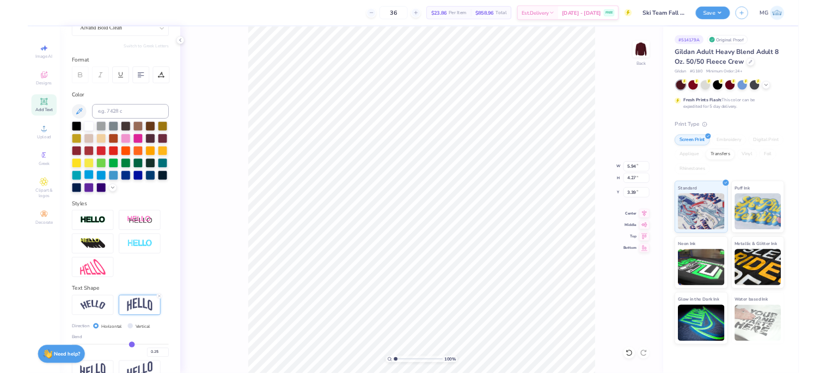
scroll to position [0, 0]
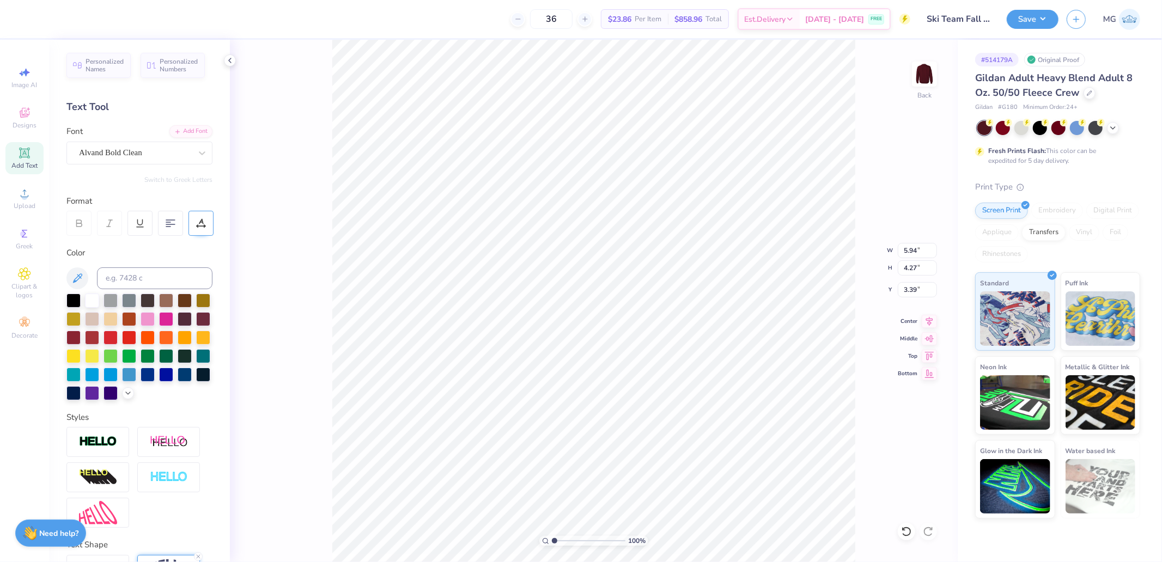
click at [196, 221] on icon at bounding box center [201, 223] width 10 height 10
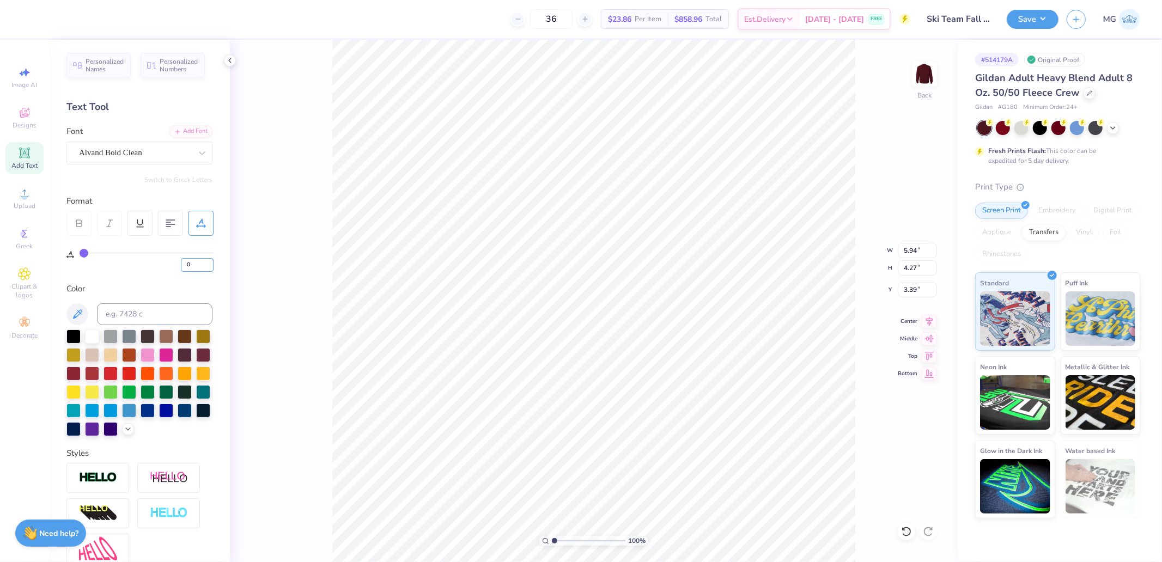
click at [192, 270] on input "0" at bounding box center [197, 265] width 33 height 14
type input "10"
type input "6.99"
type input "4.37"
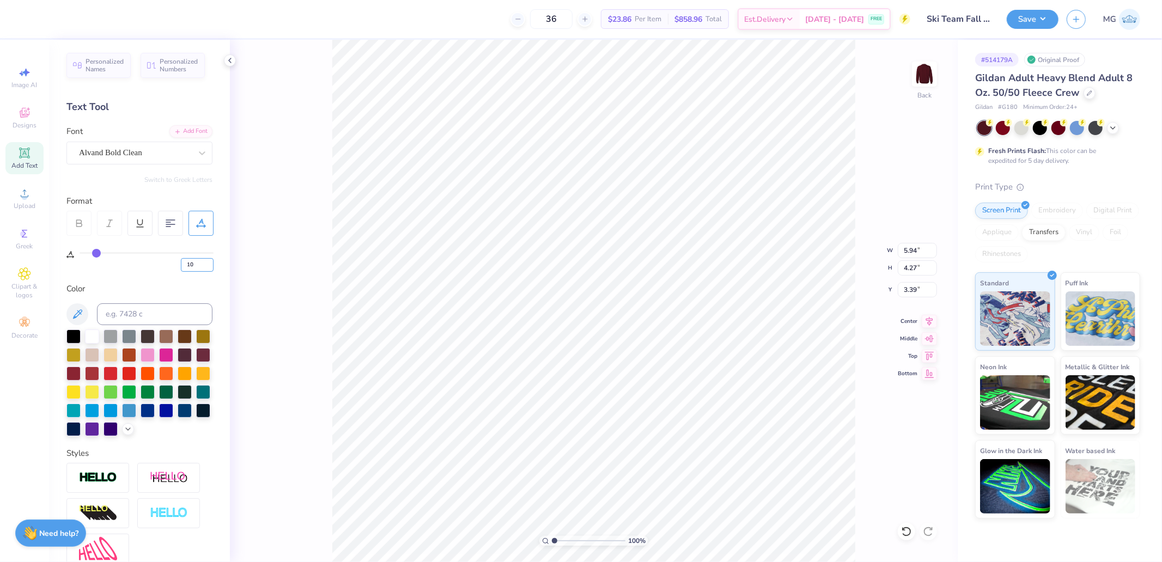
type input "3.34"
click at [191, 263] on input "10" at bounding box center [197, 265] width 33 height 14
type input "3"
type input "6.26"
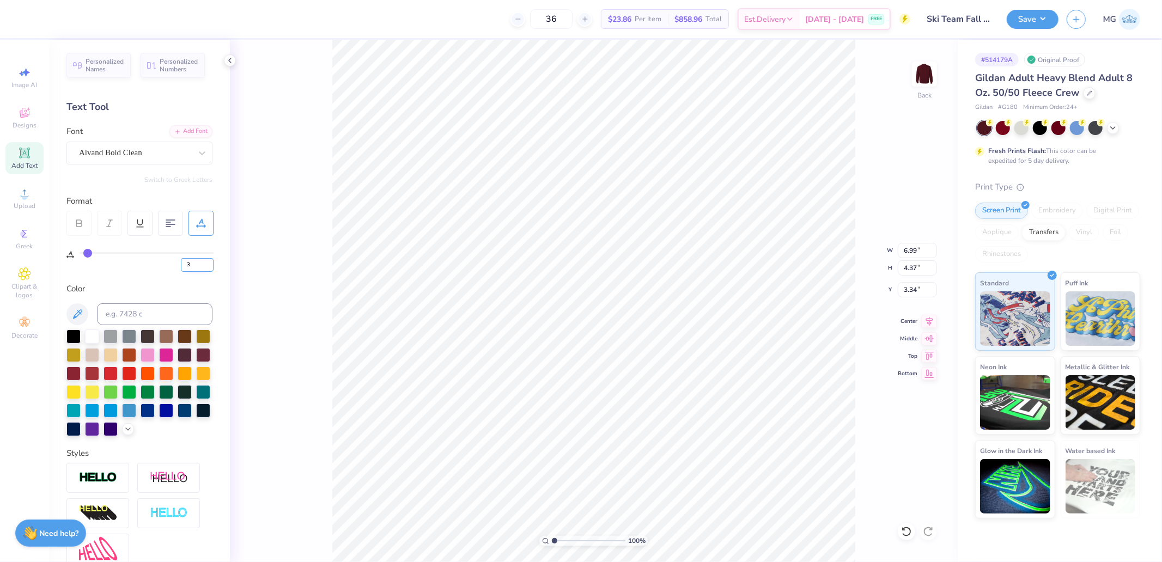
type input "4.30"
type input "3.37"
type input "4.18"
click at [918, 251] on input "14.43" at bounding box center [917, 250] width 39 height 15
type input "12.00"
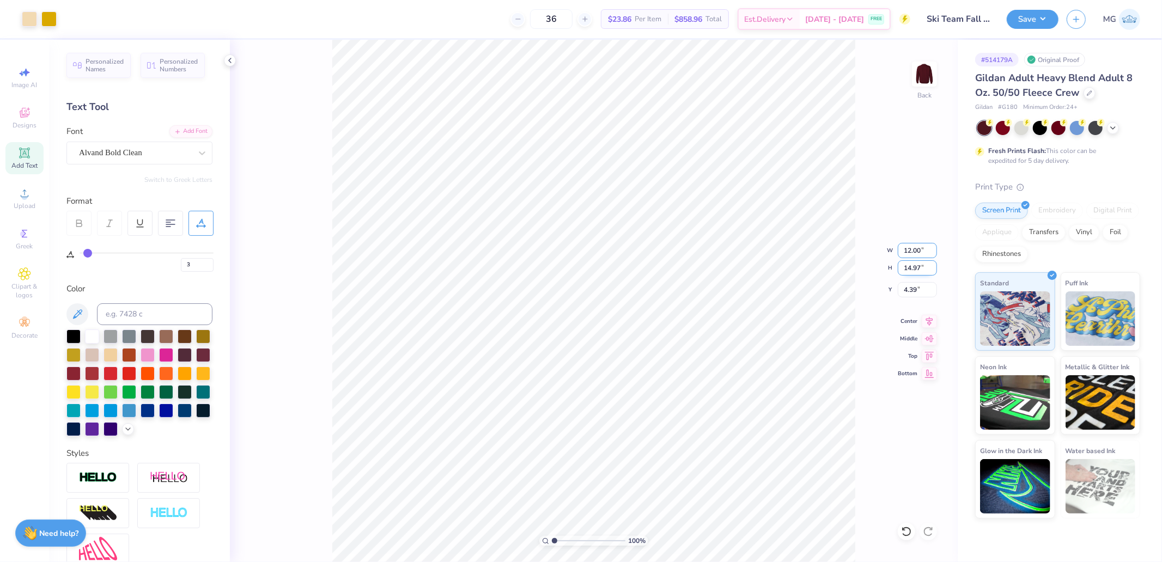
type input "14.97"
click at [913, 284] on input "4.39" at bounding box center [917, 289] width 39 height 15
type input "3.00"
click at [929, 317] on icon at bounding box center [929, 319] width 15 height 13
drag, startPoint x: 554, startPoint y: 542, endPoint x: 562, endPoint y: 543, distance: 7.6
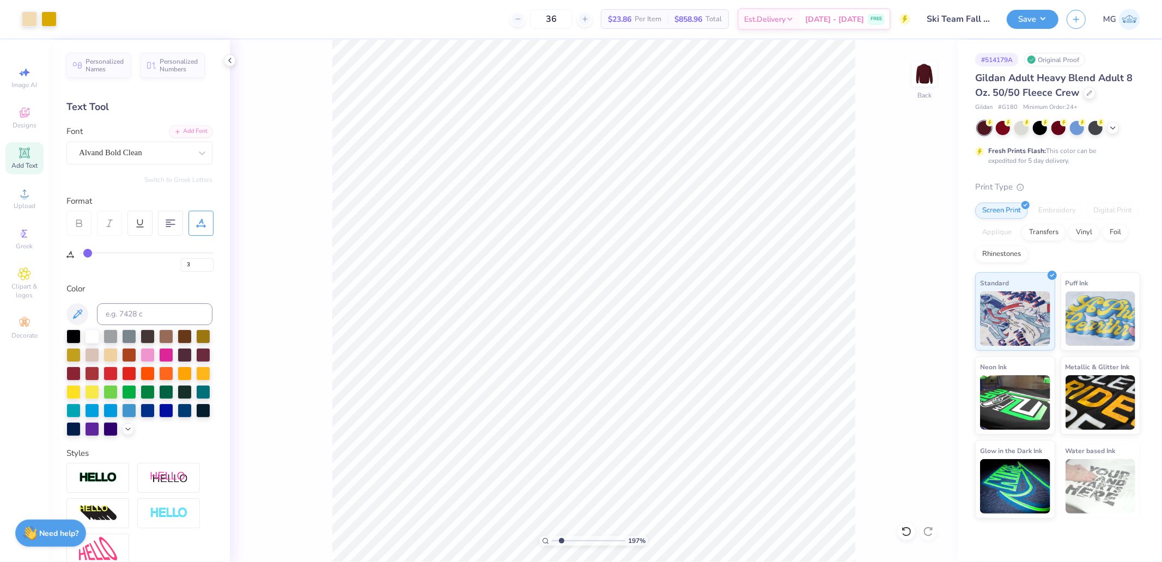
type input "1.97"
click at [562, 543] on input "range" at bounding box center [589, 541] width 74 height 10
type input "4.18"
drag, startPoint x: 562, startPoint y: 540, endPoint x: 487, endPoint y: 540, distance: 75.2
type input "1"
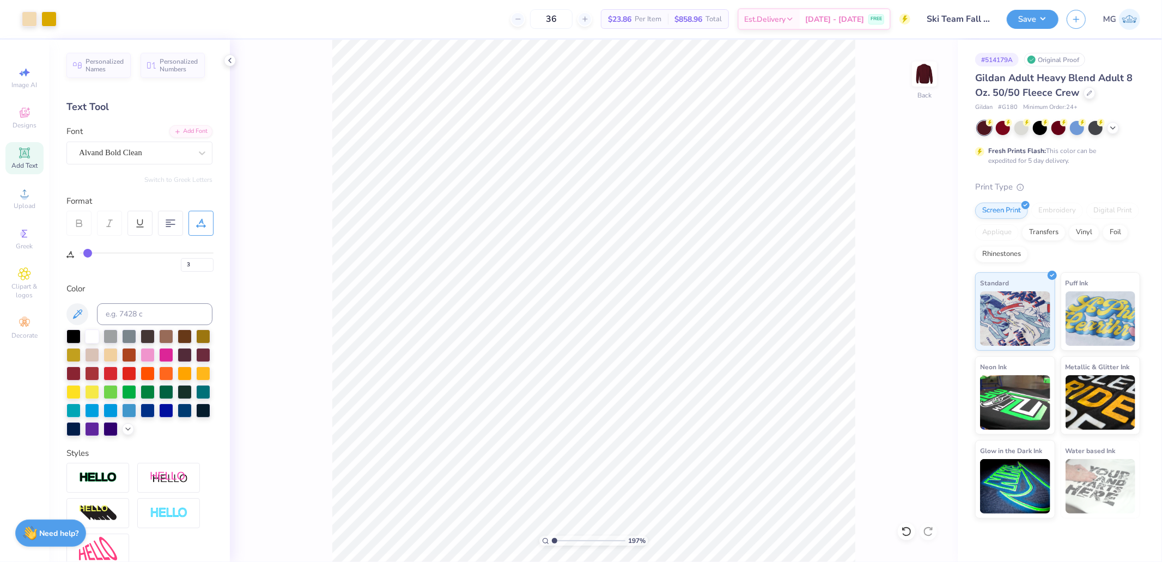
click at [552, 540] on input "range" at bounding box center [589, 541] width 74 height 10
click at [1038, 9] on button "Save" at bounding box center [1033, 17] width 52 height 19
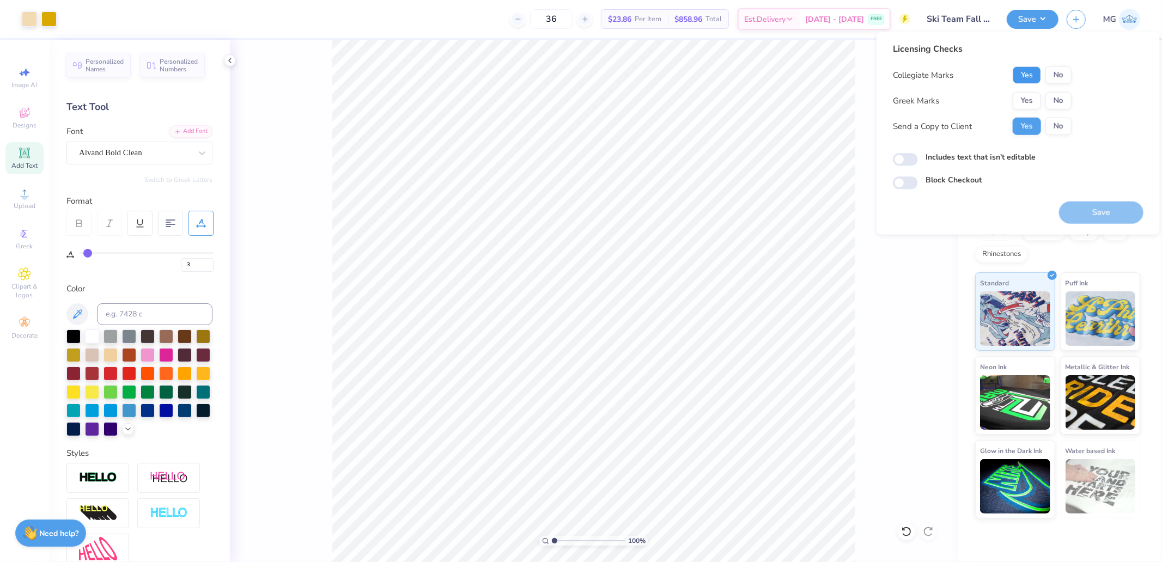
click at [1027, 75] on button "Yes" at bounding box center [1027, 74] width 28 height 17
click at [1048, 96] on button "No" at bounding box center [1058, 100] width 26 height 17
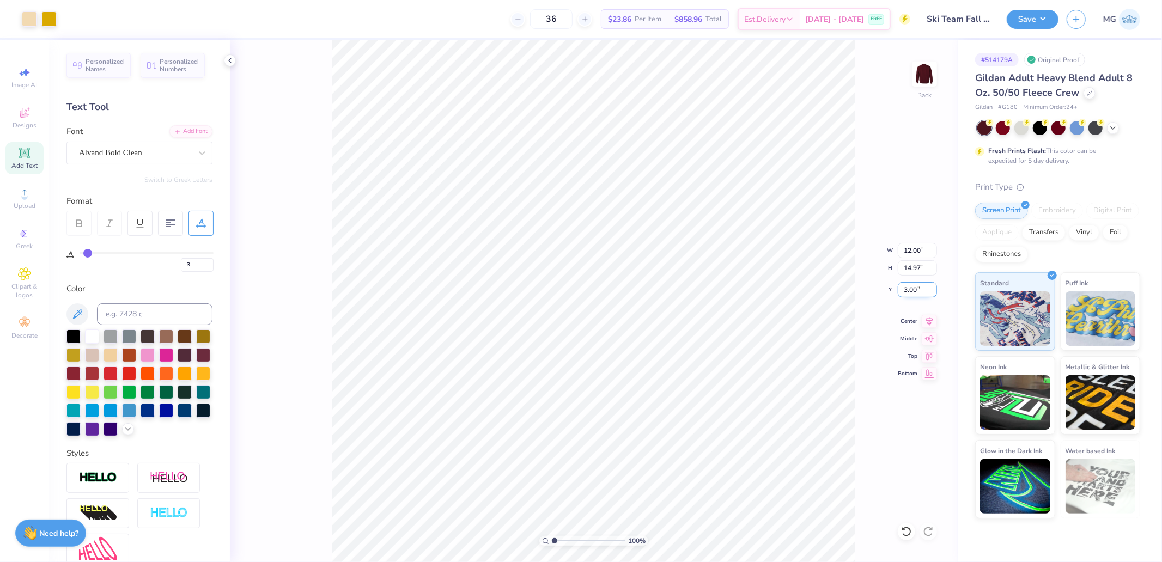
click at [907, 290] on input "3.00" at bounding box center [917, 289] width 39 height 15
type input "2.00"
click at [1054, 23] on button "Save" at bounding box center [1033, 17] width 52 height 19
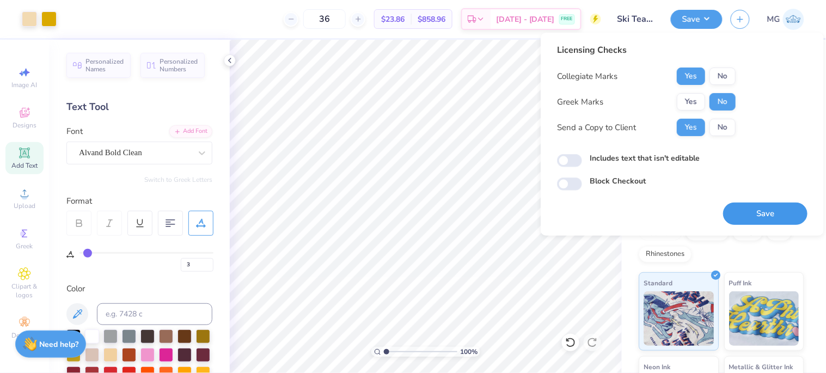
click at [737, 215] on button "Save" at bounding box center [765, 214] width 84 height 22
